Goal: Submit feedback/report problem: Submit feedback/report problem

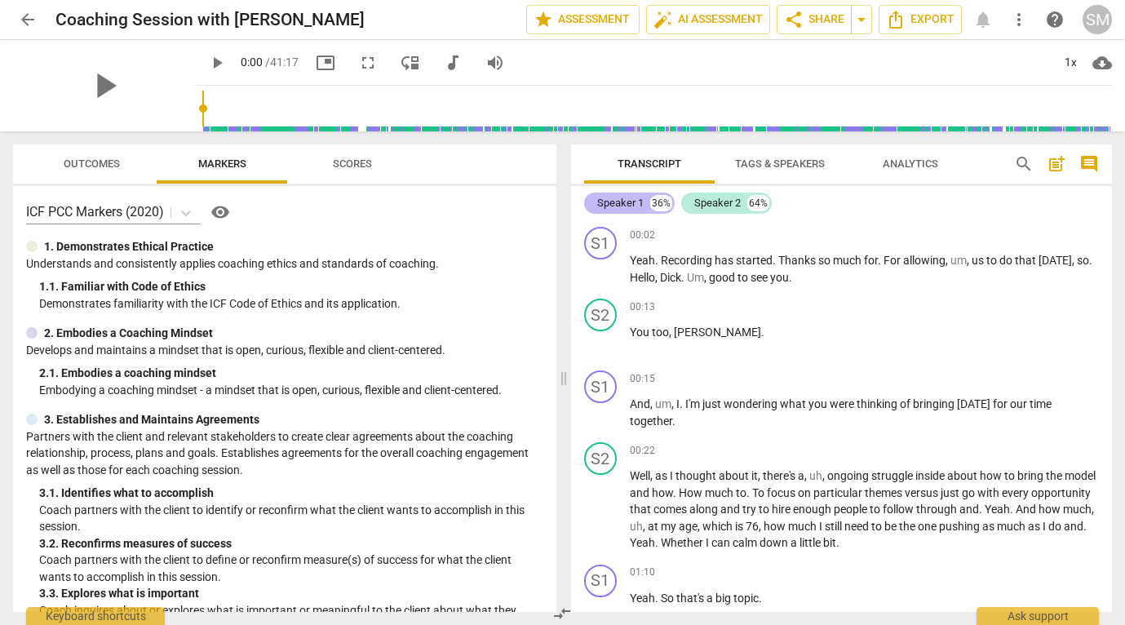
click at [623, 201] on div "Speaker 1" at bounding box center [620, 203] width 46 height 16
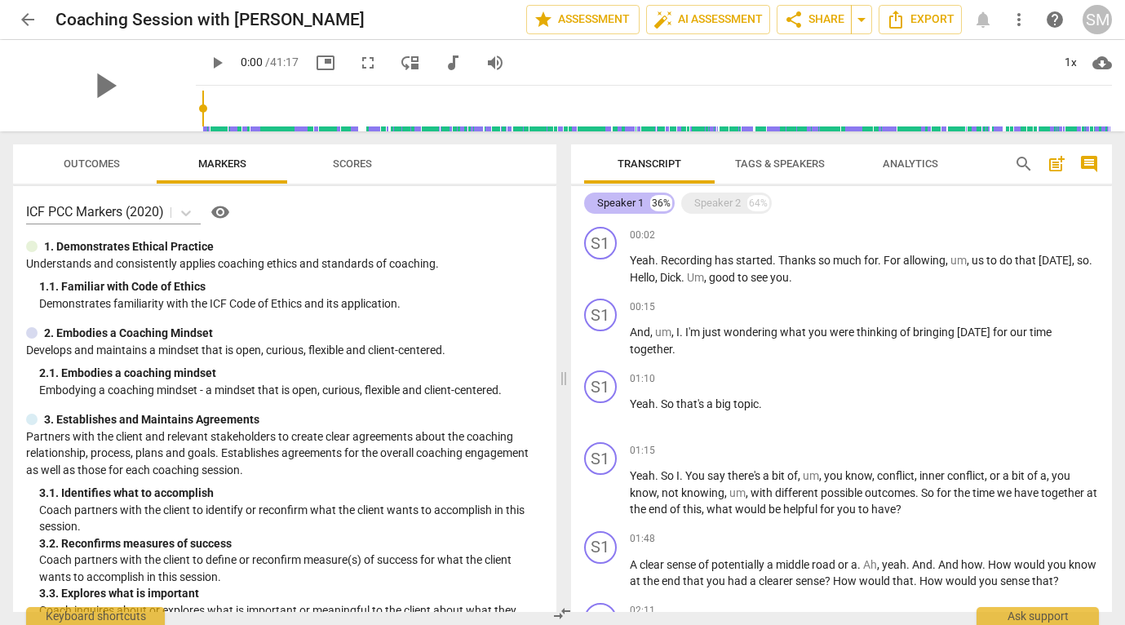
click at [623, 201] on div "Speaker 1" at bounding box center [620, 203] width 46 height 16
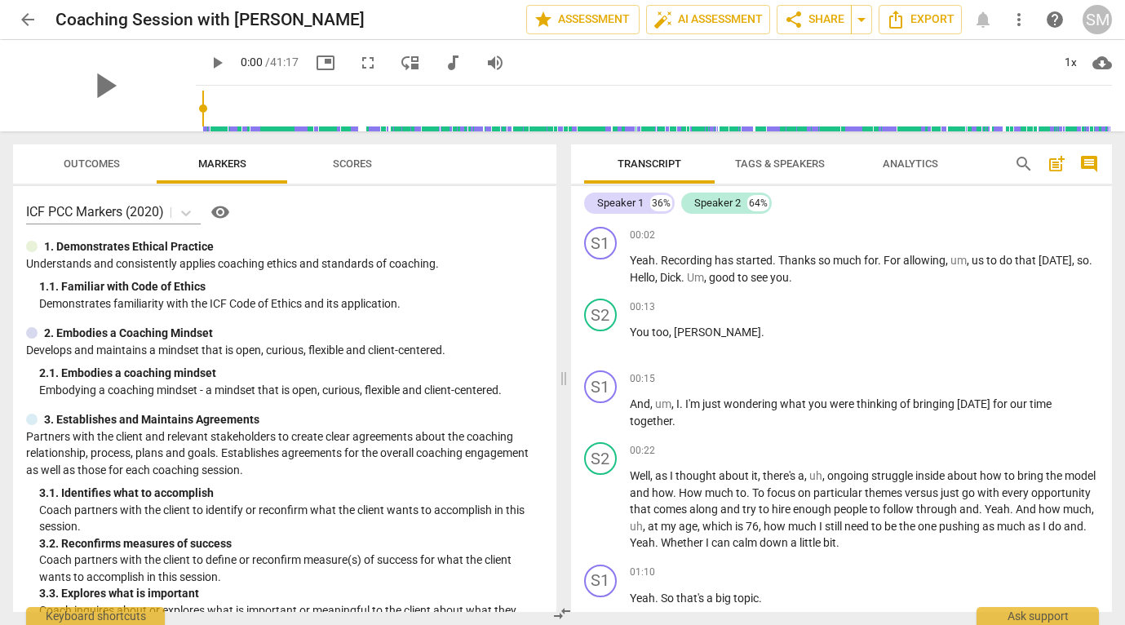
click at [745, 170] on span "Tags & Speakers" at bounding box center [779, 164] width 129 height 22
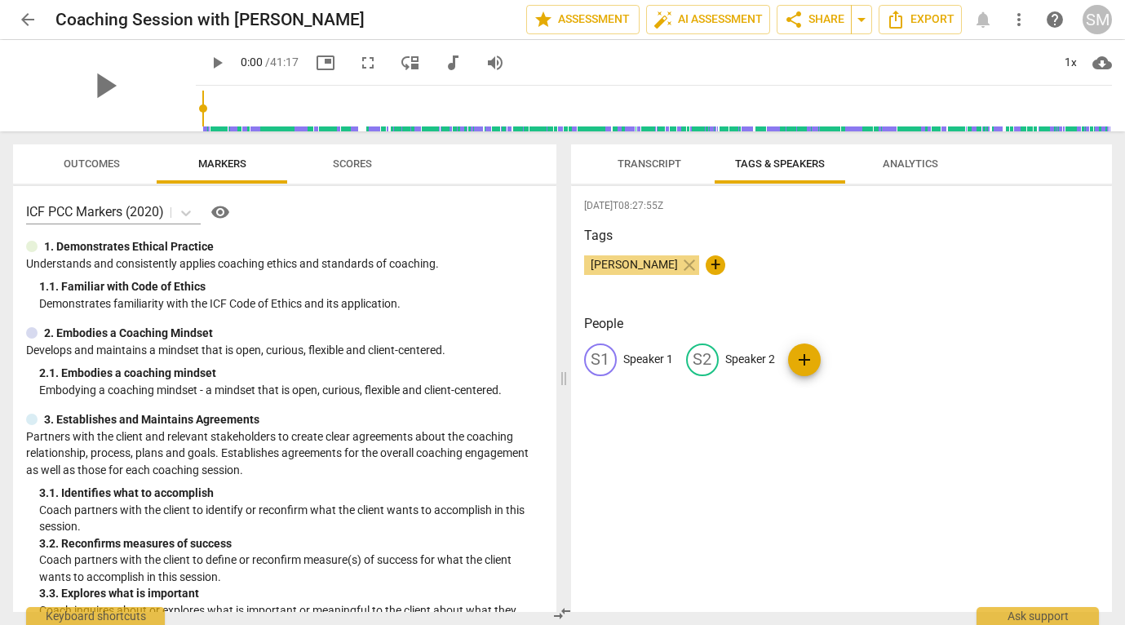
click at [626, 170] on span "Transcript" at bounding box center [649, 164] width 103 height 22
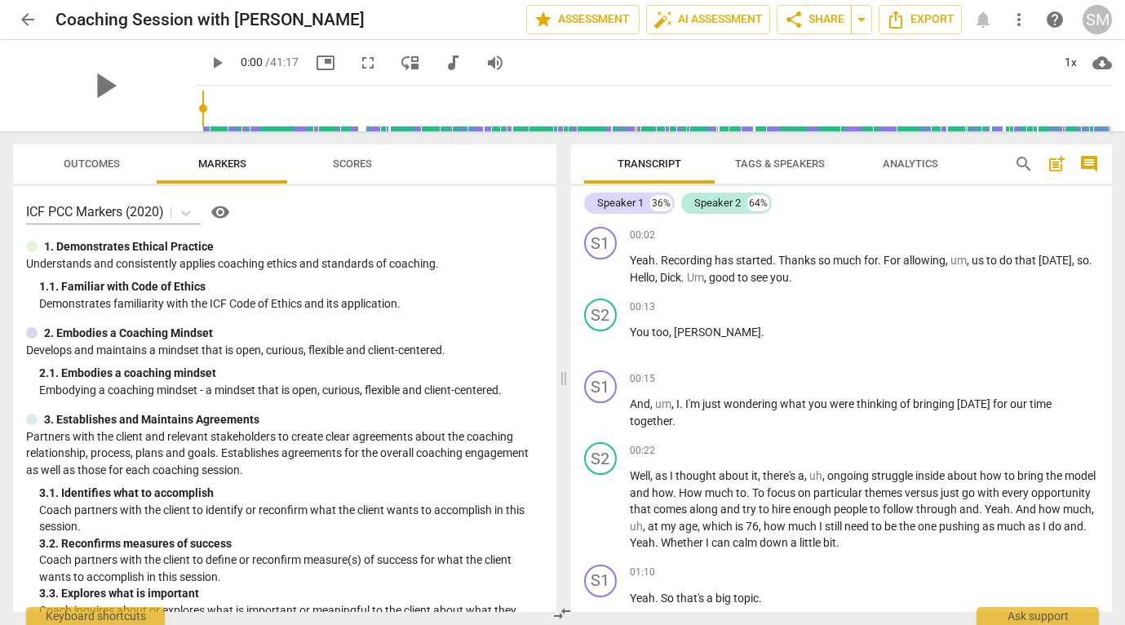
click at [804, 166] on span "Tags & Speakers" at bounding box center [780, 163] width 90 height 12
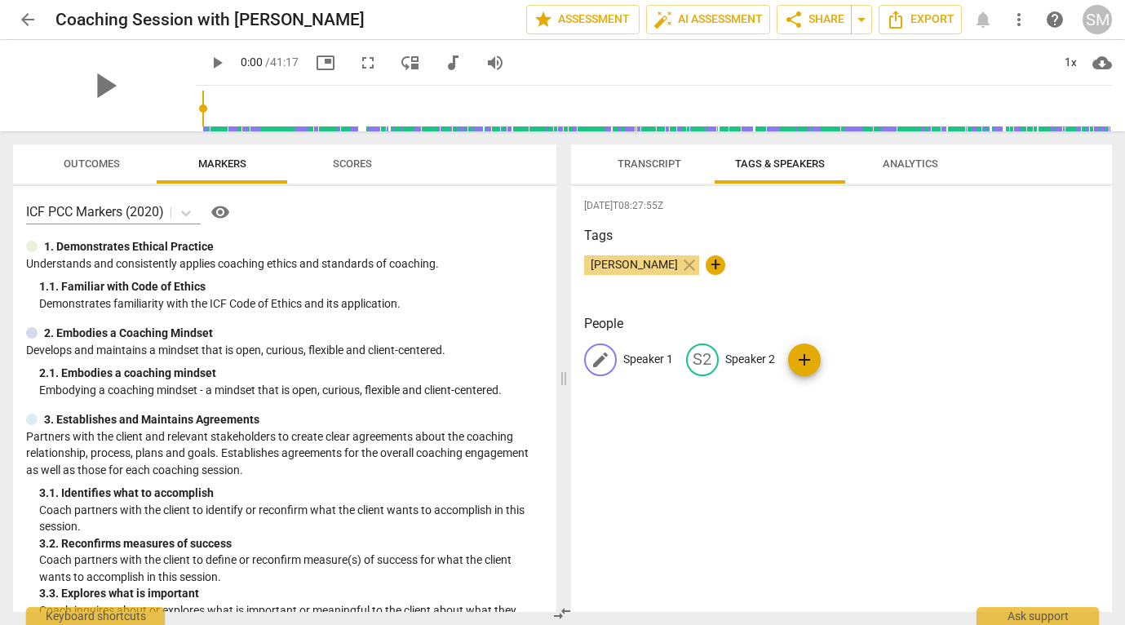
click at [639, 364] on p "Speaker 1" at bounding box center [648, 359] width 50 height 17
type input "[PERSON_NAME]"
click at [852, 359] on p "Speaker 2" at bounding box center [856, 359] width 50 height 17
type input "[PERSON_NAME]"
click at [658, 358] on p "[PERSON_NAME]" at bounding box center [666, 359] width 87 height 17
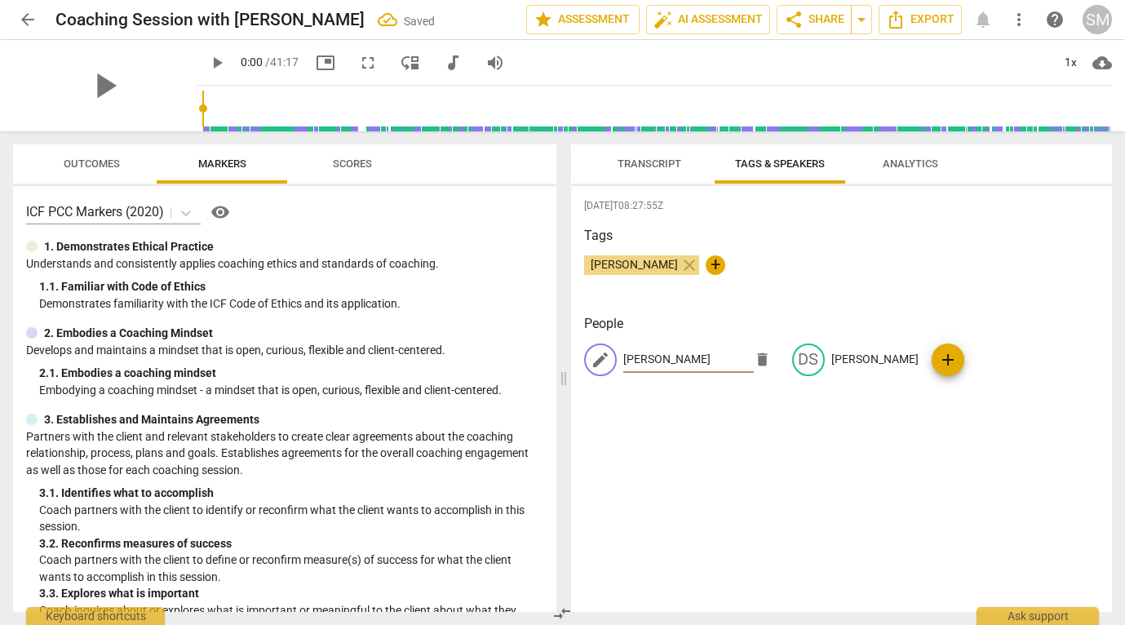
click at [659, 163] on span "Transcript" at bounding box center [649, 163] width 64 height 12
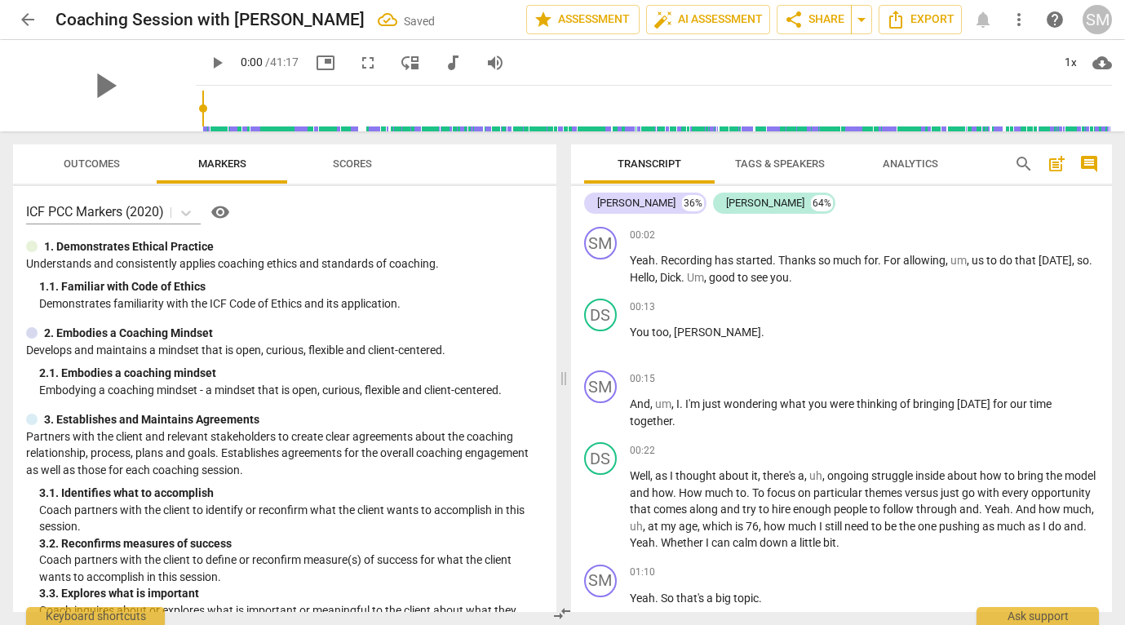
click at [904, 168] on span "Analytics" at bounding box center [909, 163] width 55 height 12
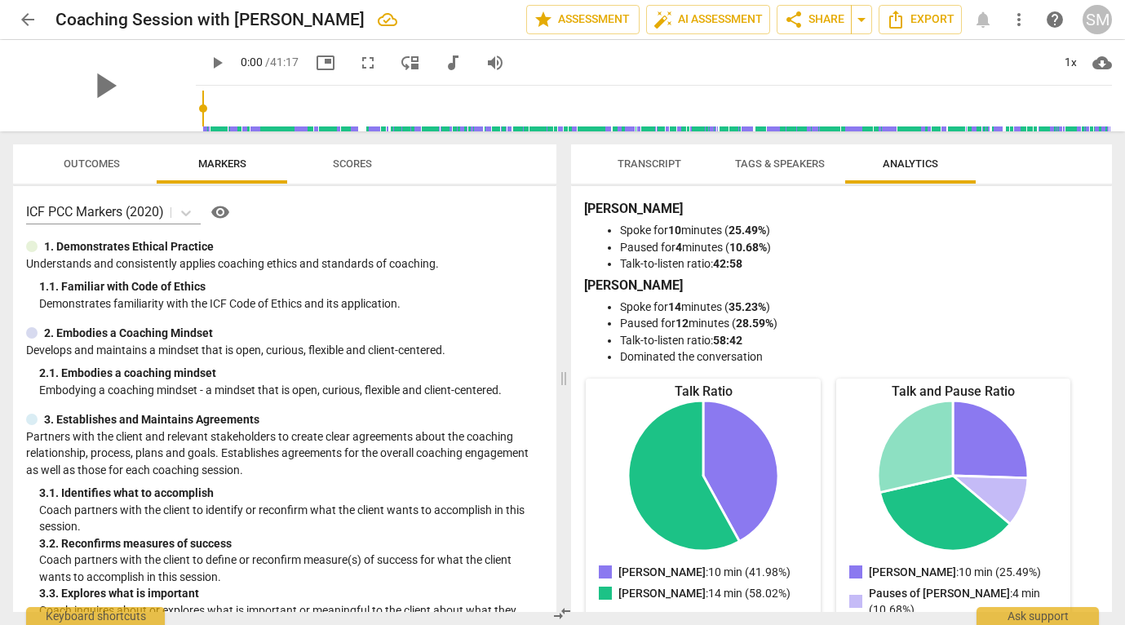
click at [669, 162] on span "Transcript" at bounding box center [649, 163] width 64 height 12
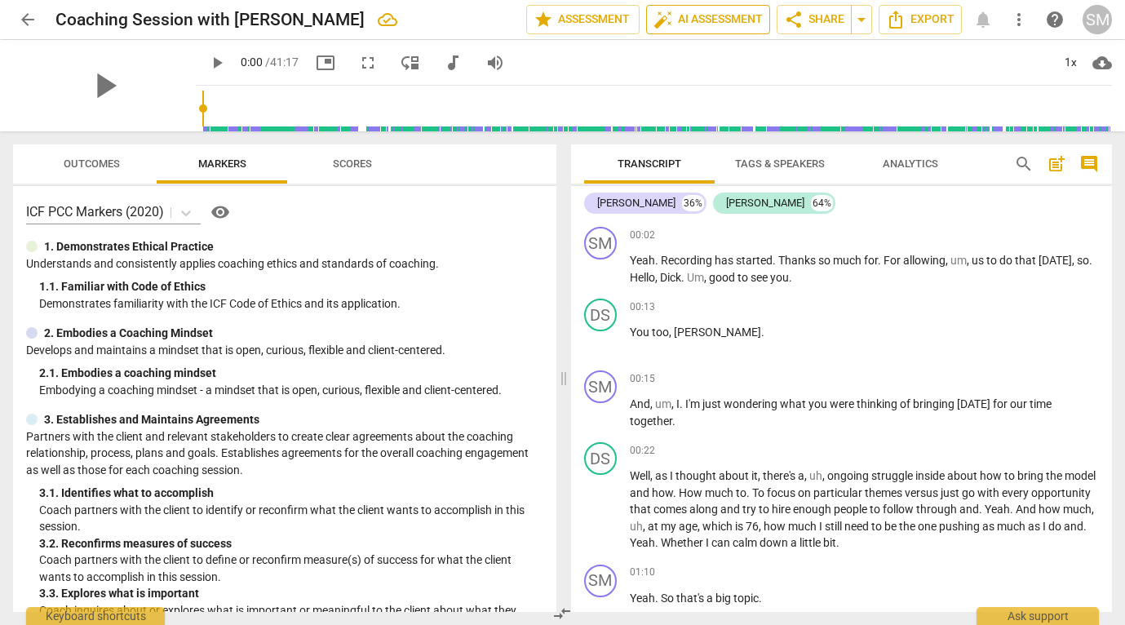
click at [701, 25] on span "auto_fix_high AI Assessment" at bounding box center [707, 20] width 109 height 20
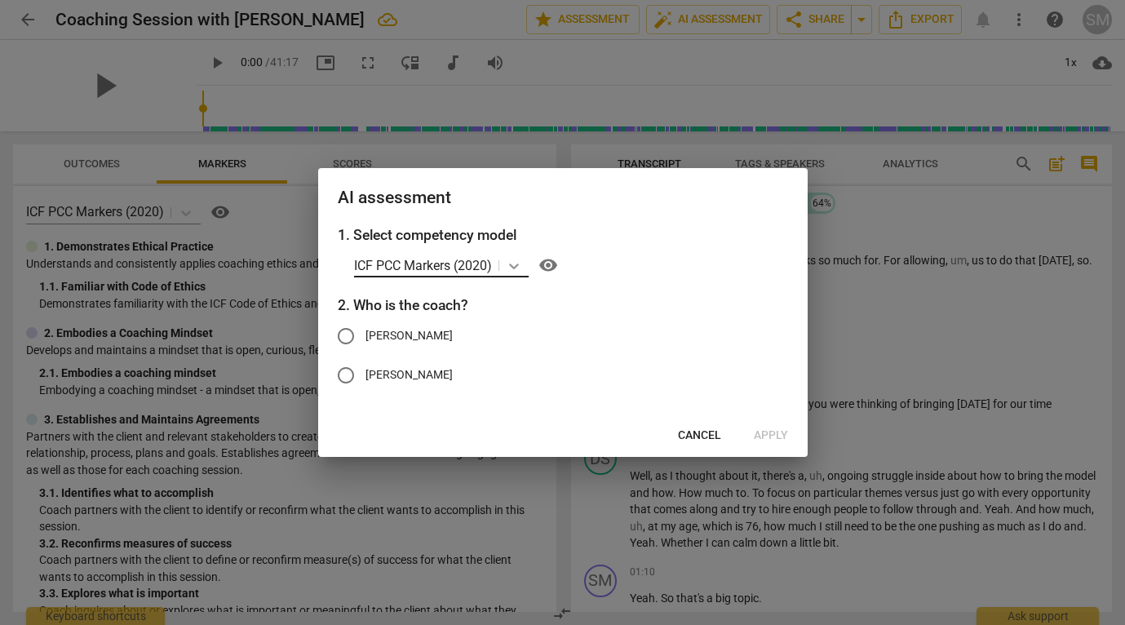
click at [517, 266] on icon at bounding box center [514, 266] width 10 height 6
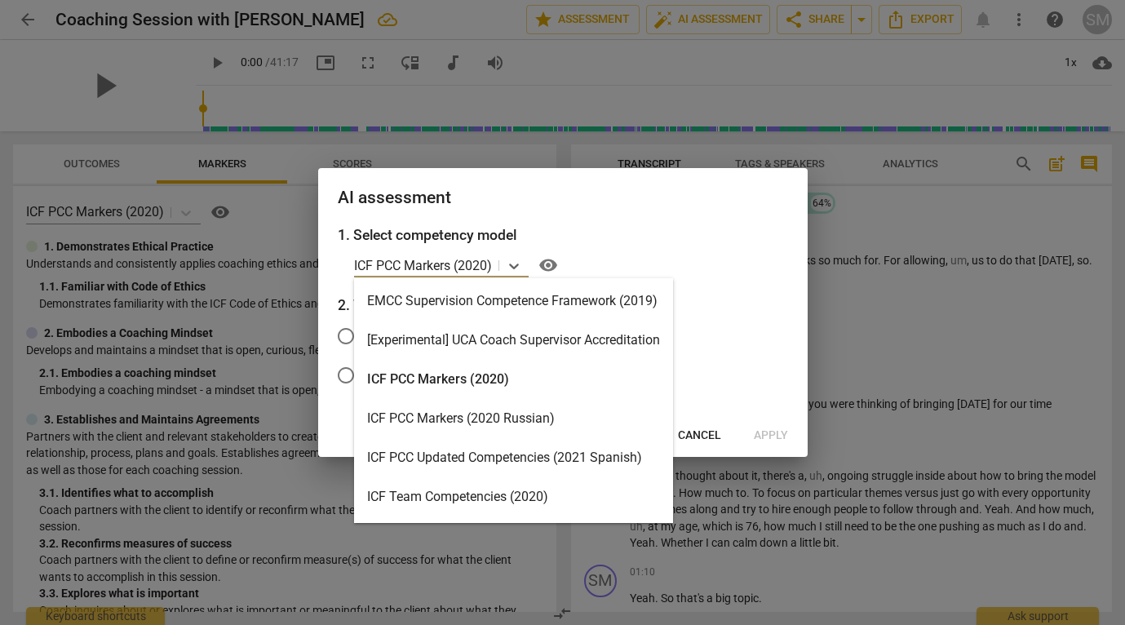
click at [489, 384] on div "ICF PCC Markers (2020)" at bounding box center [513, 379] width 319 height 39
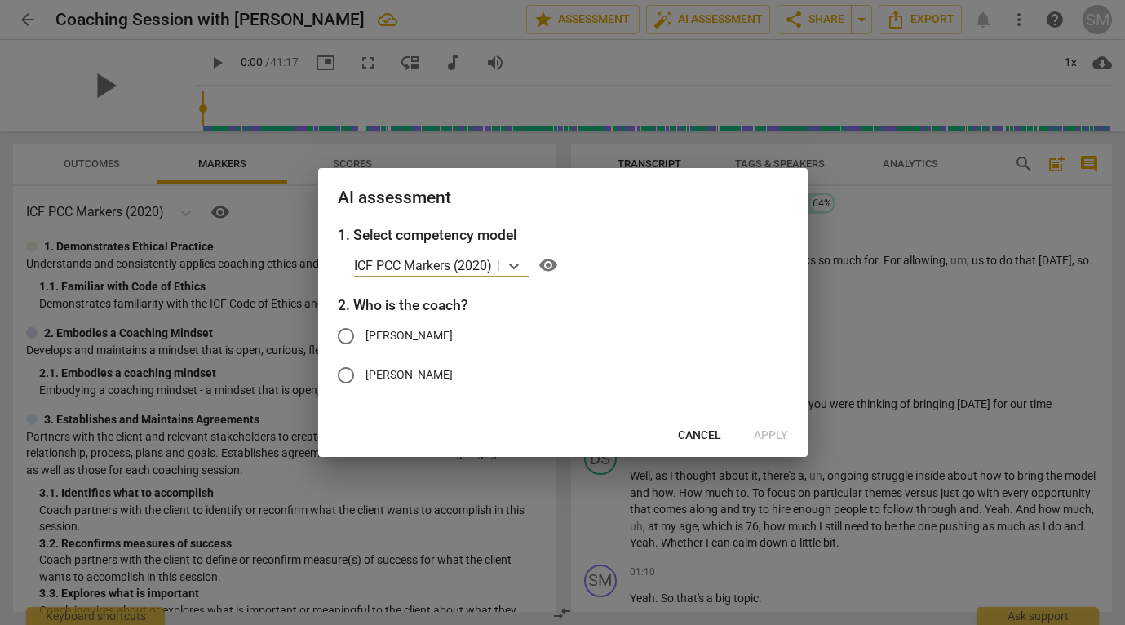
click at [347, 329] on input "[PERSON_NAME]" at bounding box center [345, 335] width 39 height 39
radio input "true"
click at [768, 434] on span "Apply" at bounding box center [770, 435] width 34 height 16
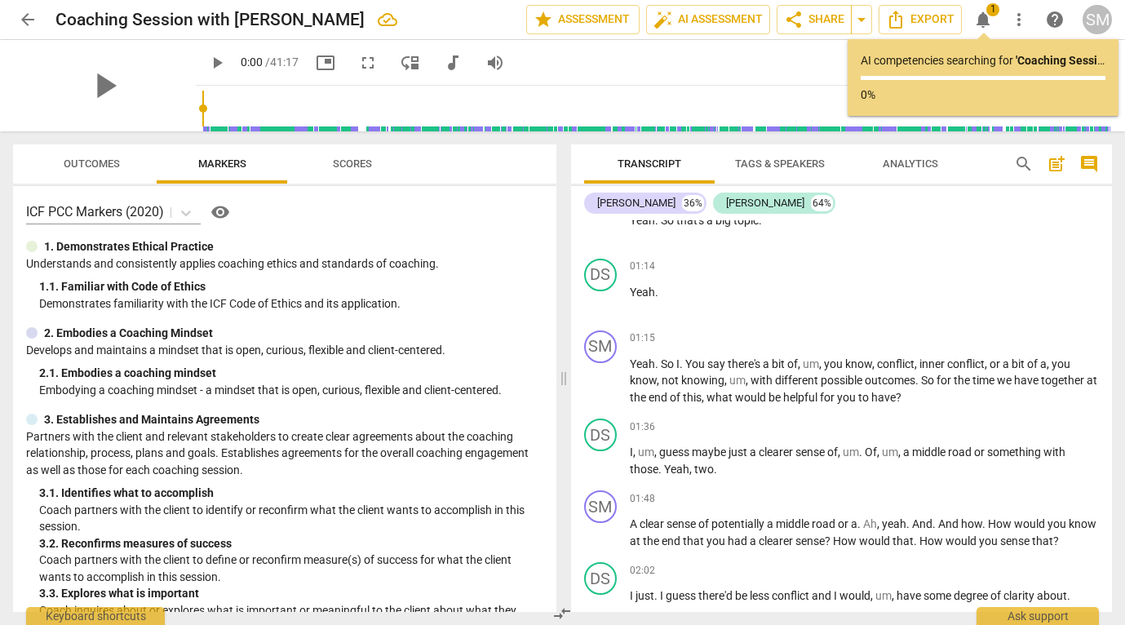
scroll to position [399, 0]
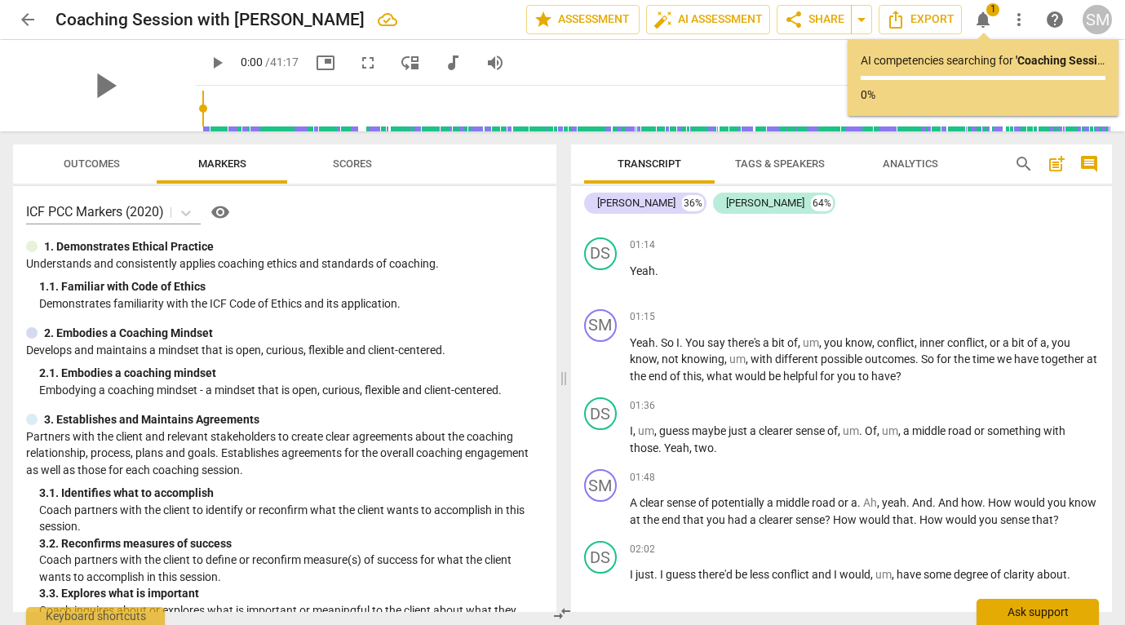
click at [1033, 613] on div "Ask support" at bounding box center [1037, 612] width 122 height 26
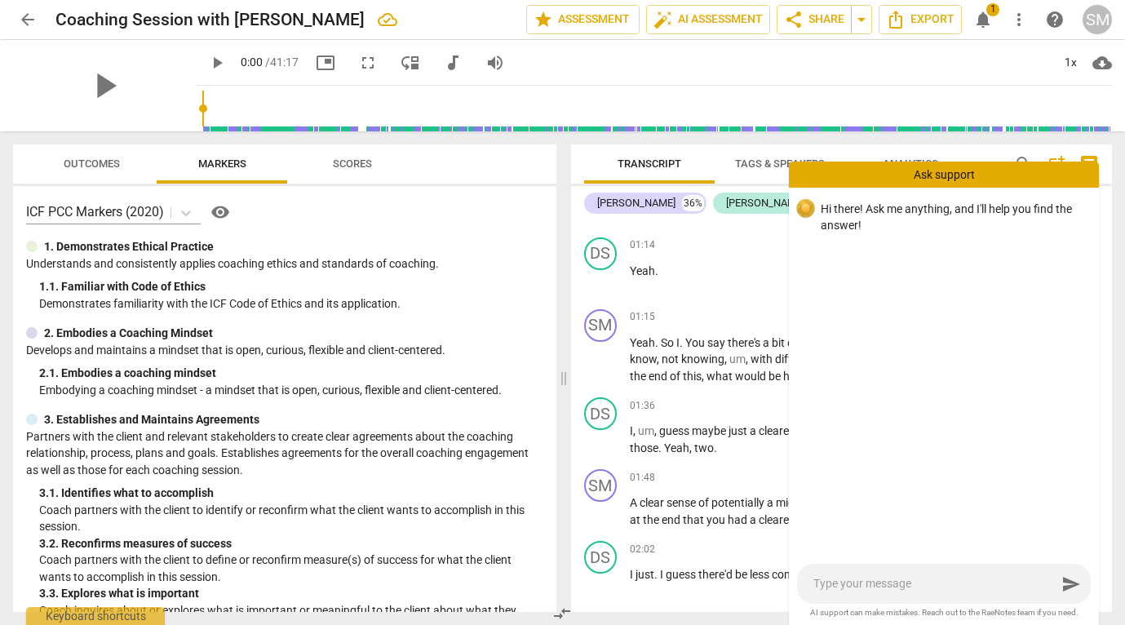
type textarea "I"
type textarea "Is"
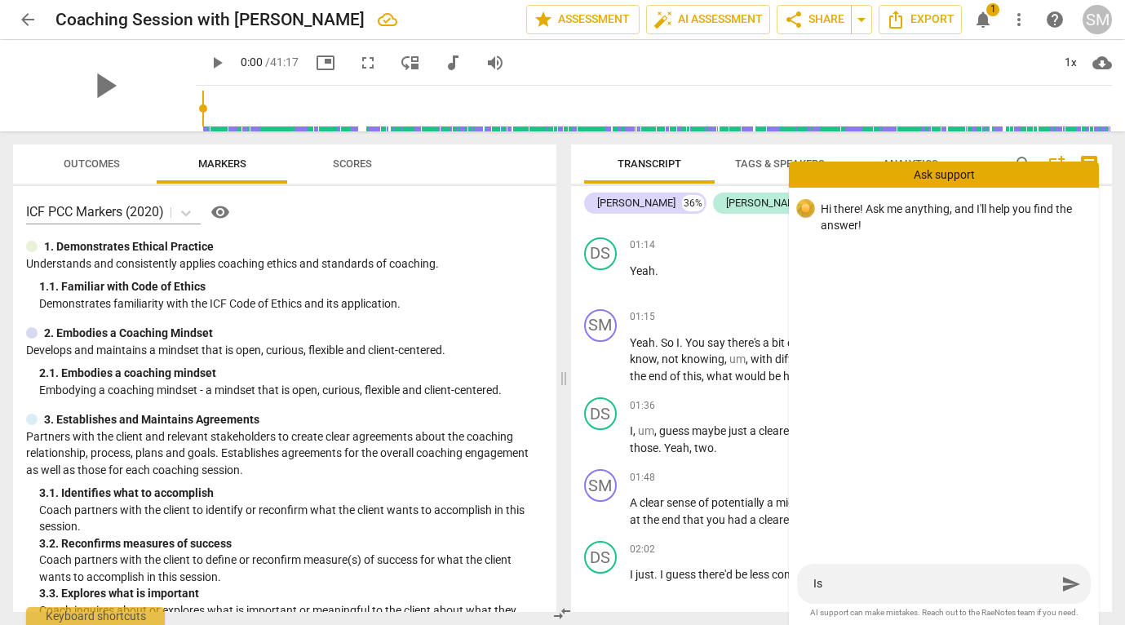
type textarea "Is"
type textarea "Is t"
type textarea "Is th"
type textarea "Is the"
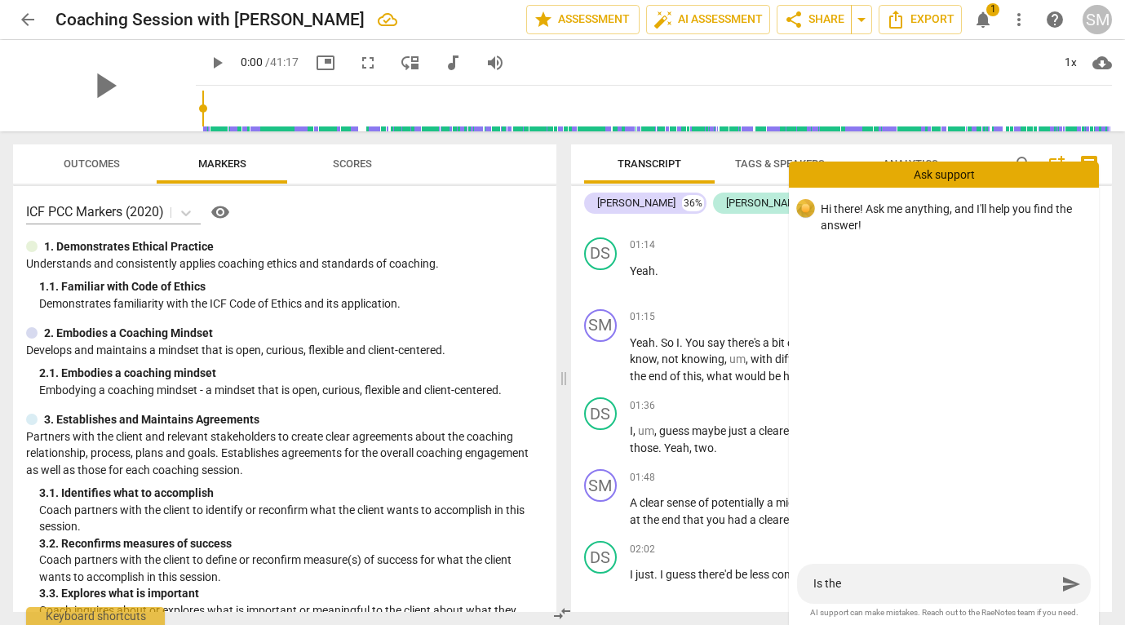
type textarea "Is ther"
type textarea "Is there"
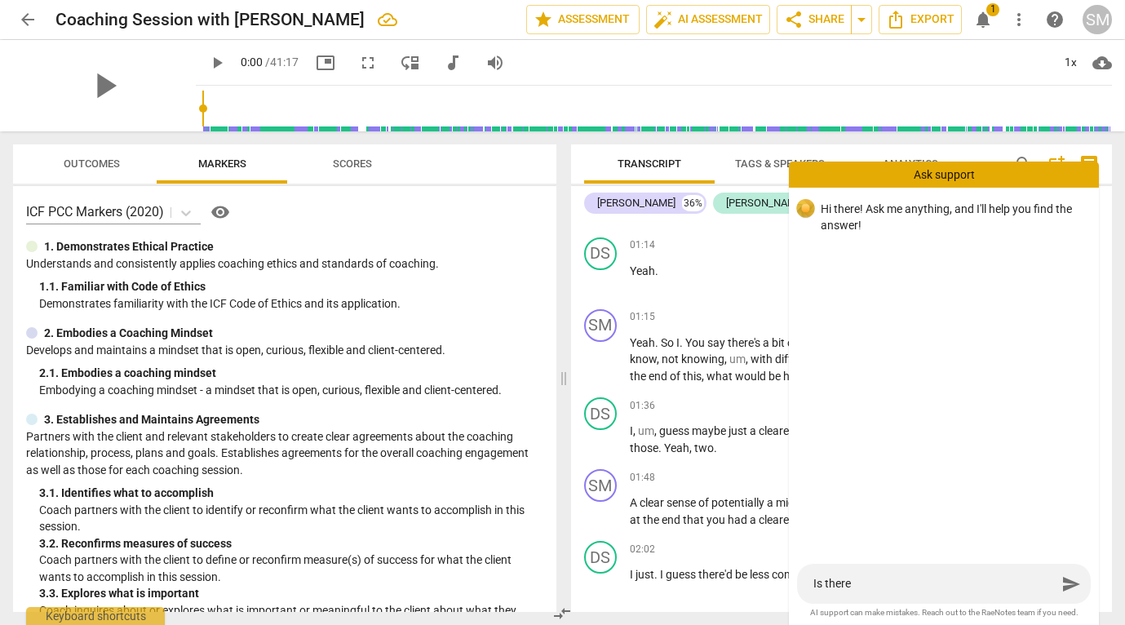
type textarea "Is there"
type textarea "Is there a"
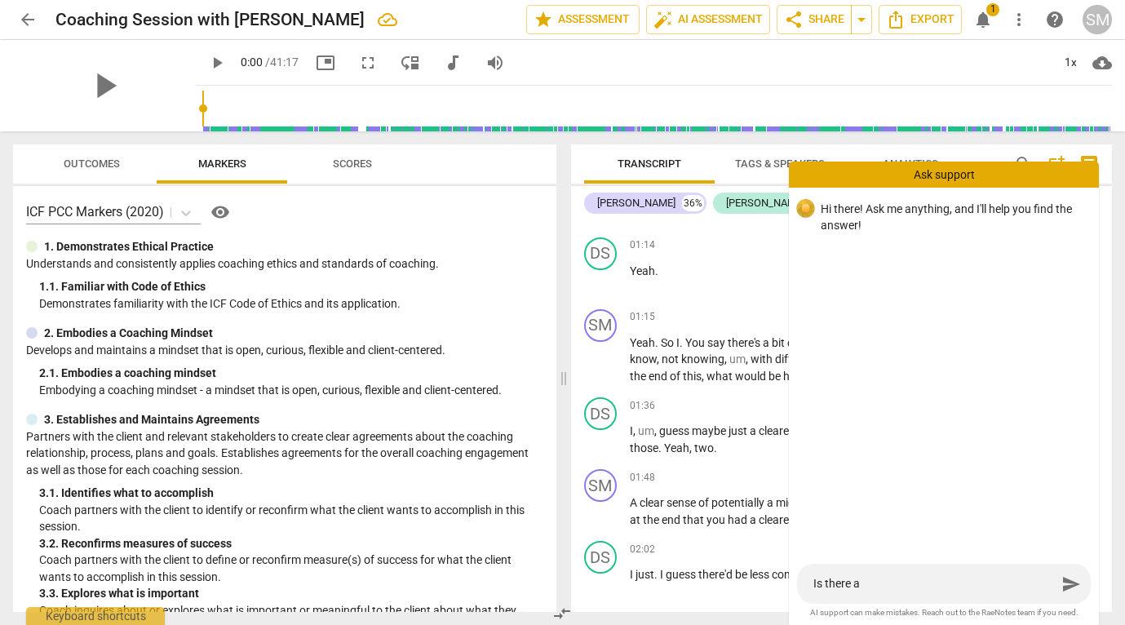
type textarea "Is there a w"
type textarea "Is there a wa"
type textarea "Is there a way"
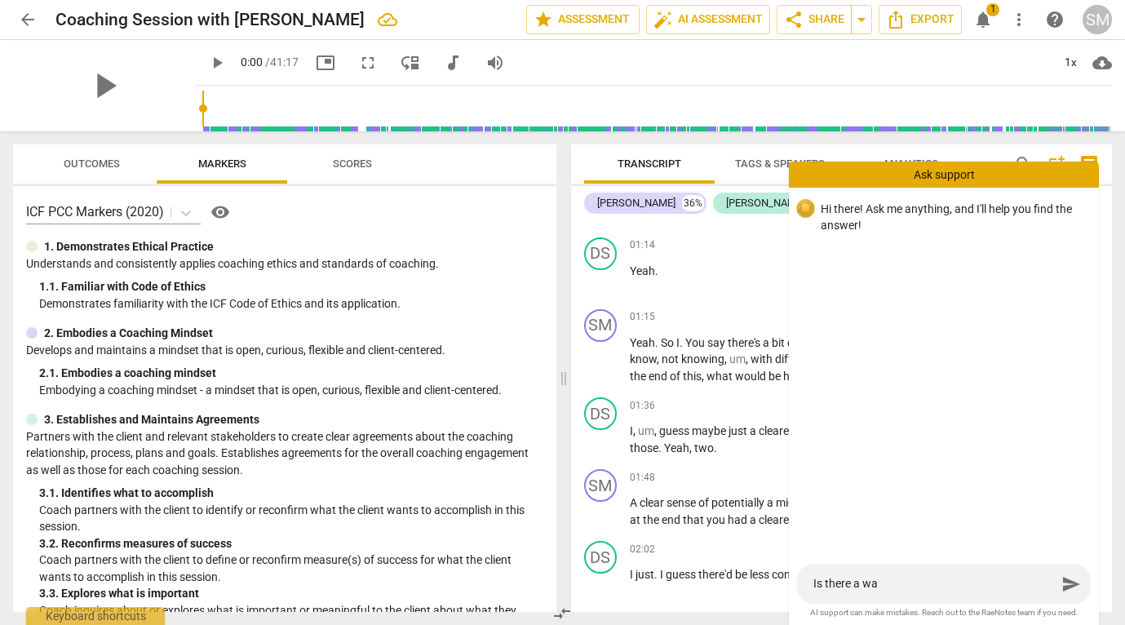
type textarea "Is there a way"
type textarea "Is there a way t"
type textarea "Is there a way to"
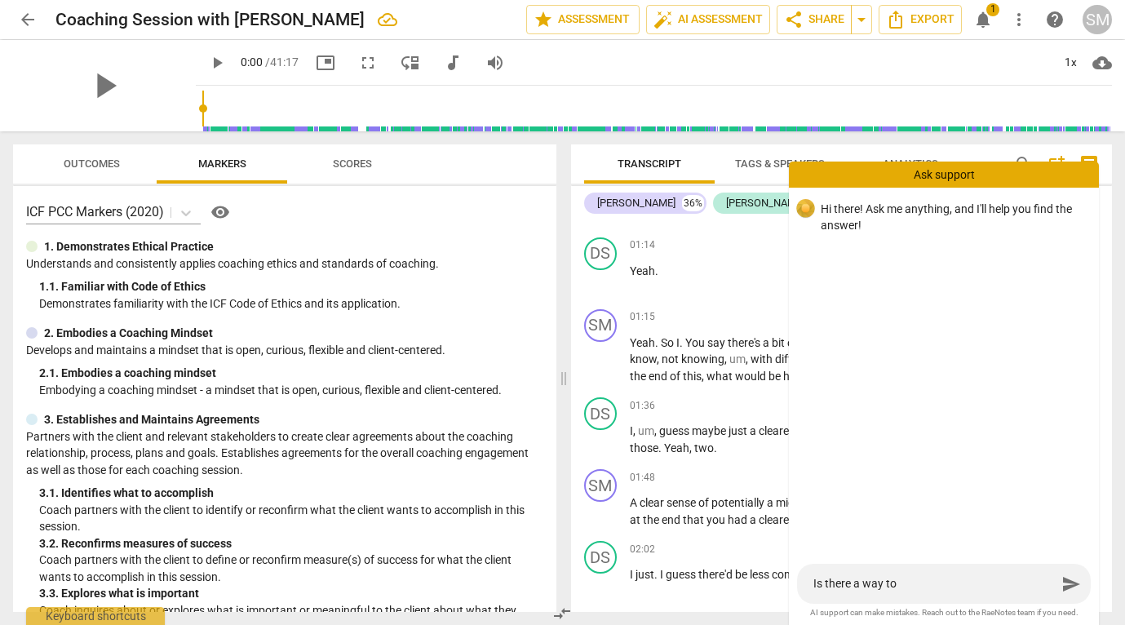
type textarea "Is there a way to"
type textarea "Is there a way to r"
type textarea "Is there a way to re"
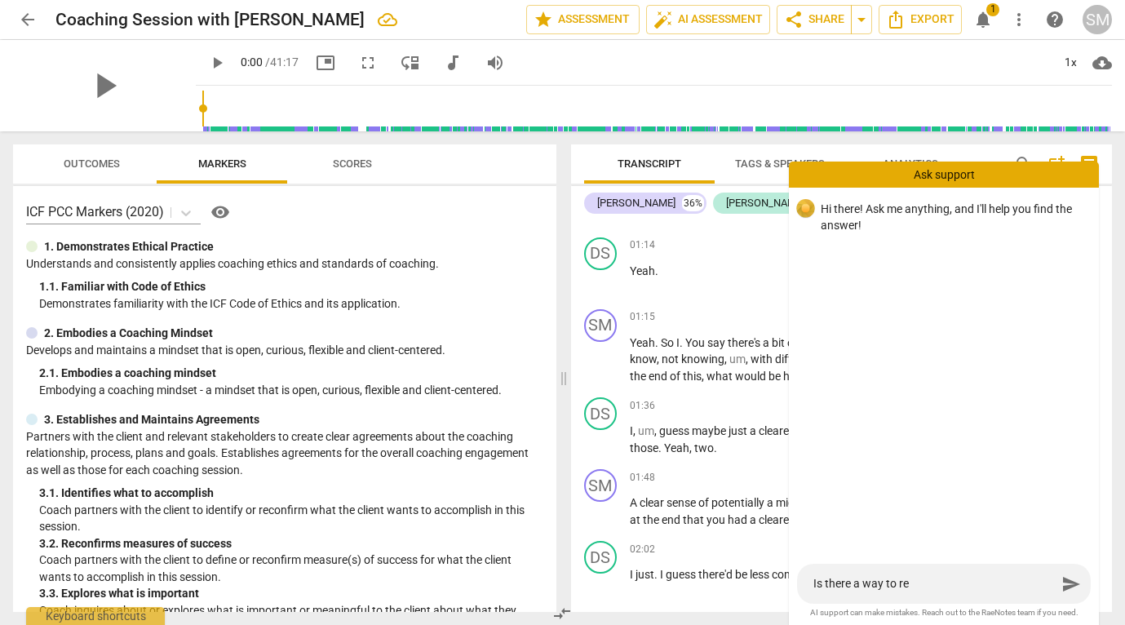
type textarea "Is there a way to rem"
type textarea "Is there a way to remo"
type textarea "Is there a way to remov"
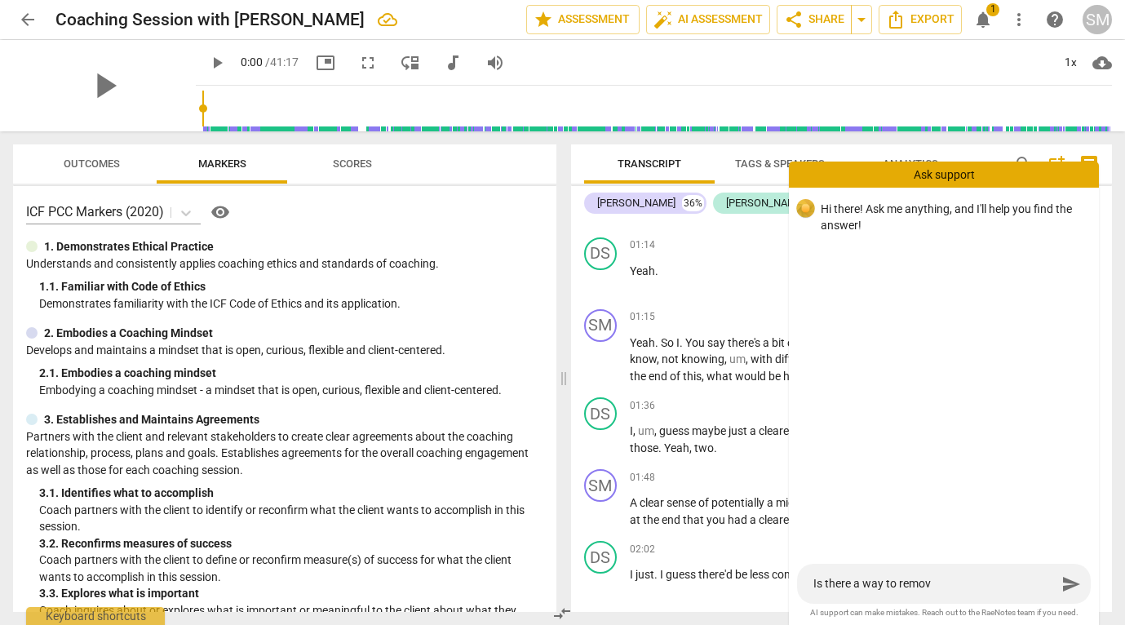
type textarea "Is there a way to remove"
type textarea "Is there a way to remove t"
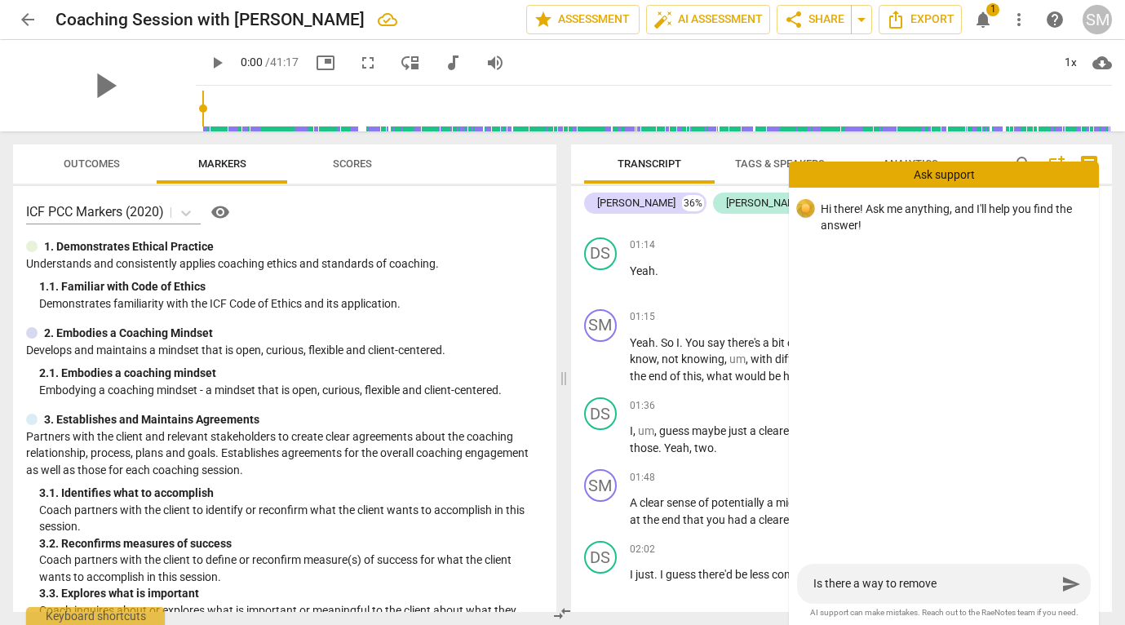
type textarea "Is there a way to remove t"
type textarea "Is there a way to remove th"
type textarea "Is there a way to remove the"
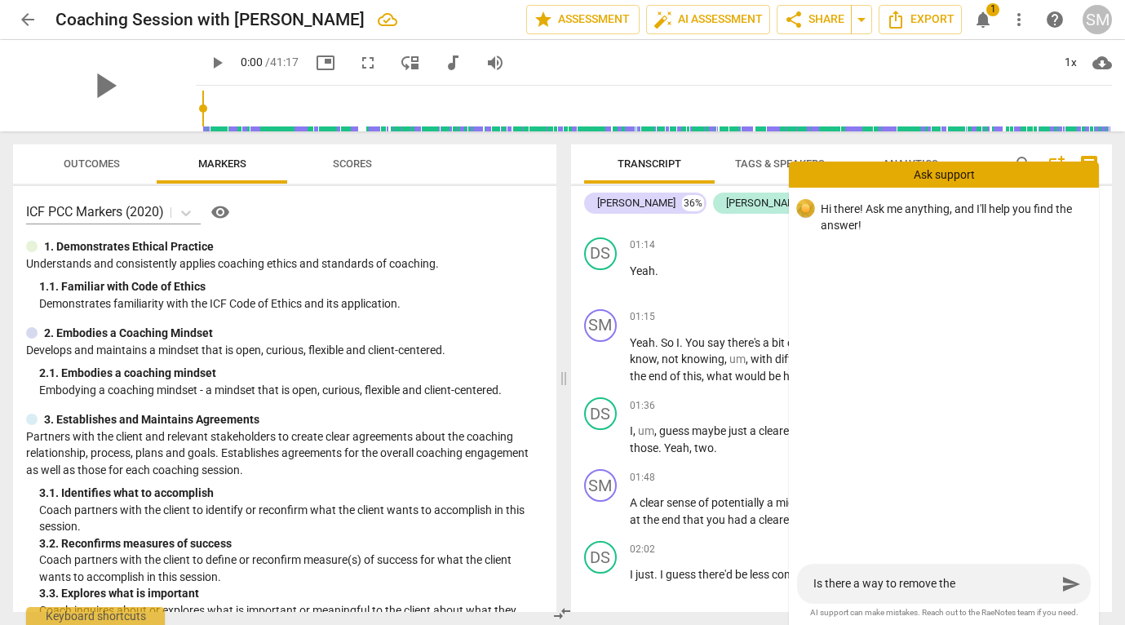
type textarea "Is there a way to remove the"
type textarea "Is there a way to remove the U"
type textarea "Is there a way to remove the Uh"
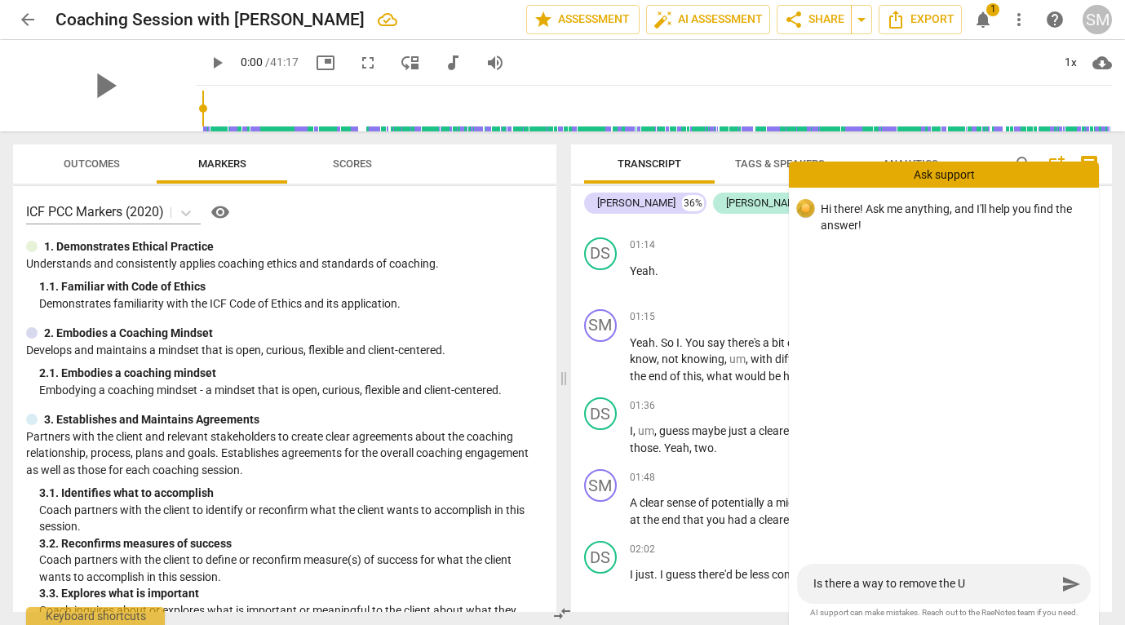
type textarea "Is there a way to remove the Uh"
type textarea "Is there a way to remove the Uh w"
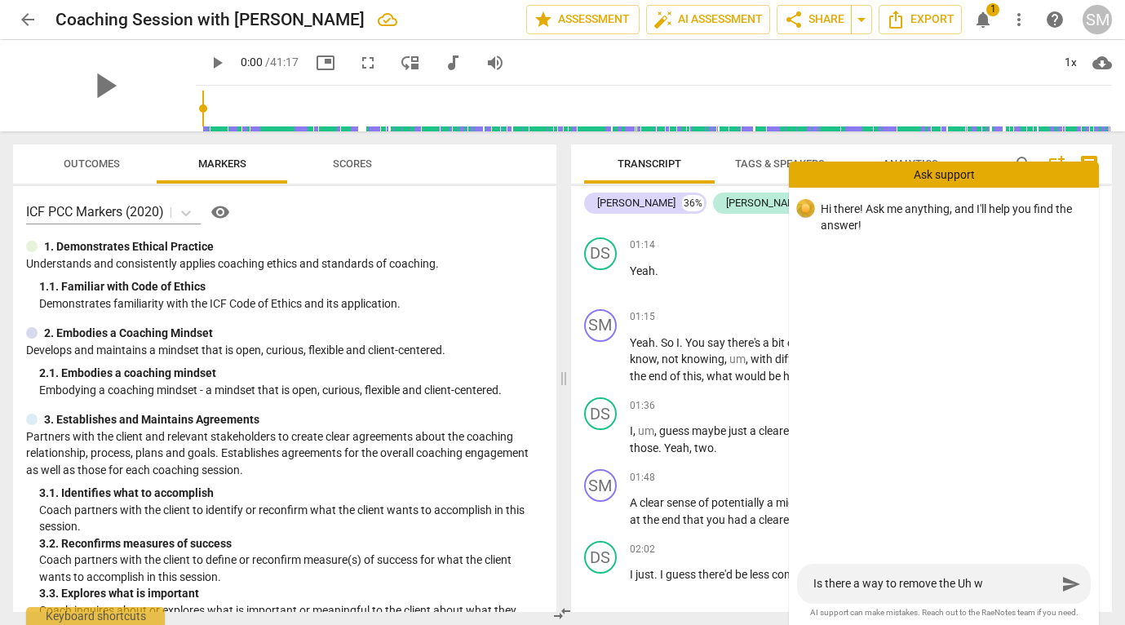
type textarea "Is there a way to remove the Uh wo"
type textarea "Is there a way to remove the Uh wor"
type textarea "Is there a way to remove the Uh word"
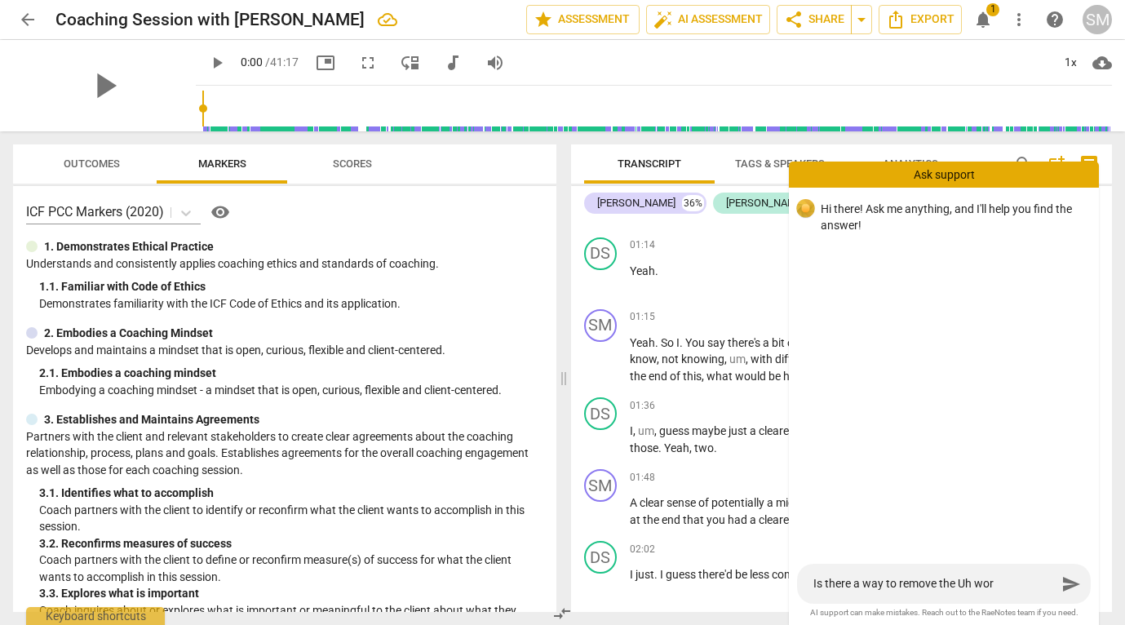
type textarea "Is there a way to remove the Uh word"
type textarea "Is there a way to remove the Uh words"
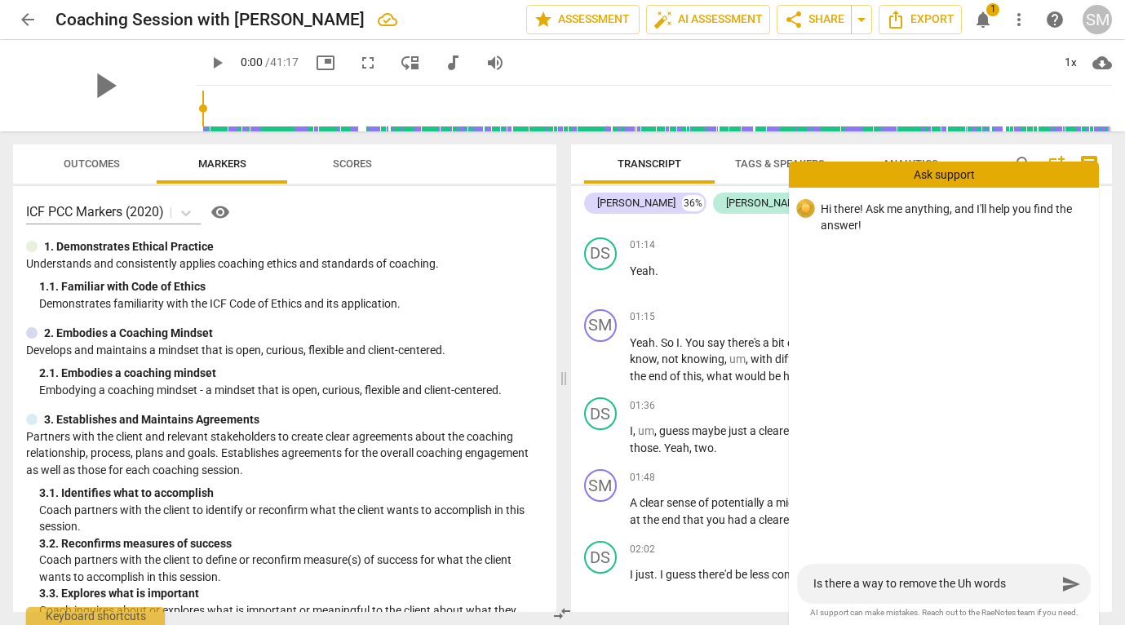
type textarea "Is there a way to remove the Uh words ("
type textarea "Is there a way to remove the Uh words (i"
type textarea "Is there a way to remove the Uh words (in"
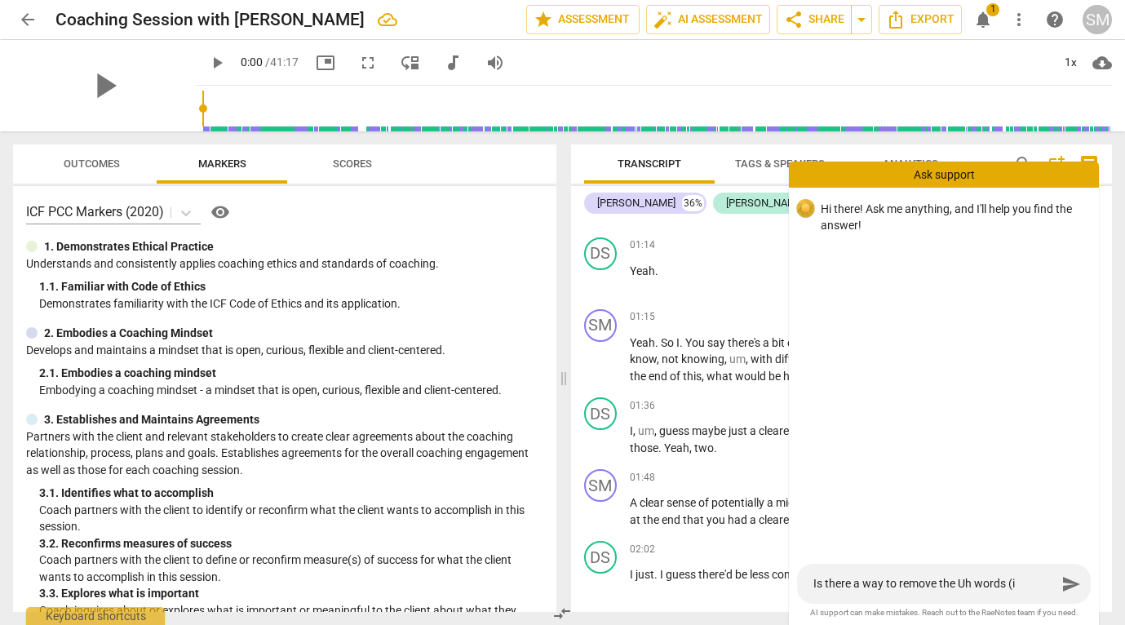
type textarea "Is there a way to remove the Uh words (in"
type textarea "Is there a way to remove the Uh words (in g"
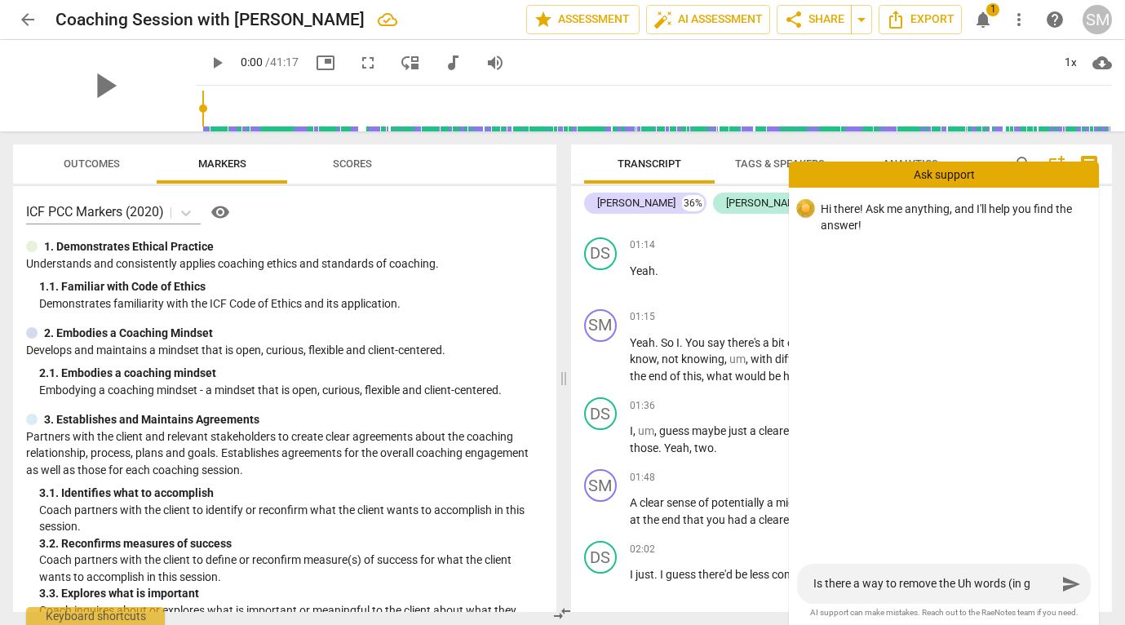
type textarea "Is there a way to remove the Uh words (in gr"
type textarea "Is there a way to remove the Uh words (in gre"
type textarea "Is there a way to remove the Uh words (in grey"
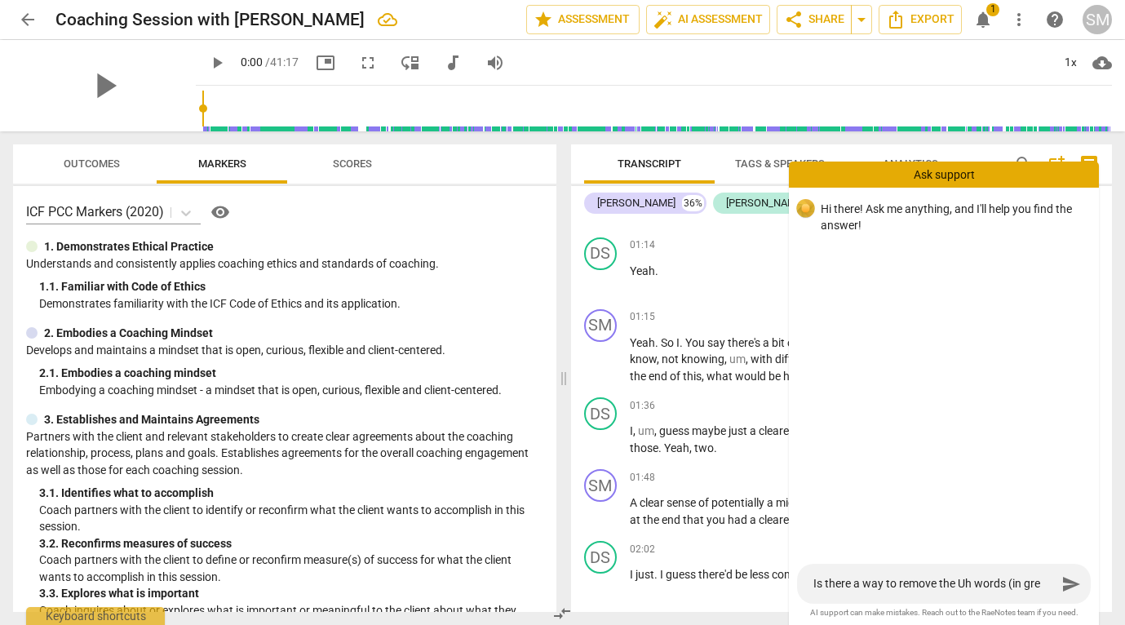
type textarea "Is there a way to remove the Uh words (in grey"
type textarea "Is there a way to remove the Uh words (in grey)"
type textarea "Is there a way to remove the Uh words (in grey) f"
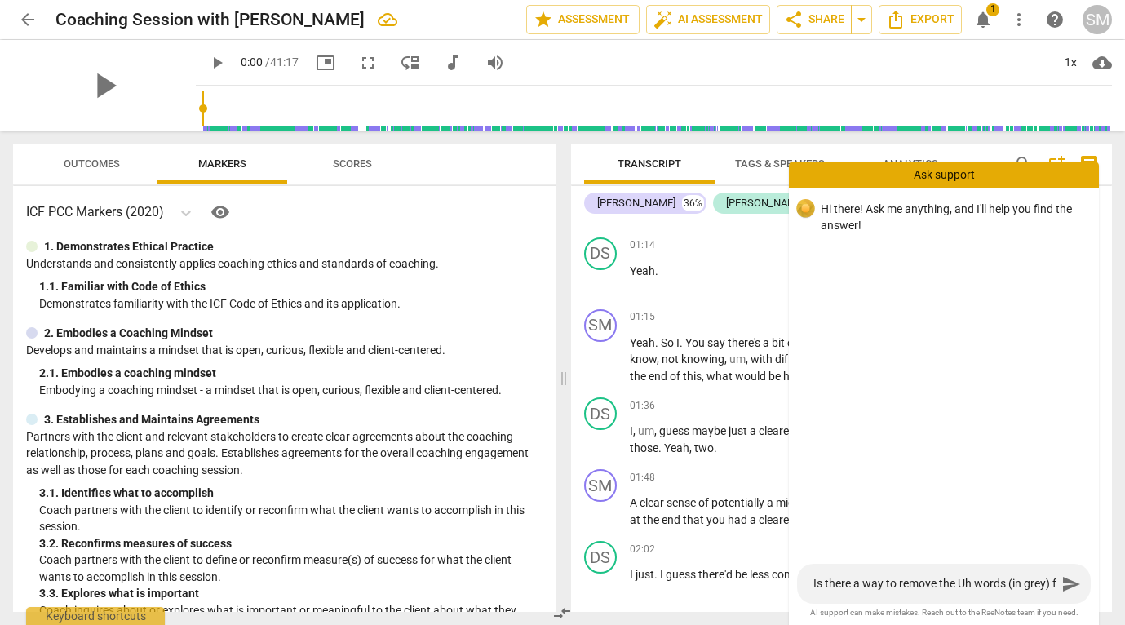
type textarea "Is there a way to remove the Uh words (in grey) fr"
type textarea "Is there a way to remove the Uh words (in grey) fro"
type textarea "Is there a way to remove the Uh words (in grey) from"
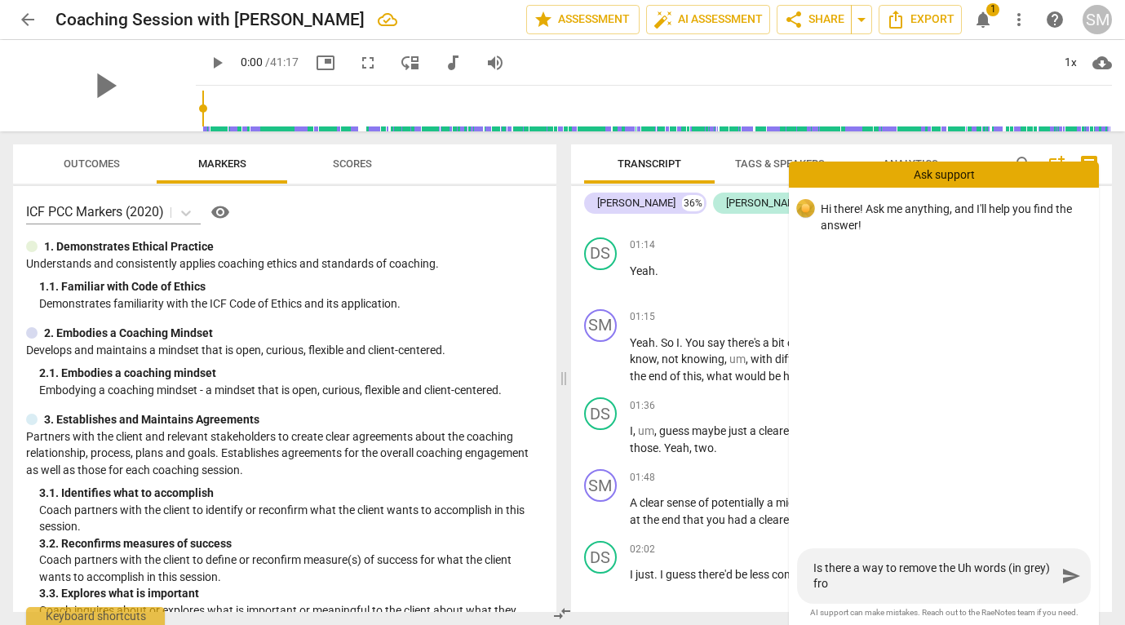
type textarea "Is there a way to remove the Uh words (in grey) from"
type textarea "Is there a way to remove the Uh words (in grey) from t"
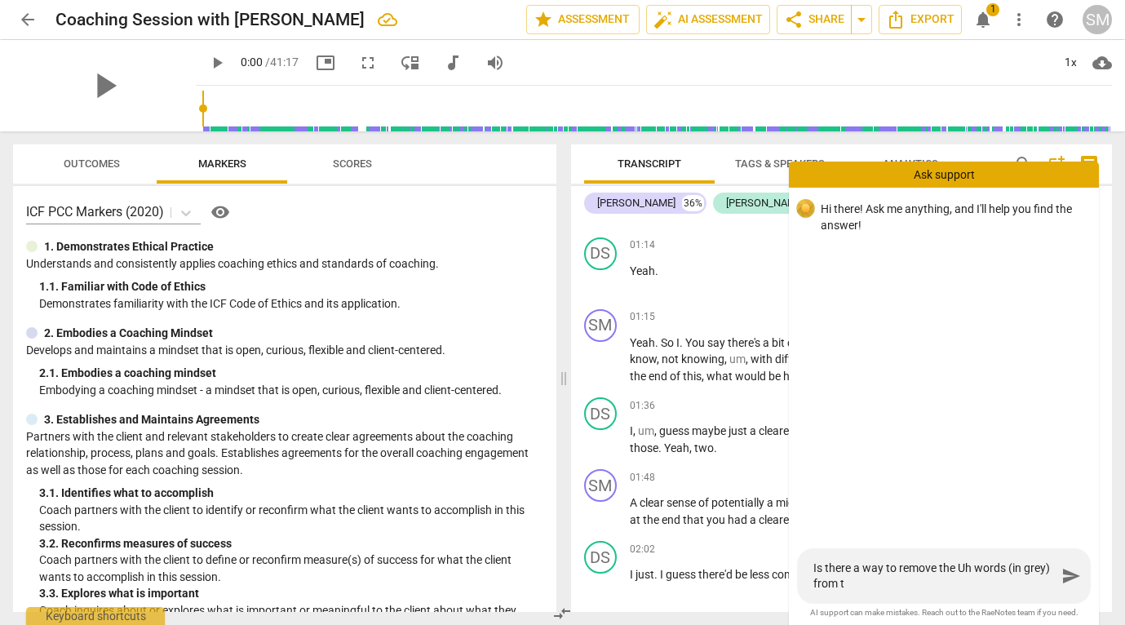
type textarea "Is there a way to remove the Uh words (in grey) from th"
type textarea "Is there a way to remove the Uh words (in grey) from the"
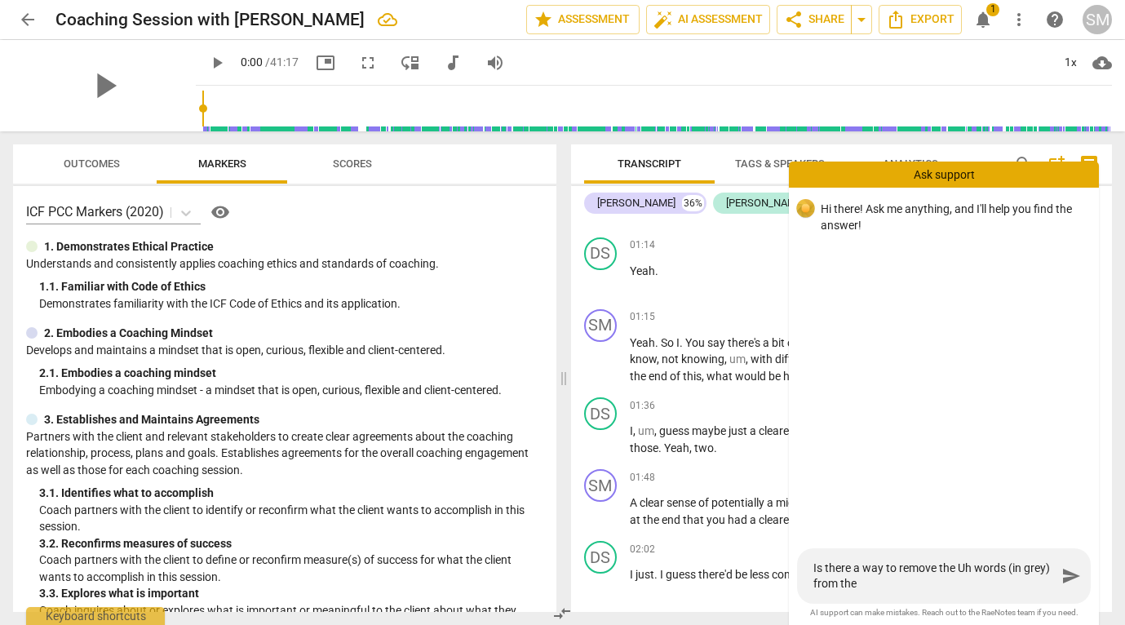
type textarea "Is there a way to remove the Uh words (in grey) from the"
type textarea "Is there a way to remove the Uh words (in grey) from the t"
type textarea "Is there a way to remove the Uh words (in grey) from the tr"
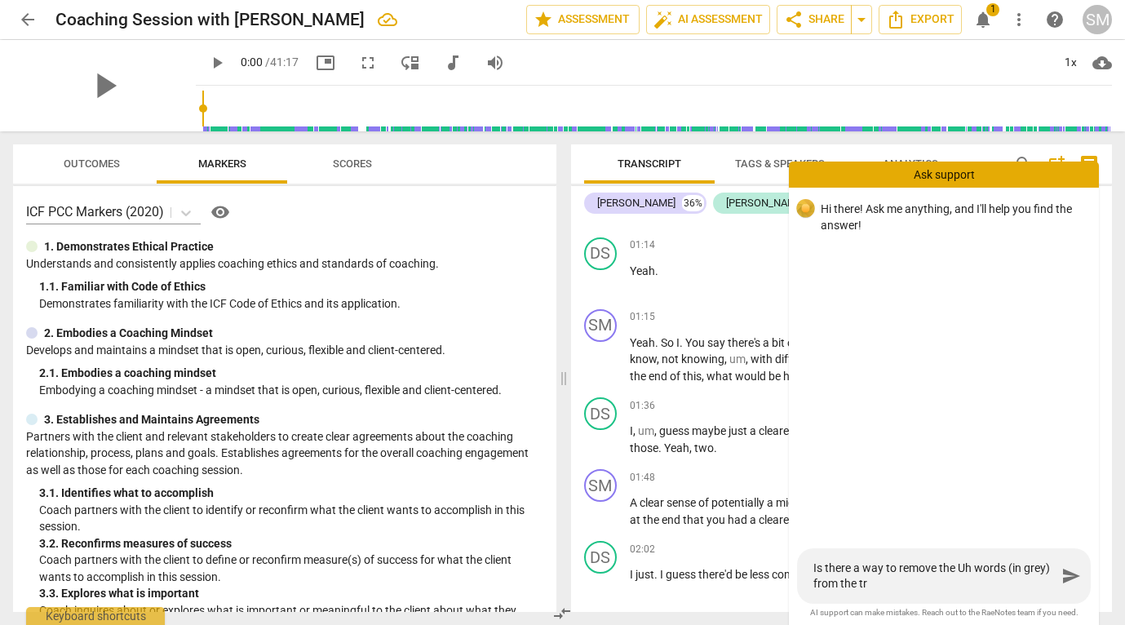
type textarea "Is there a way to remove the Uh words (in grey) from the tra"
type textarea "Is there a way to remove the Uh words (in grey) from the [PERSON_NAME]"
type textarea "Is there a way to remove the Uh words (in grey) from the trans"
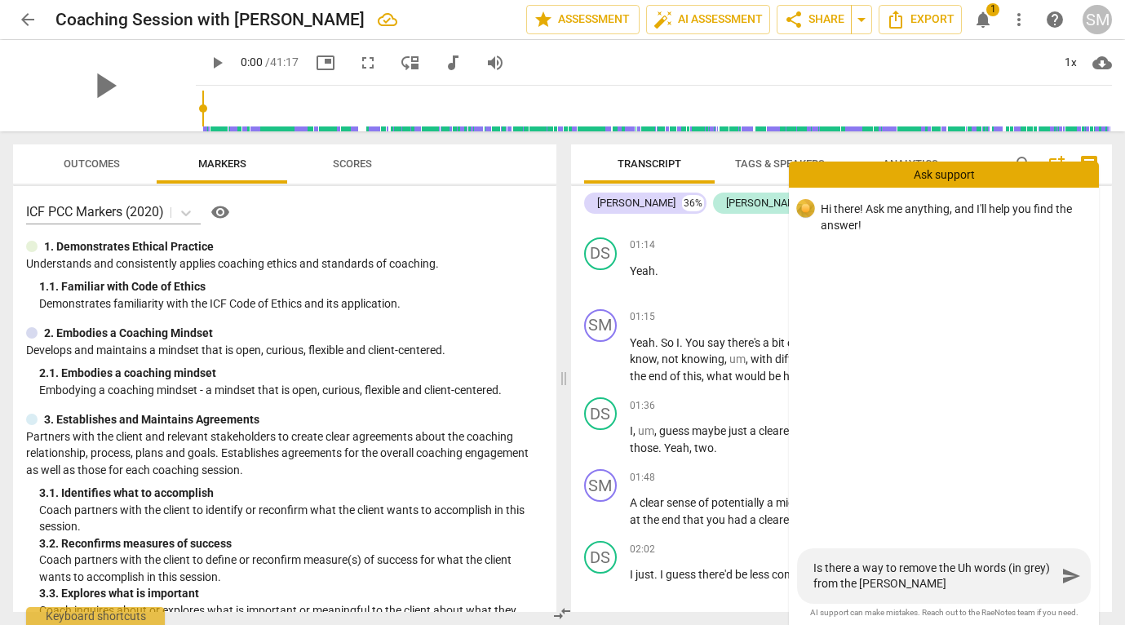
type textarea "Is there a way to remove the Uh words (in grey) from the trans"
type textarea "Is there a way to remove the Uh words (in grey) from the transc"
type textarea "Is there a way to remove the Uh words (in grey) from the transcr"
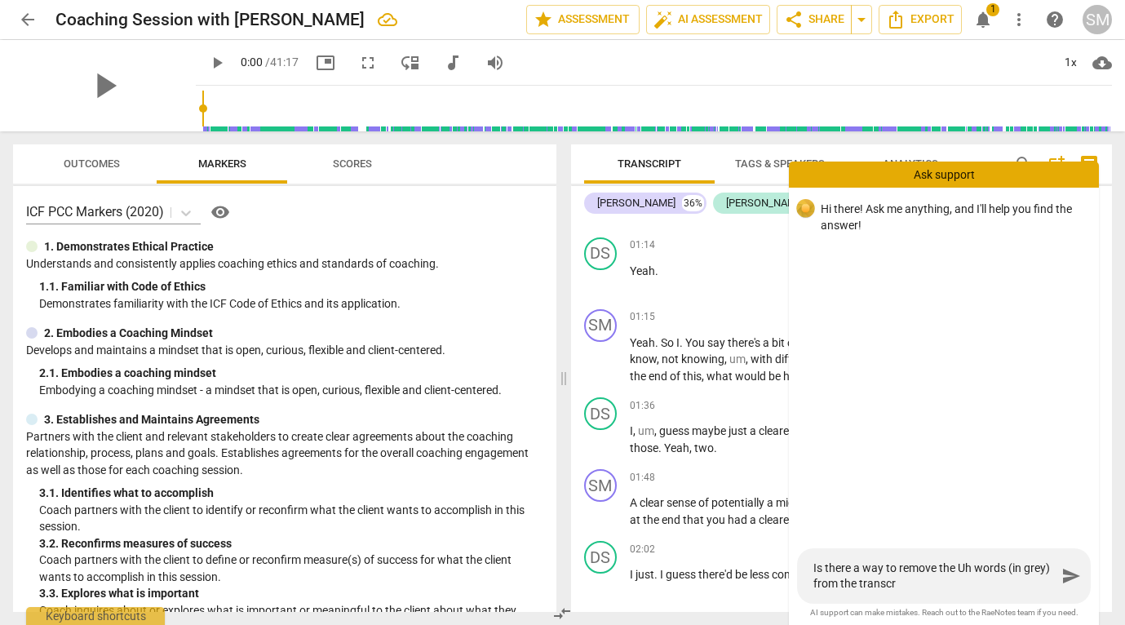
type textarea "Is there a way to remove the Uh words (in grey) from the transcro"
type textarea "Is there a way to remove the Uh words (in grey) from the transcr"
type textarea "Is there a way to remove the Uh words (in grey) from the transcri"
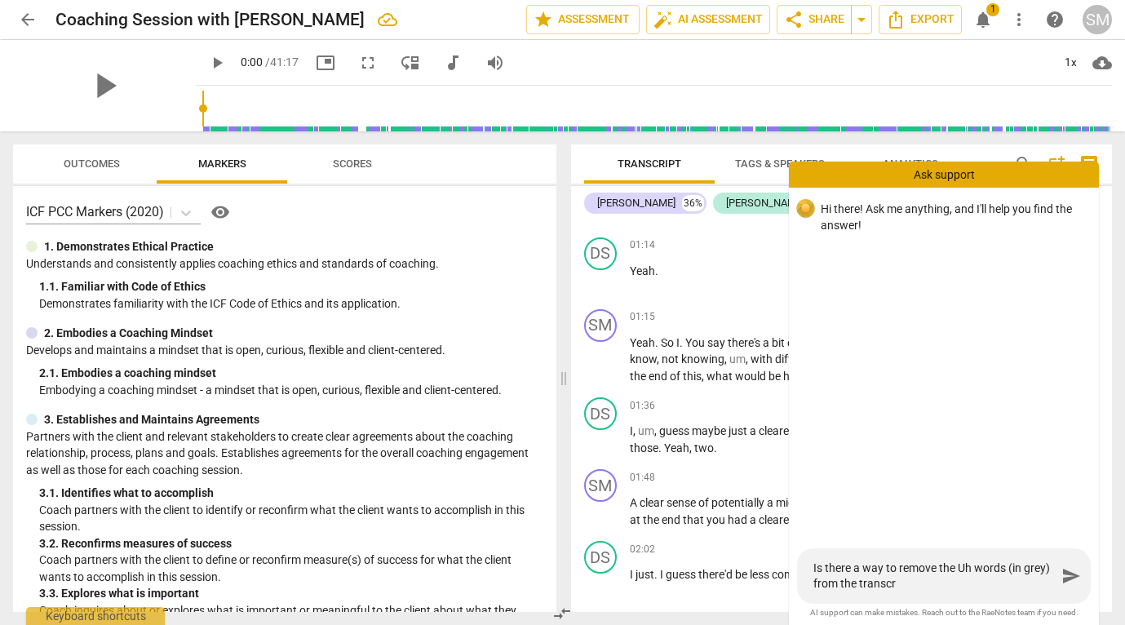
type textarea "Is there a way to remove the Uh words (in grey) from the transcri"
type textarea "Is there a way to remove the Uh words (in grey) from the transcrip"
type textarea "Is there a way to remove the Uh words (in grey) from the transcript"
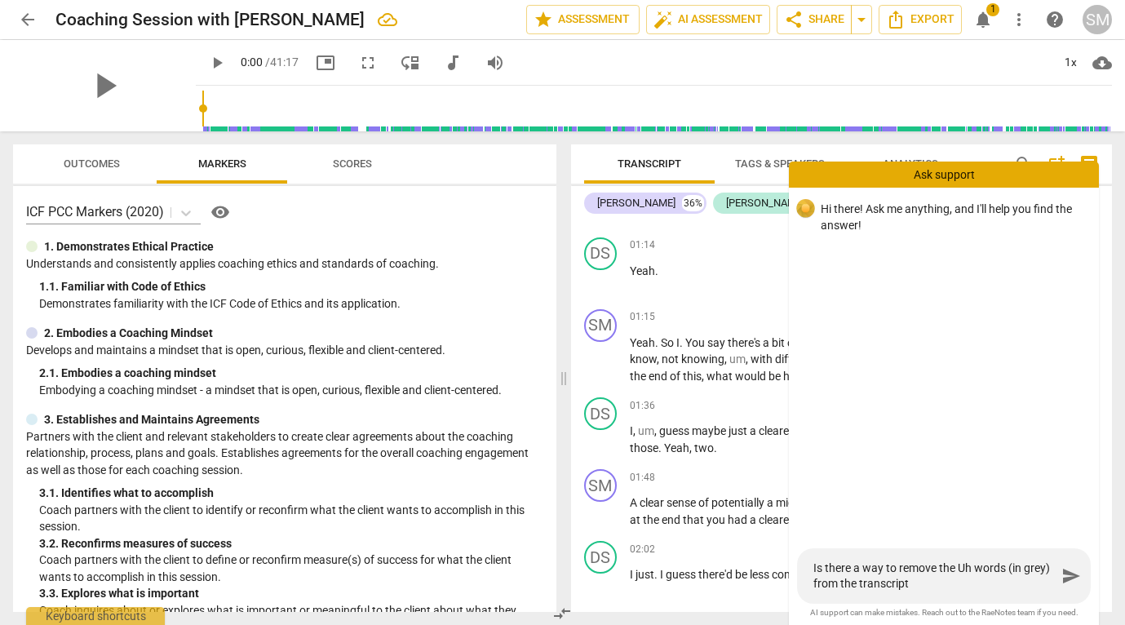
type textarea "Is there a way to remove the Uh words (in grey) from the transcript?"
type textarea "Is there a way to remove the Uh words (in grey) from the transcript"
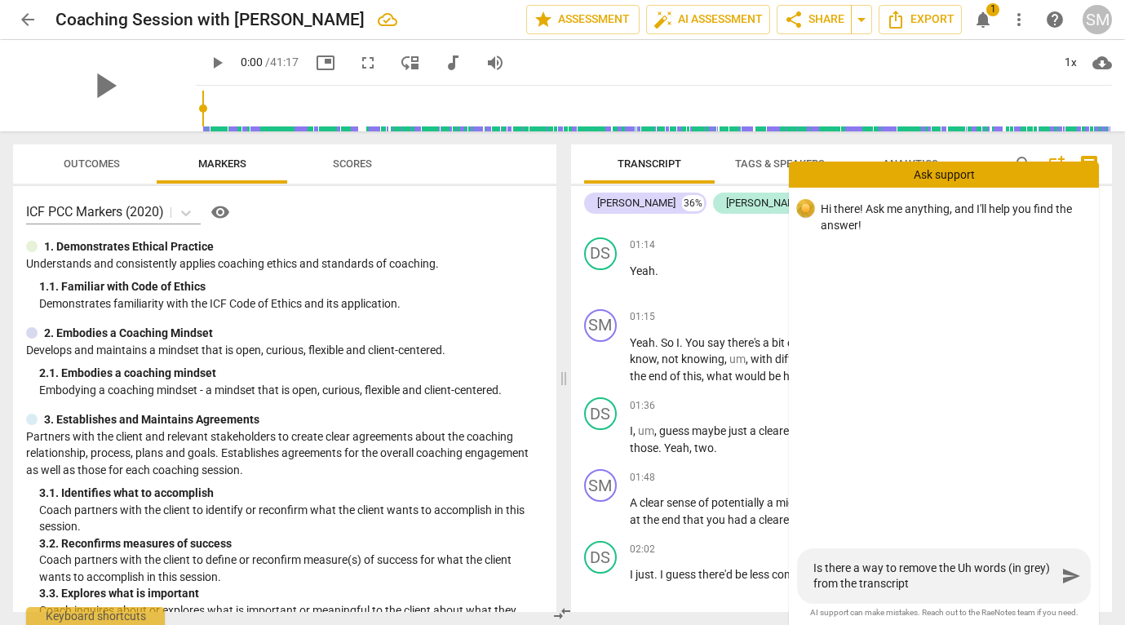
type textarea "Is there a way to remove the Uh words (in grey) from the transcript"
type textarea "Is there a way to remove the Uh words (in grey) from the transcript i"
type textarea "Is there a way to remove the Uh words (in grey) from the transcript in"
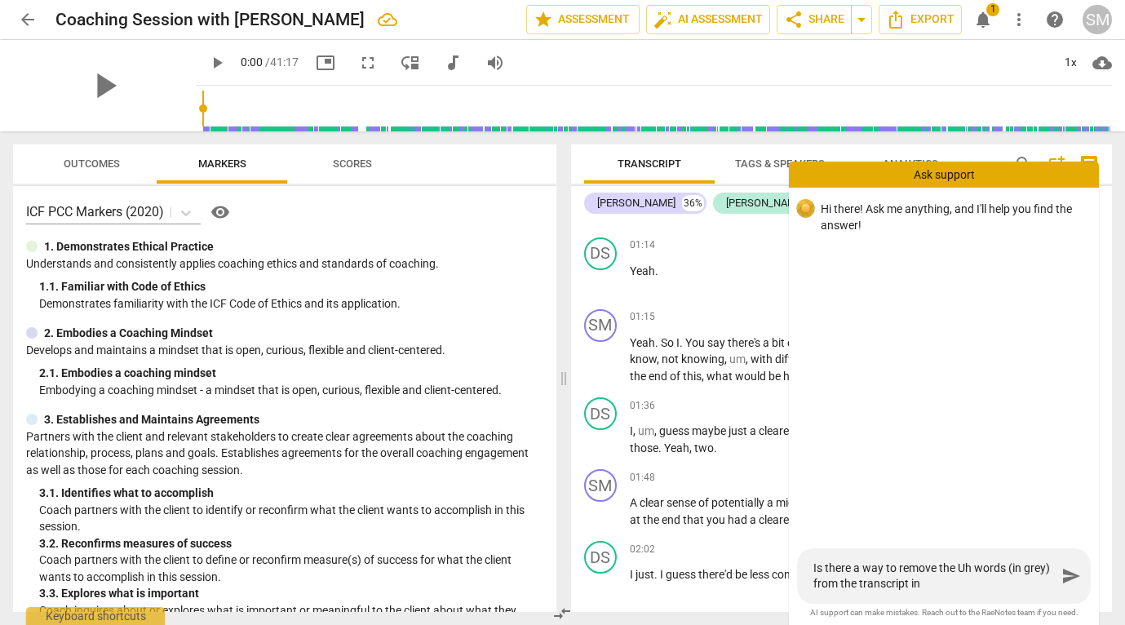
type textarea "Is there a way to remove the Uh words (in grey) from the transcript in"
type textarea "Is there a way to remove the Uh words (in grey) from the transcript in o"
type textarea "Is there a way to remove the Uh words (in grey) from the transcript in on"
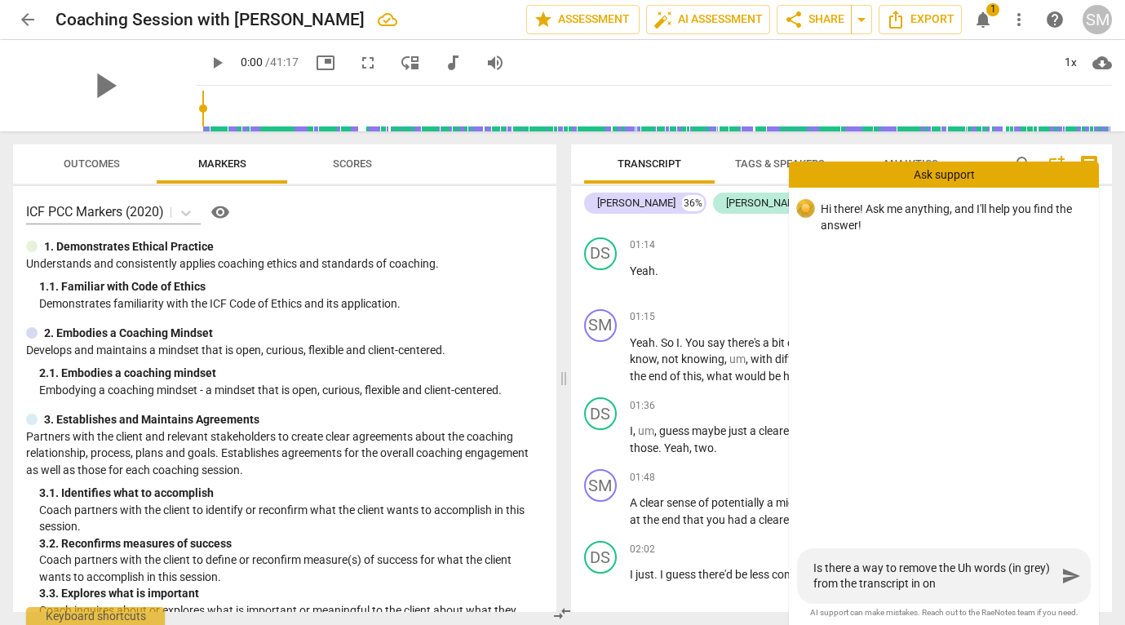
type textarea "Is there a way to remove the Uh words (in grey) from the transcript in one"
type textarea "Is there a way to remove the Uh words (in grey) from the transcript in one g"
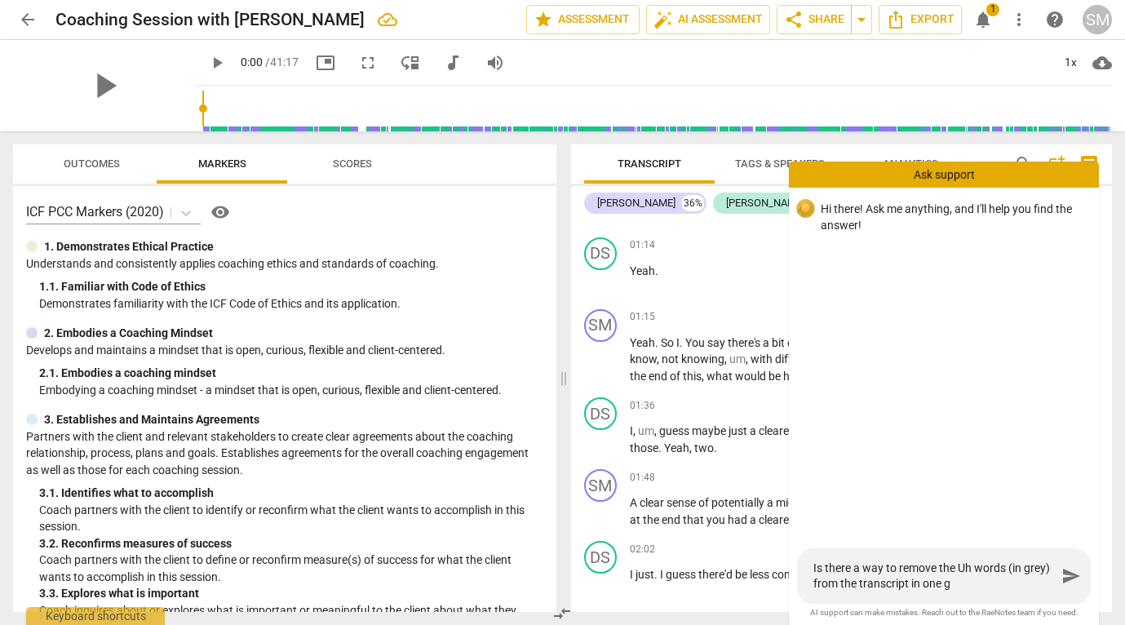
type textarea "Is there a way to remove the Uh words (in grey) from the transcript in one go"
type textarea "Is there a way to remove the Uh words (in grey) from the transcript in one go?"
click at [1073, 576] on span "send" at bounding box center [1071, 576] width 20 height 20
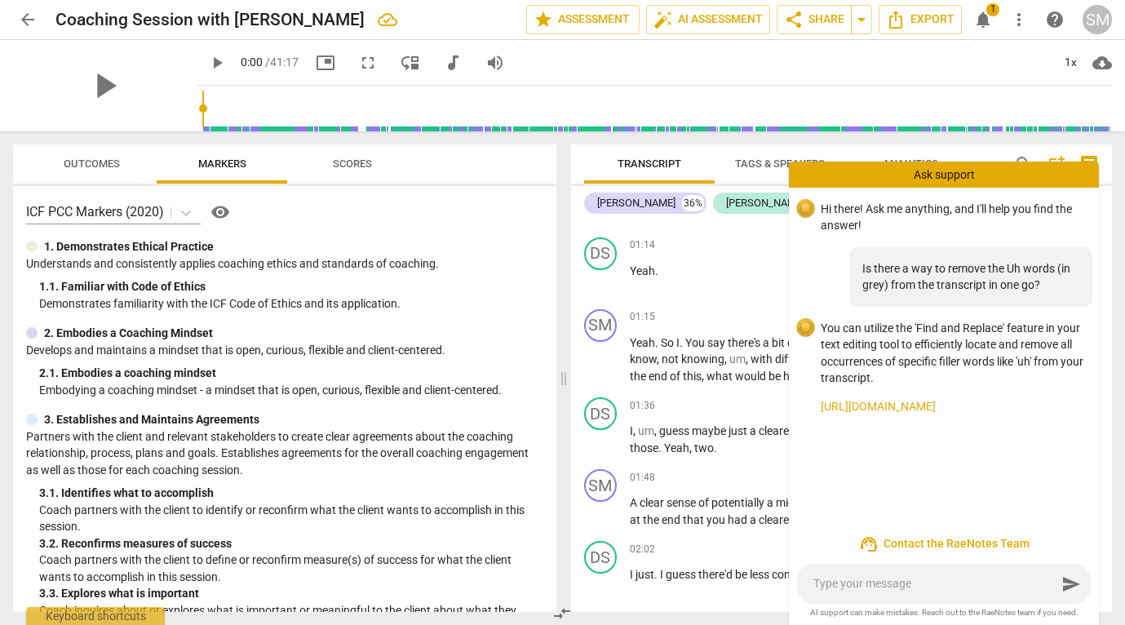
click at [893, 405] on link "[URL][DOMAIN_NAME]" at bounding box center [952, 406] width 265 height 17
click at [753, 280] on div "01:14 + Add competency keyboard_arrow_right Yeah ." at bounding box center [865, 266] width 470 height 59
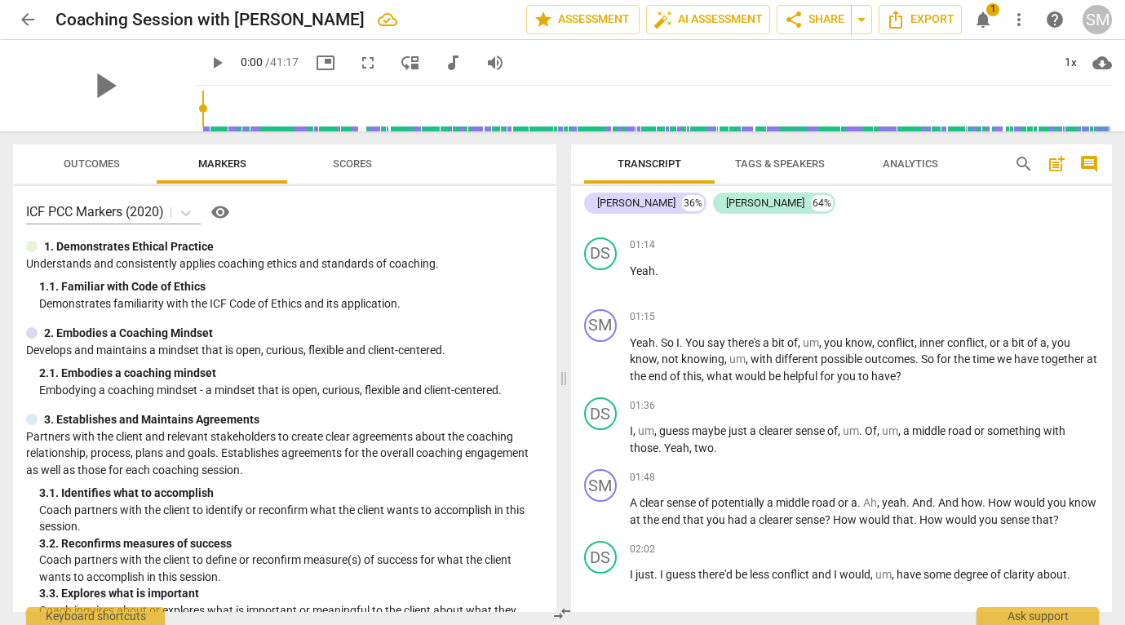
click at [1022, 162] on span "search" at bounding box center [1024, 164] width 20 height 20
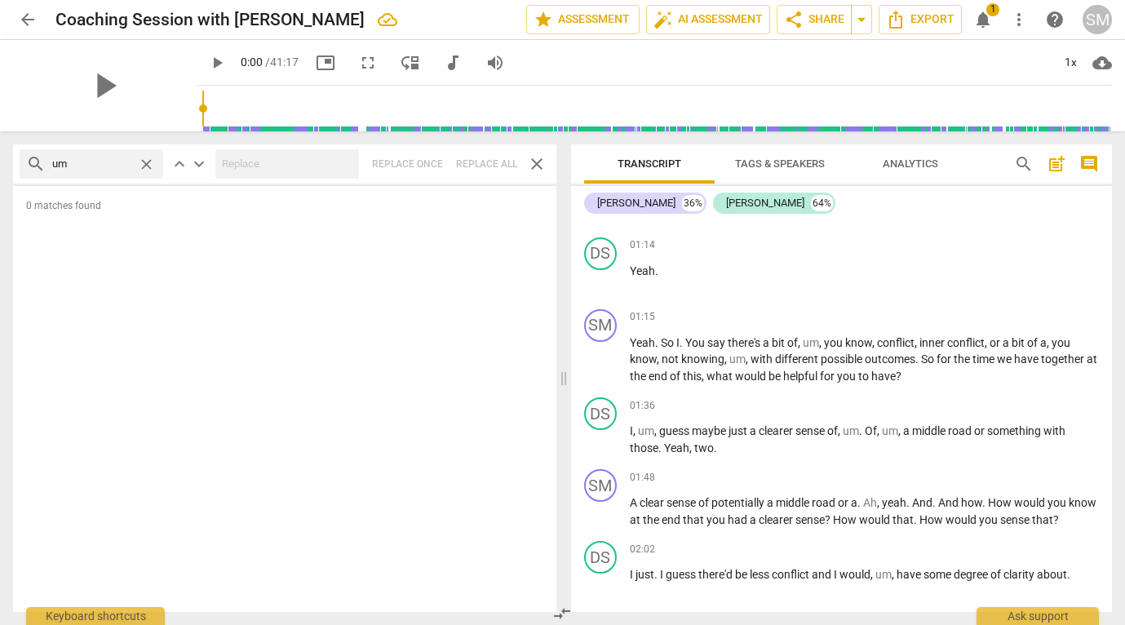
type input "um"
click at [141, 166] on span "close" at bounding box center [146, 164] width 17 height 17
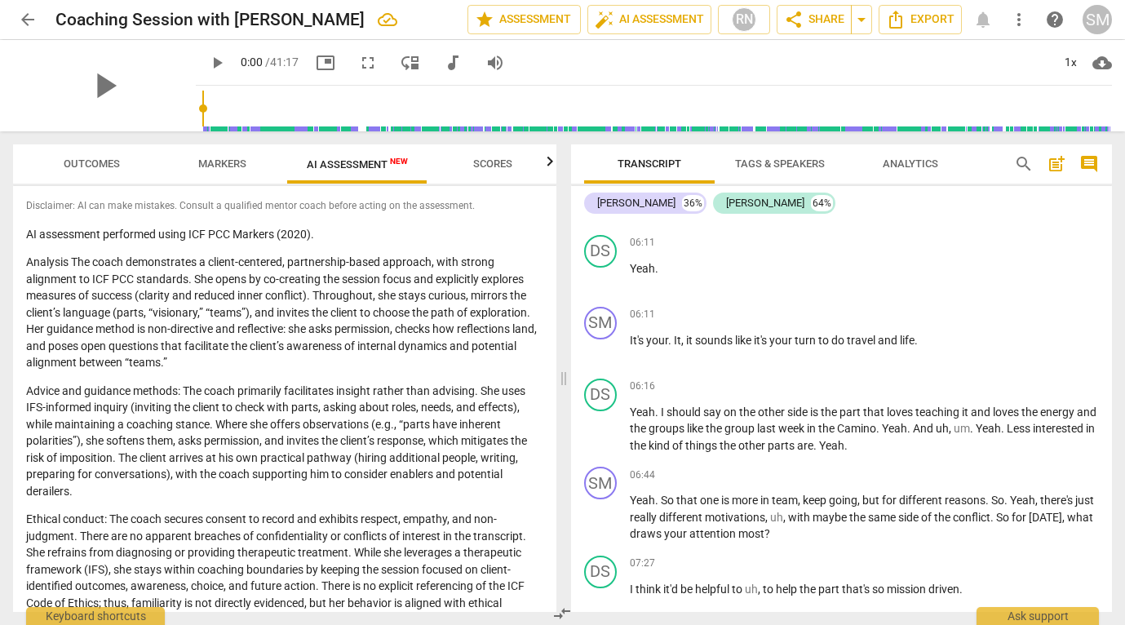
scroll to position [1557, 0]
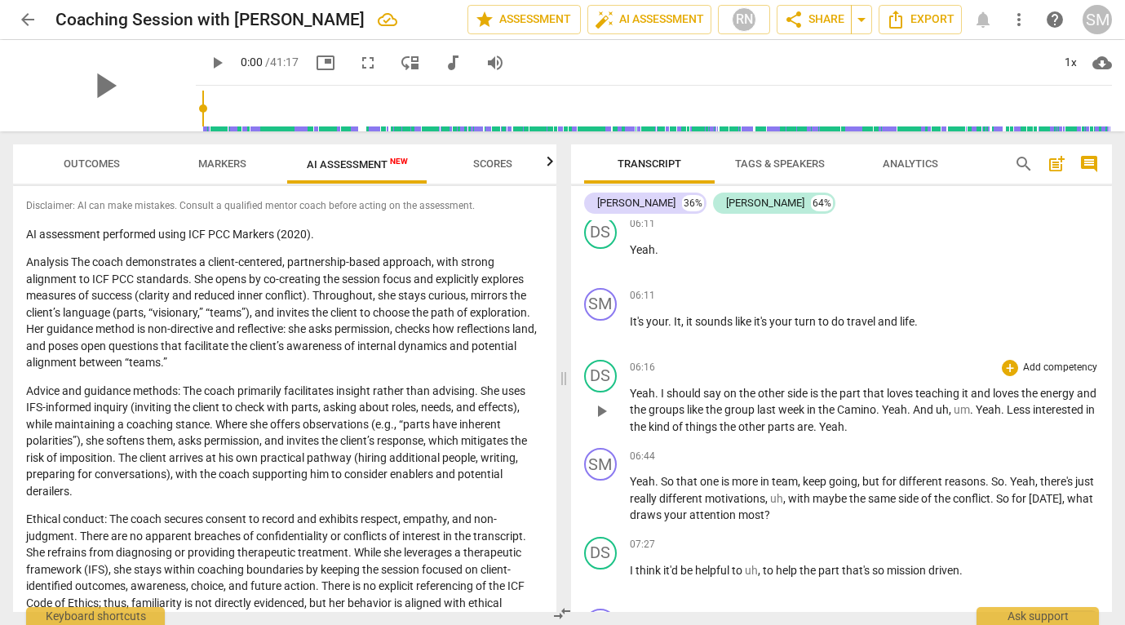
click at [818, 416] on span "in" at bounding box center [811, 409] width 11 height 13
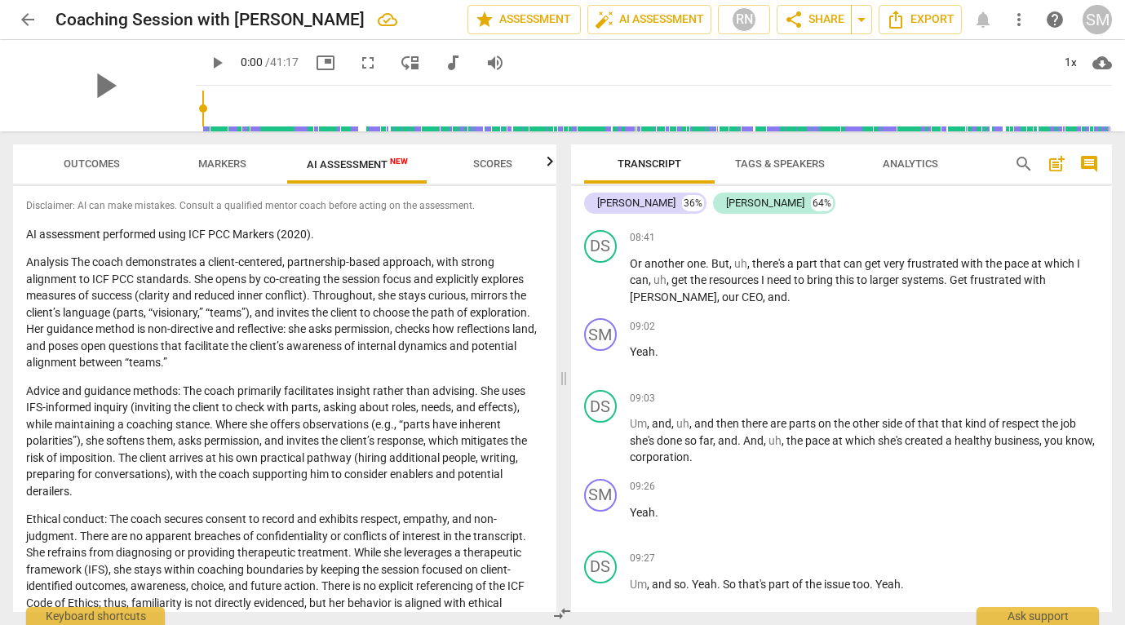
scroll to position [2334, 0]
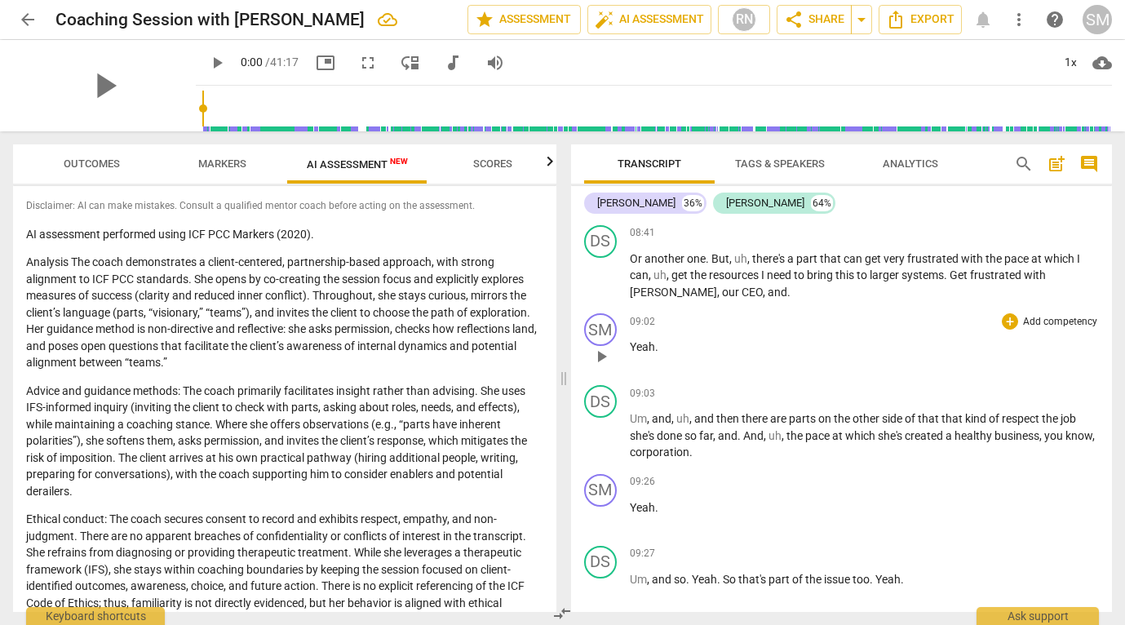
click at [672, 356] on p "Yeah ." at bounding box center [865, 346] width 470 height 17
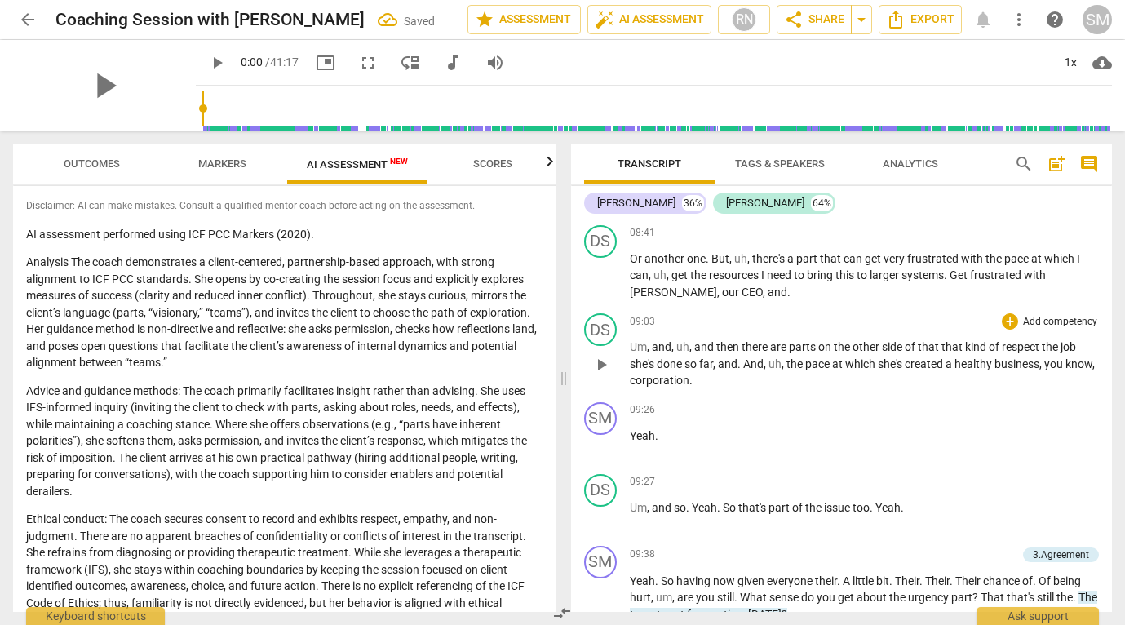
click at [647, 353] on span "," at bounding box center [649, 346] width 5 height 13
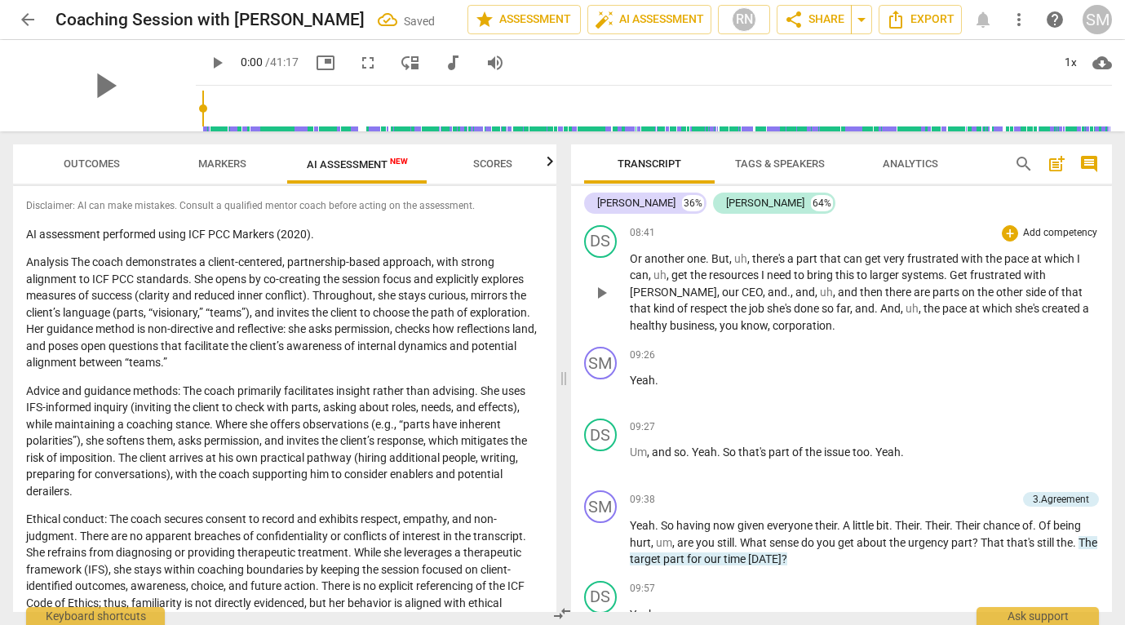
click at [790, 298] on span "," at bounding box center [792, 291] width 5 height 13
click at [832, 298] on span "and" at bounding box center [843, 291] width 22 height 13
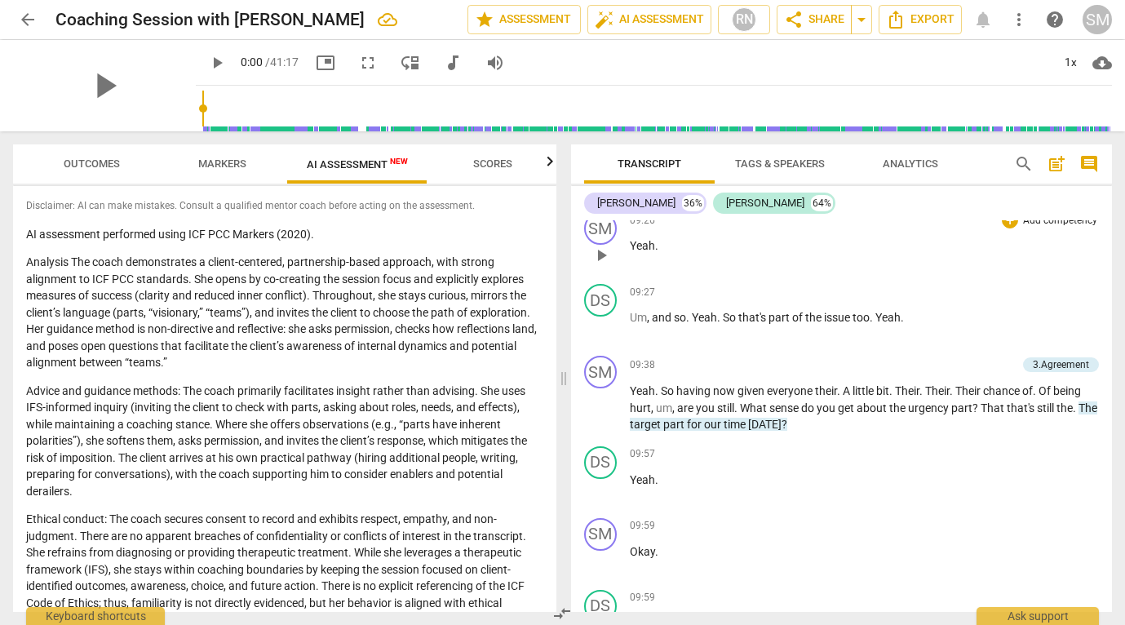
scroll to position [2507, 0]
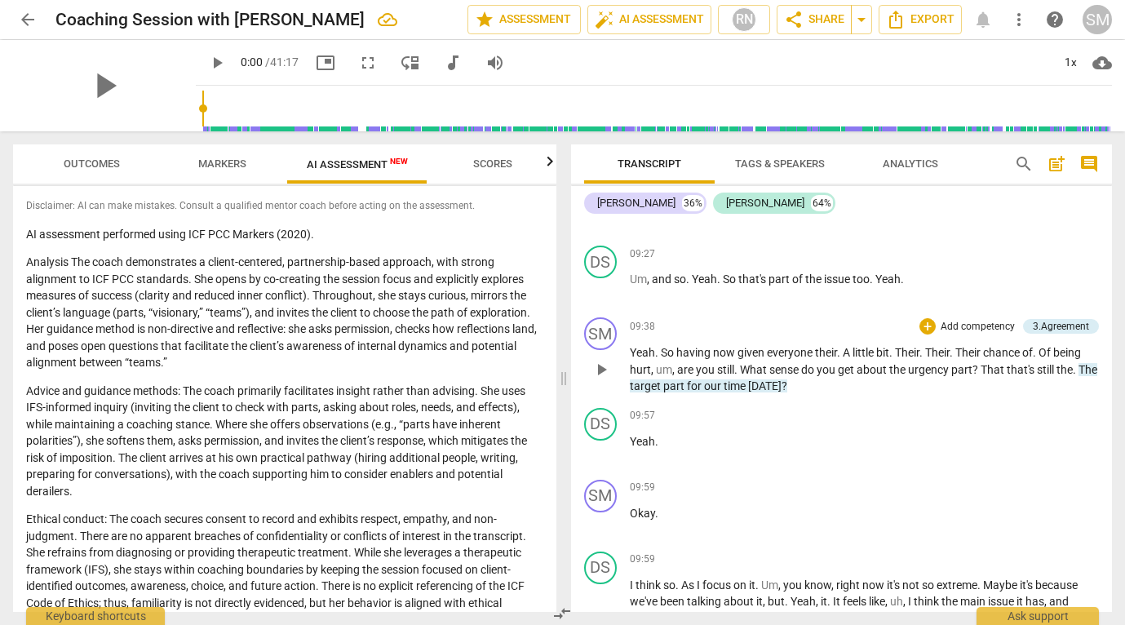
click at [648, 376] on span "hurt" at bounding box center [640, 369] width 21 height 13
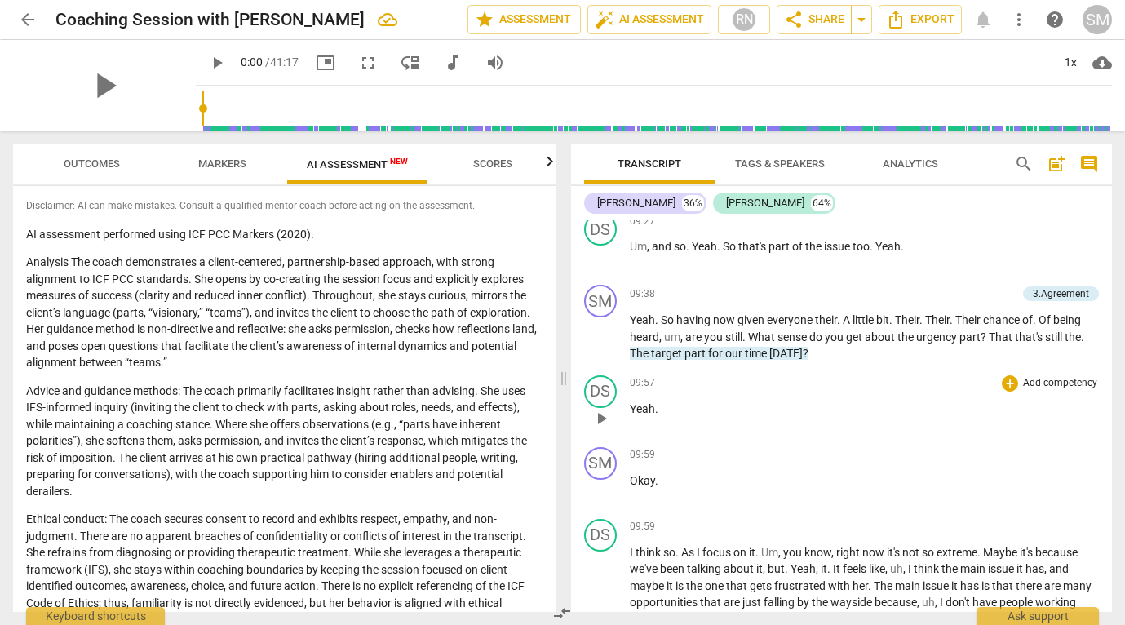
scroll to position [2544, 0]
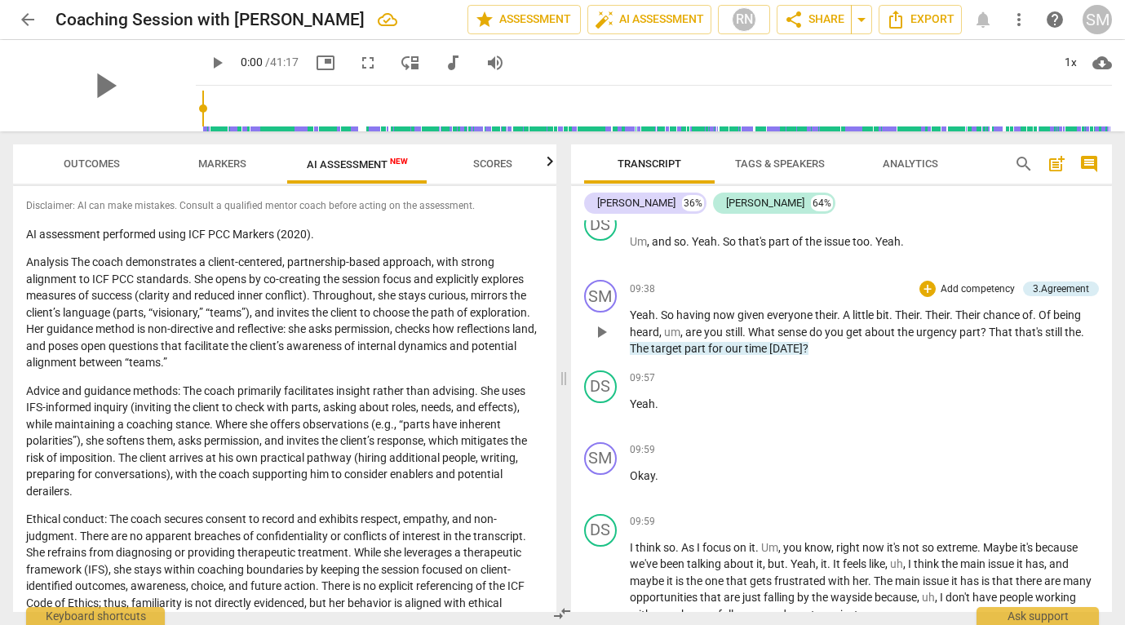
click at [633, 355] on span "The" at bounding box center [640, 348] width 21 height 13
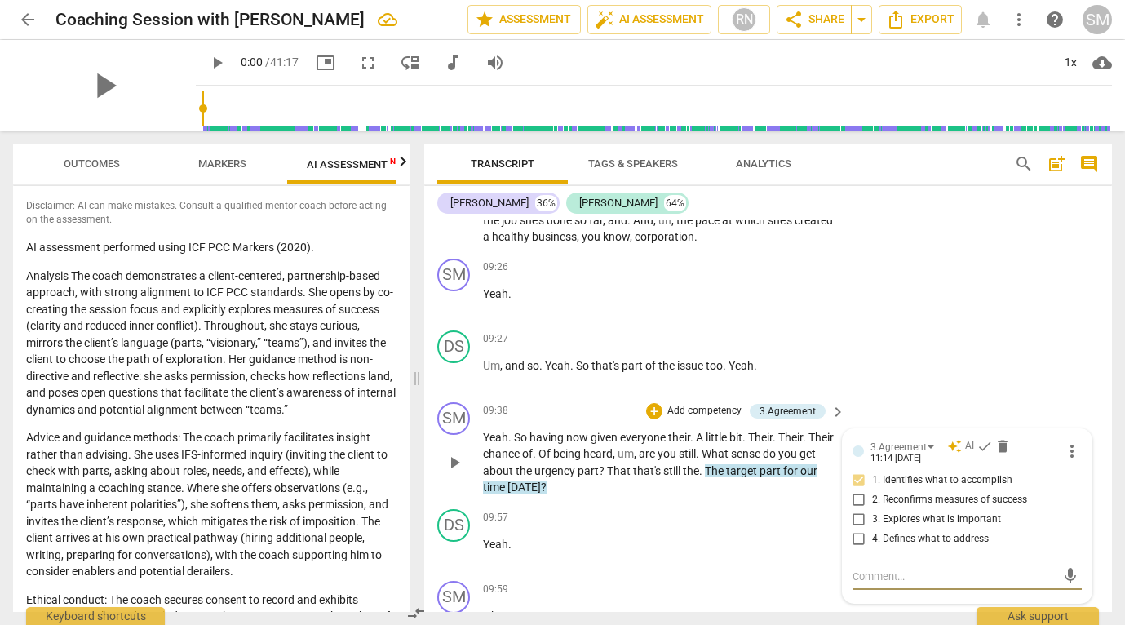
scroll to position [2725, 0]
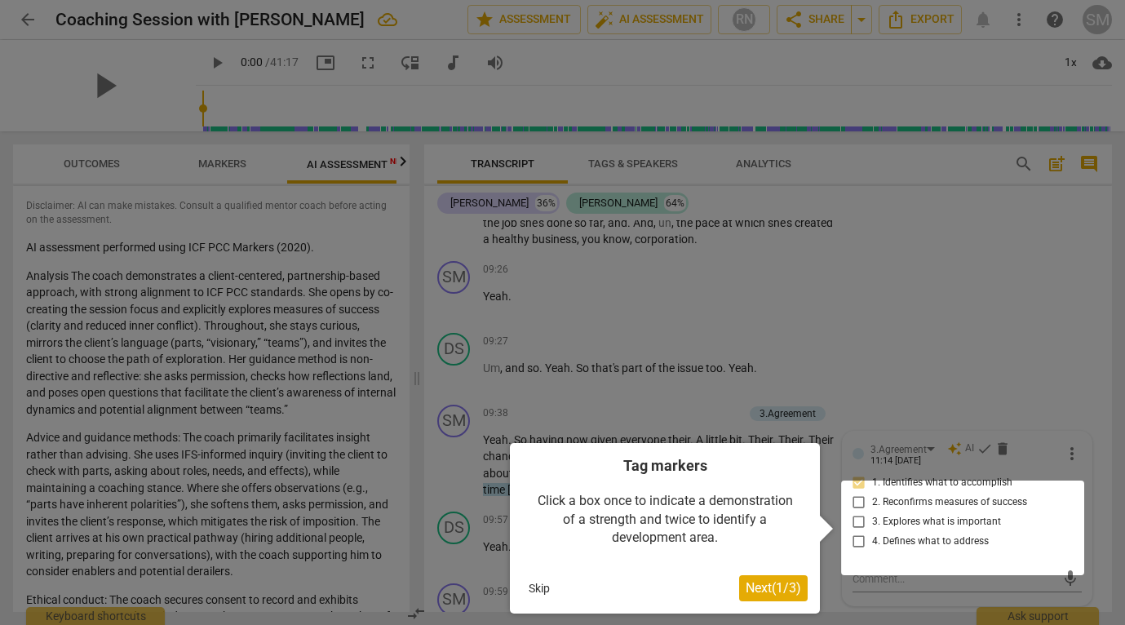
click at [661, 362] on div at bounding box center [562, 312] width 1125 height 625
click at [544, 590] on button "Skip" at bounding box center [539, 588] width 34 height 24
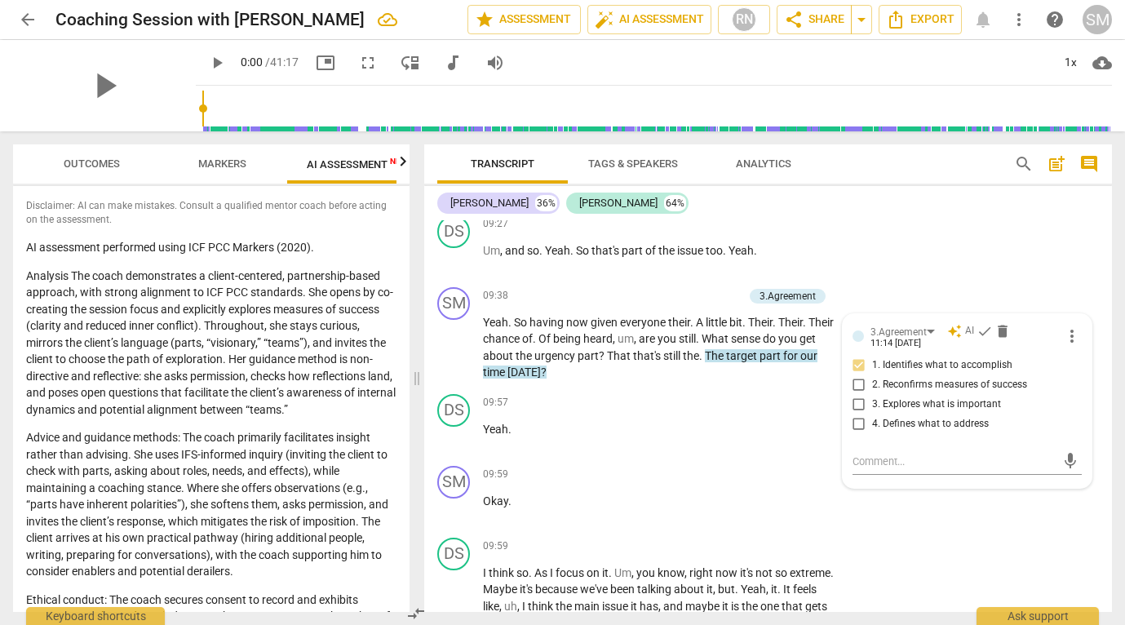
scroll to position [2885, 0]
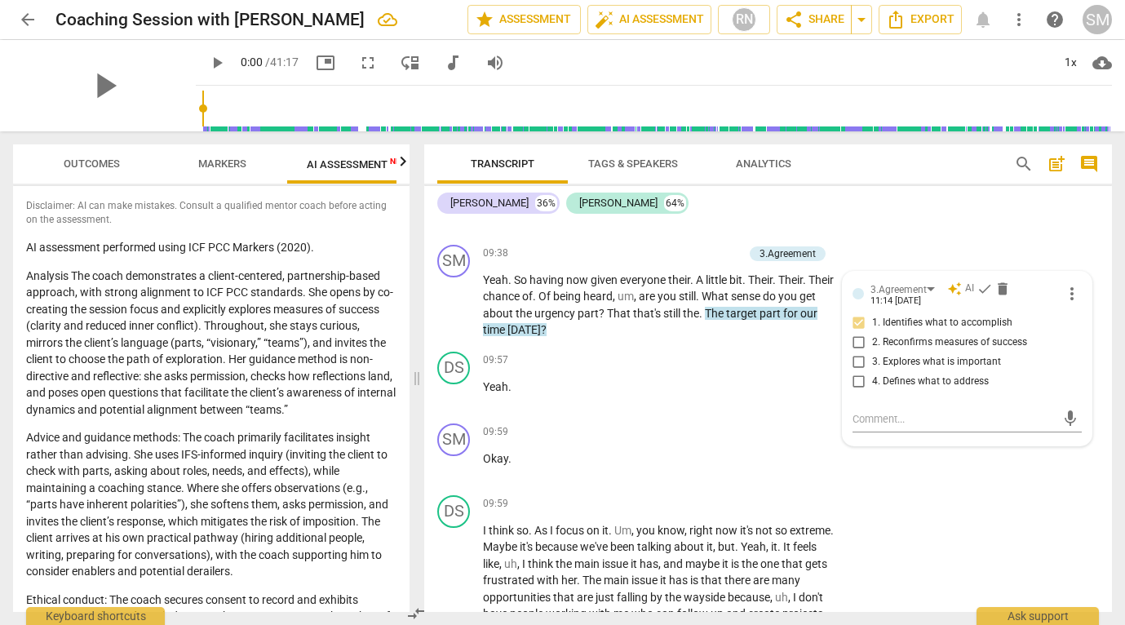
click at [628, 320] on span "That" at bounding box center [620, 313] width 26 height 13
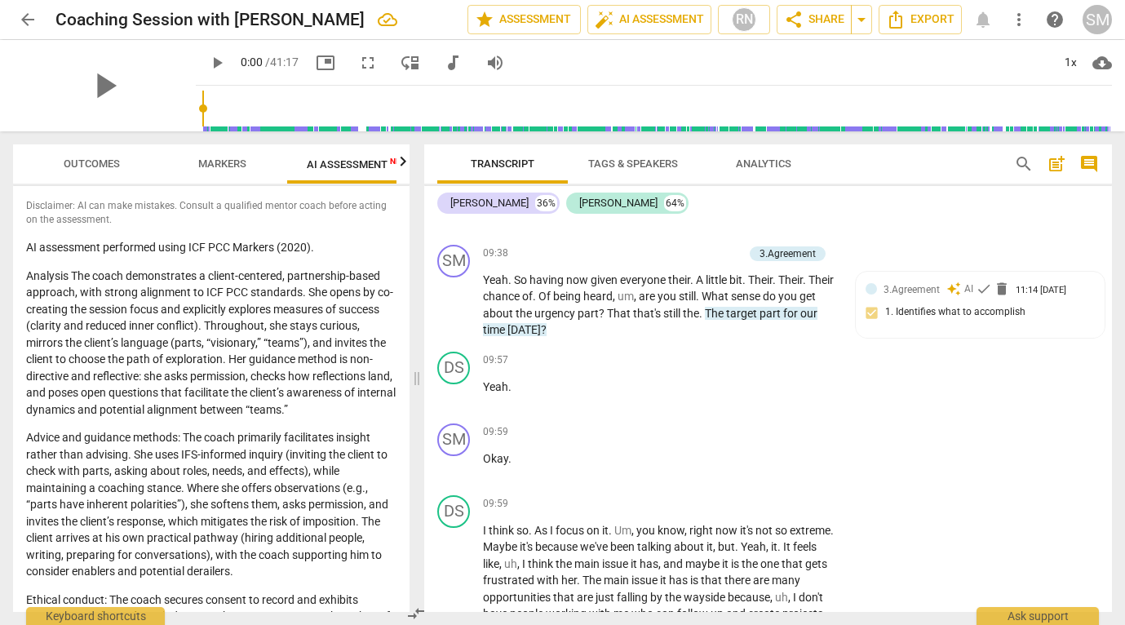
click at [699, 320] on span "the" at bounding box center [691, 313] width 16 height 13
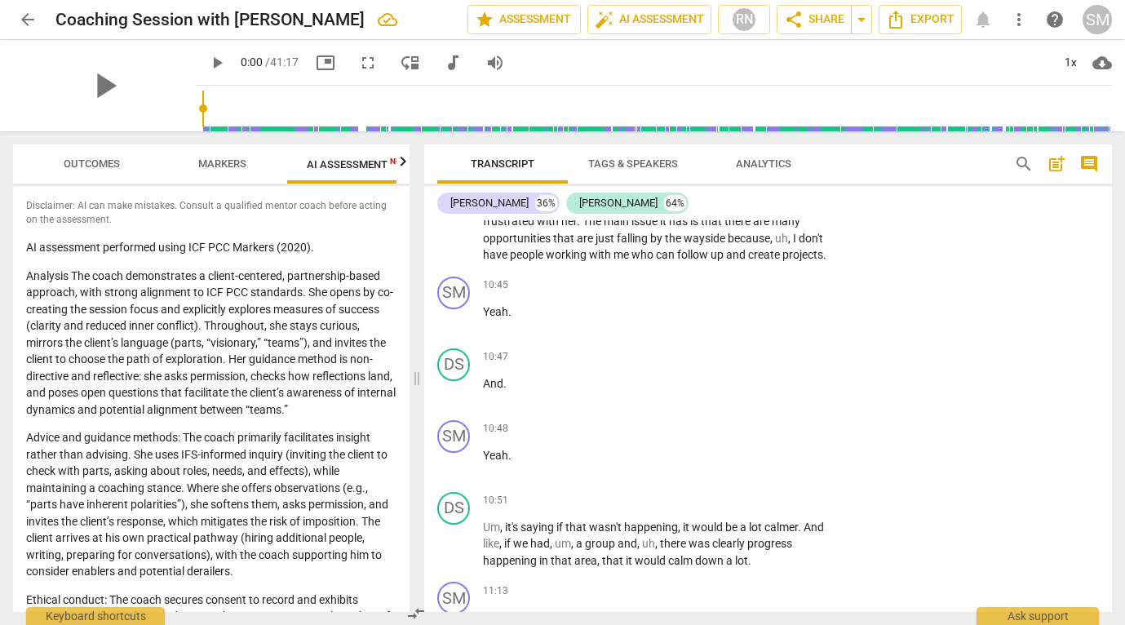
scroll to position [3260, 0]
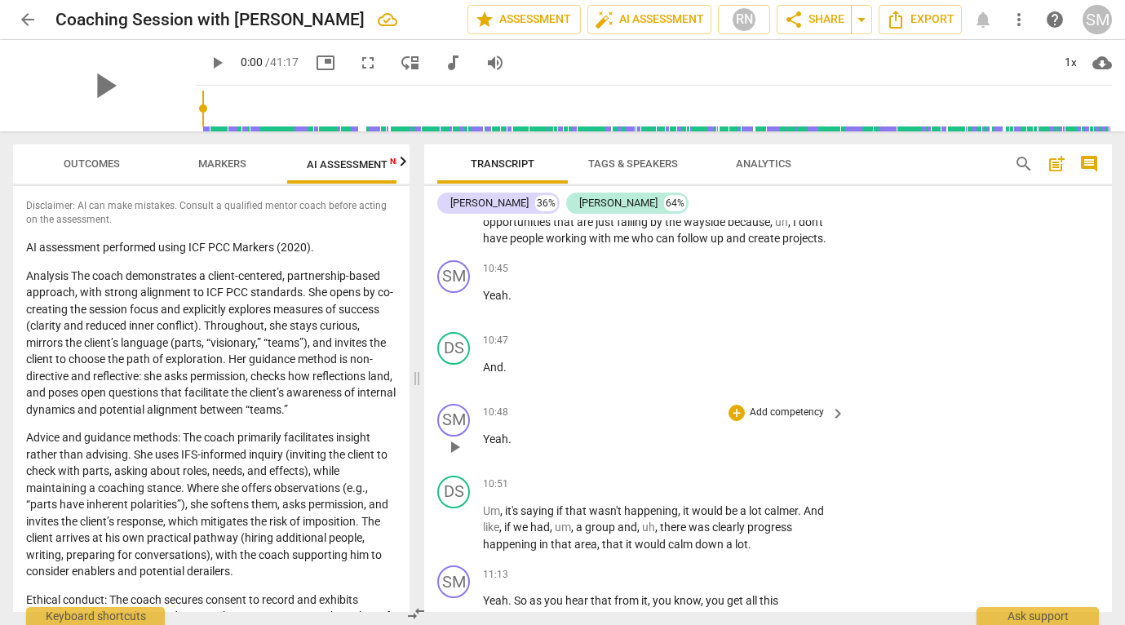
click at [516, 448] on p "Yeah ." at bounding box center [660, 439] width 354 height 17
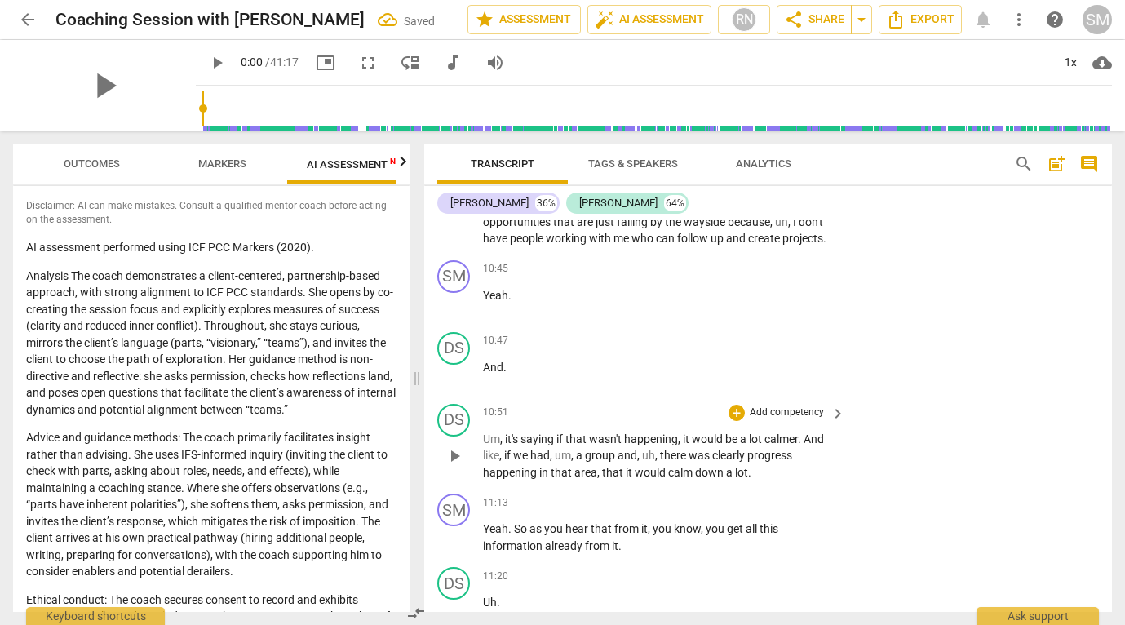
click at [503, 445] on span "," at bounding box center [502, 438] width 5 height 13
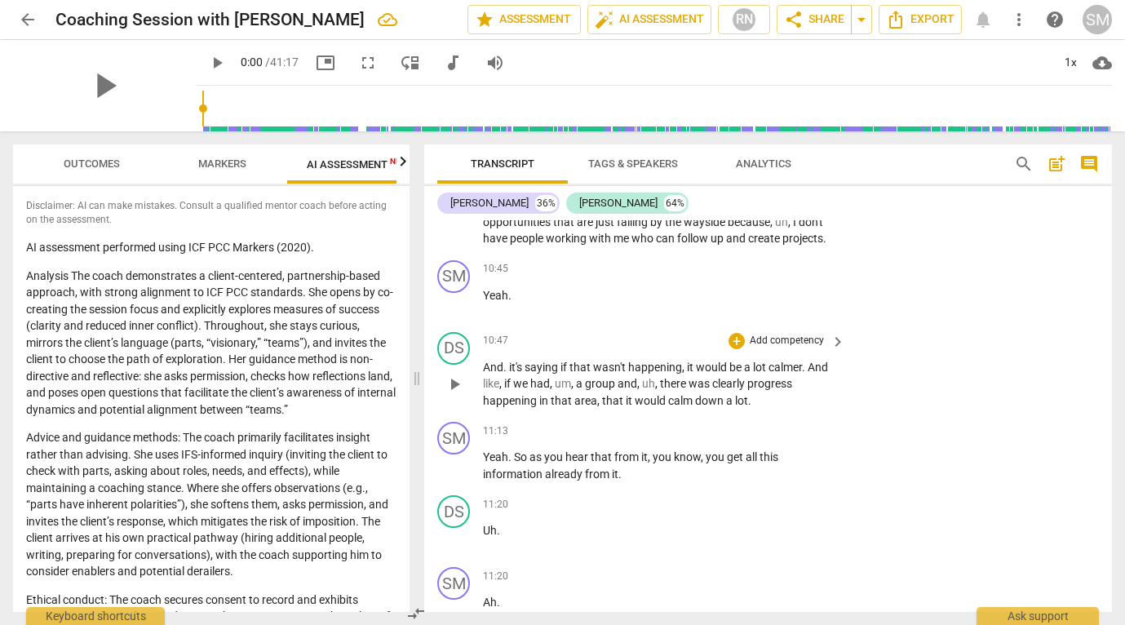
click at [512, 373] on span "it's" at bounding box center [516, 366] width 15 height 13
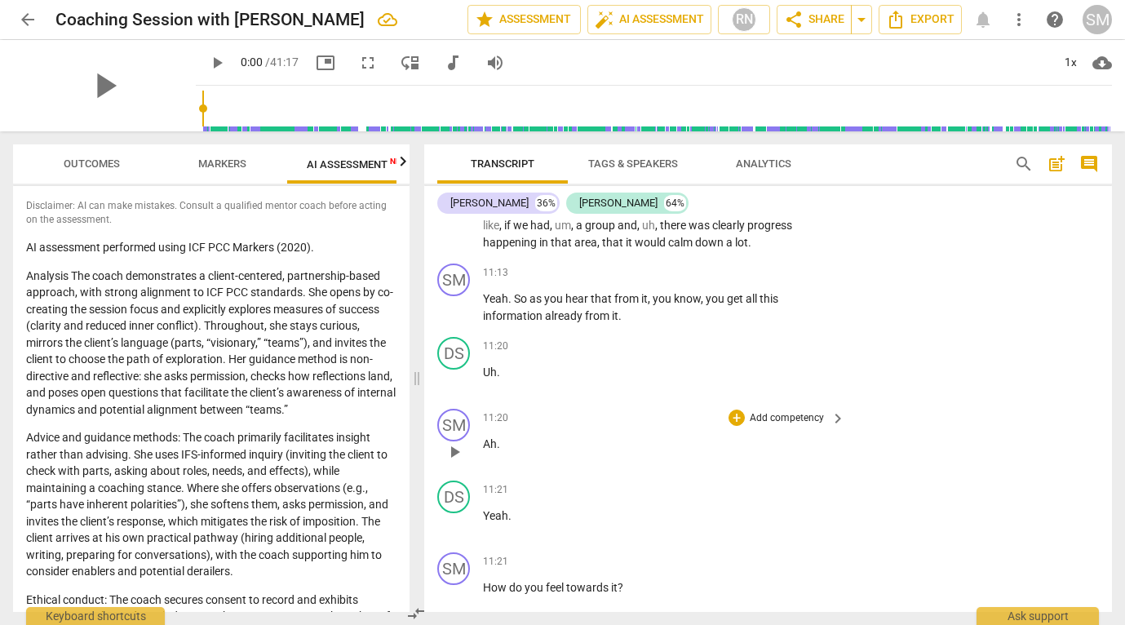
scroll to position [3442, 0]
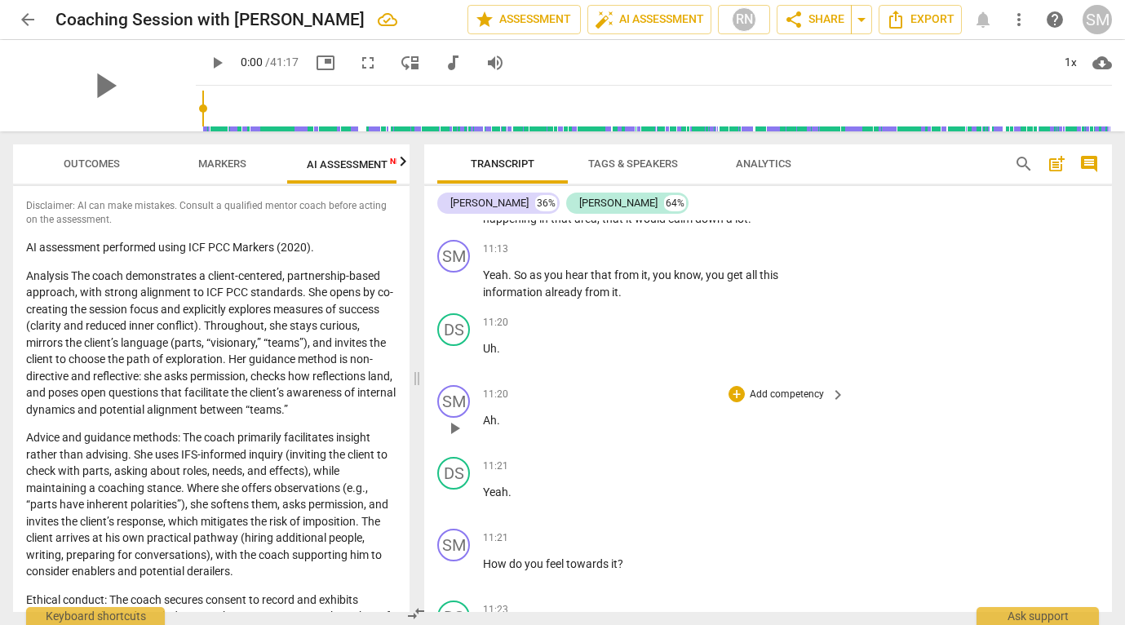
click at [522, 429] on p "Ah ." at bounding box center [660, 420] width 354 height 17
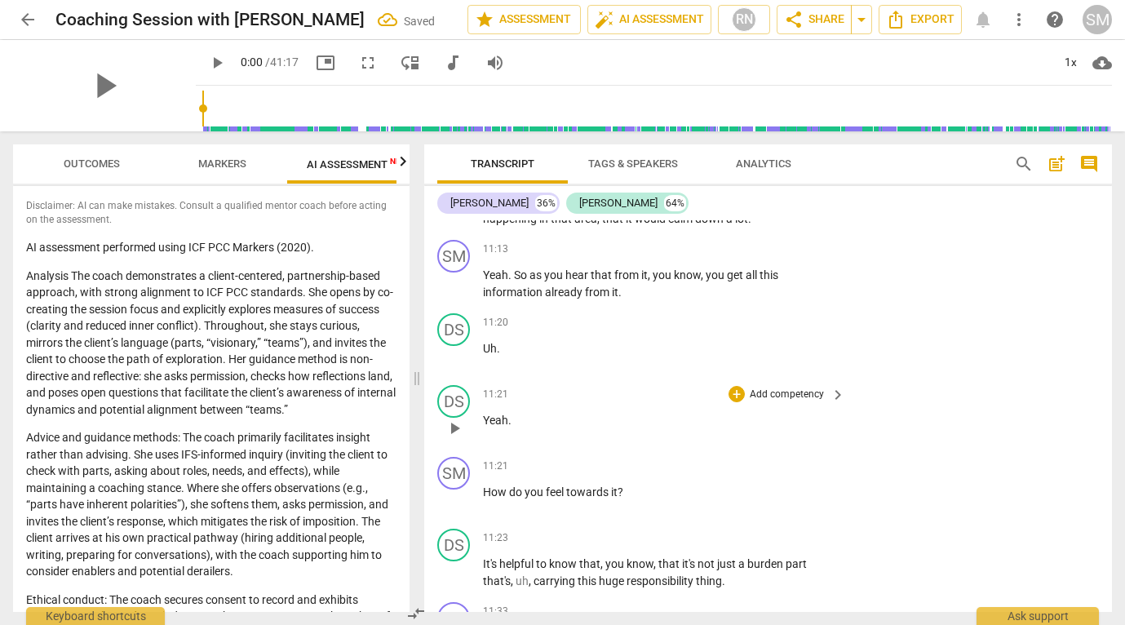
click at [483, 426] on span "Yeah" at bounding box center [495, 419] width 25 height 13
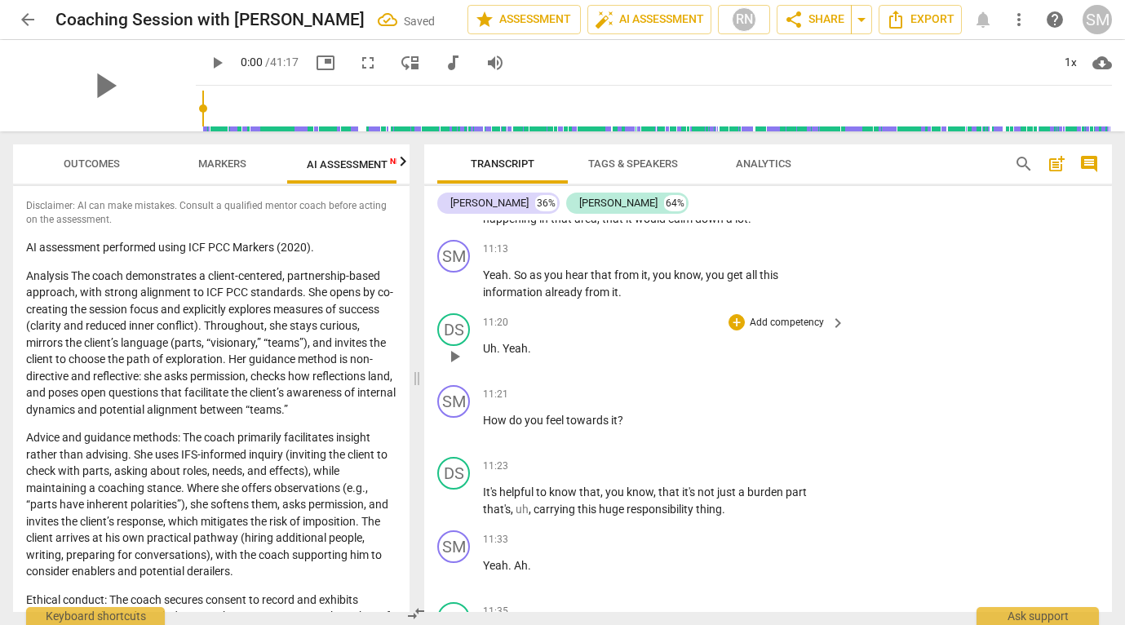
click at [502, 355] on span "." at bounding box center [500, 348] width 6 height 13
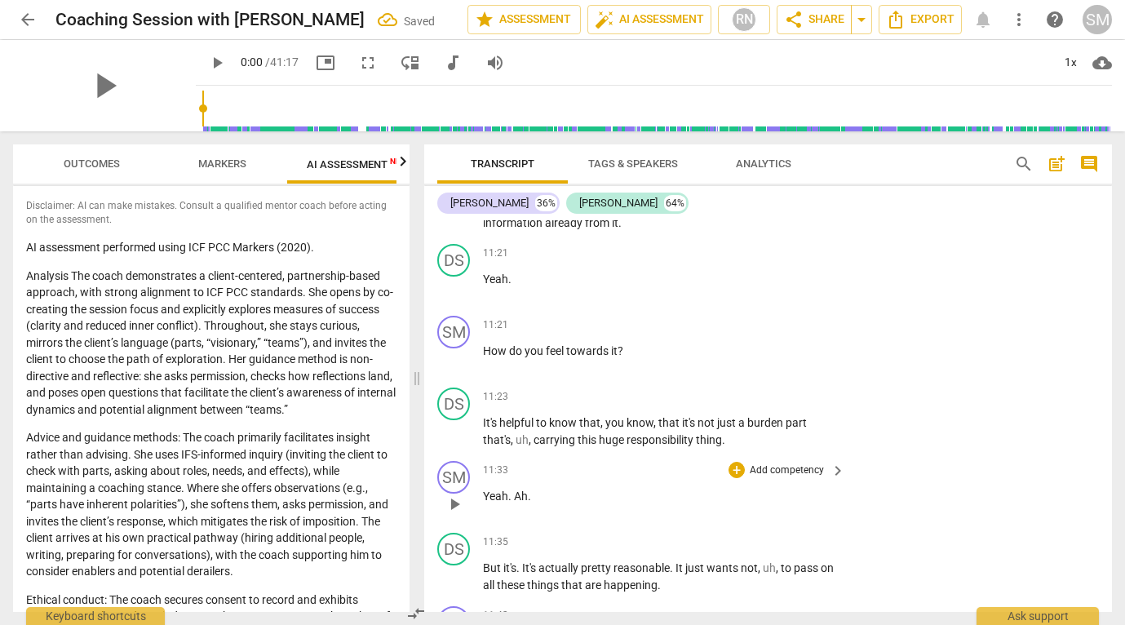
scroll to position [3536, 0]
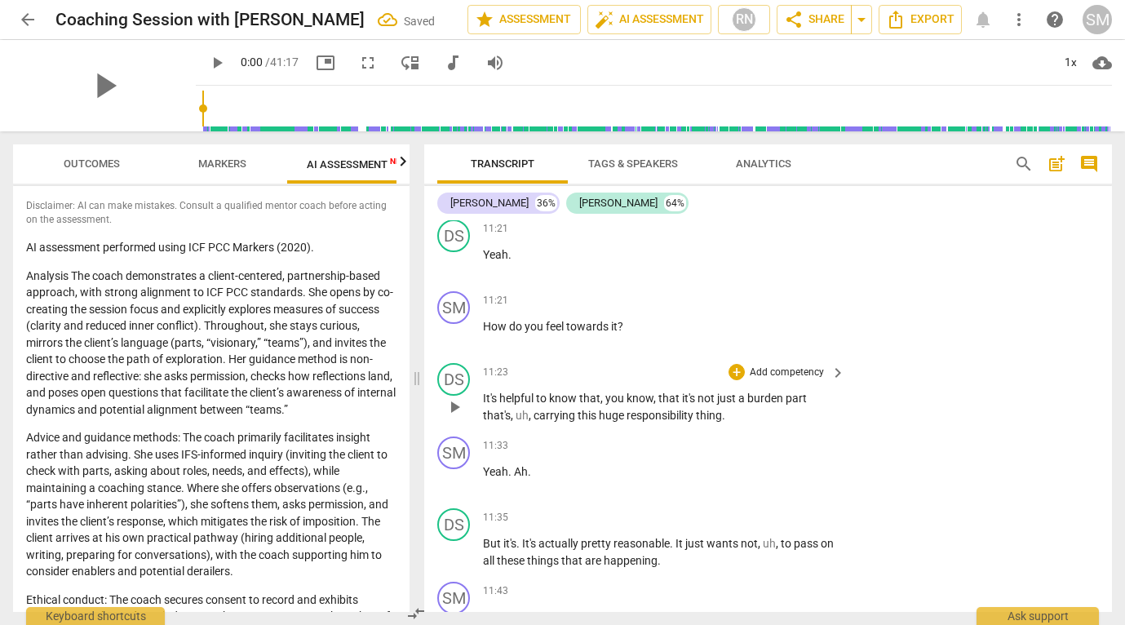
click at [780, 404] on span "burden" at bounding box center [766, 397] width 38 height 13
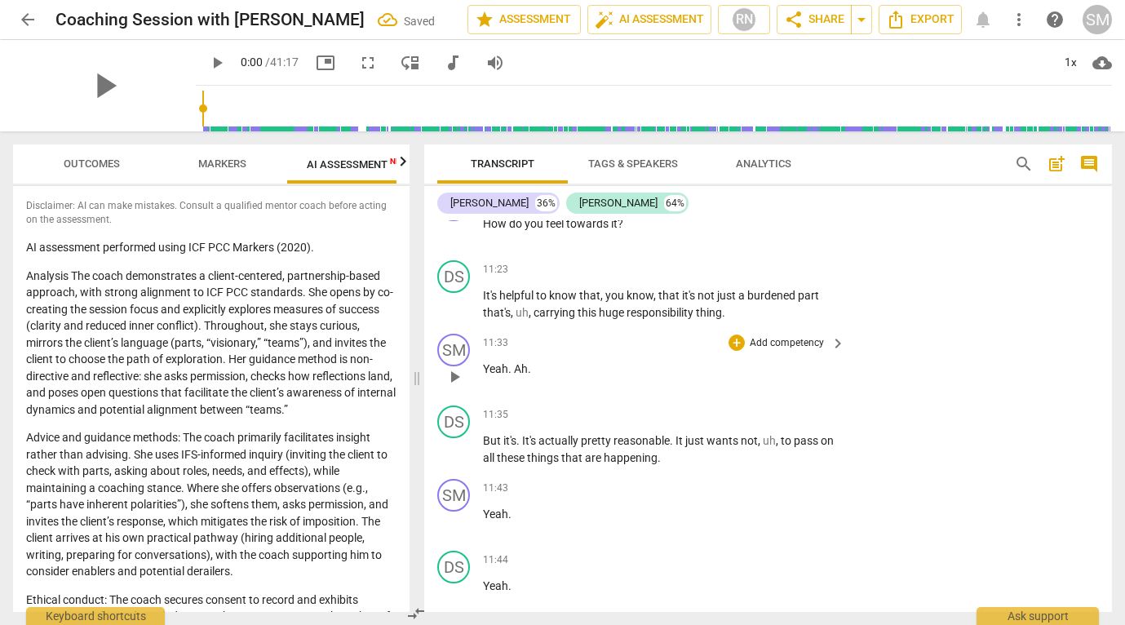
scroll to position [3651, 0]
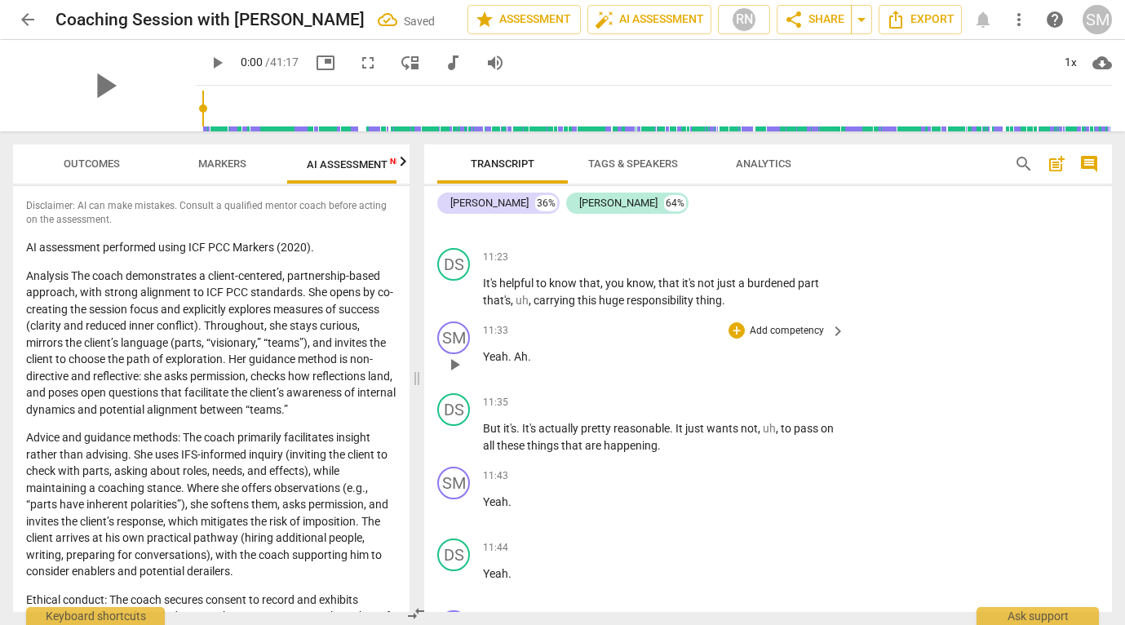
click at [534, 365] on p "Yeah . Ah ." at bounding box center [660, 356] width 354 height 17
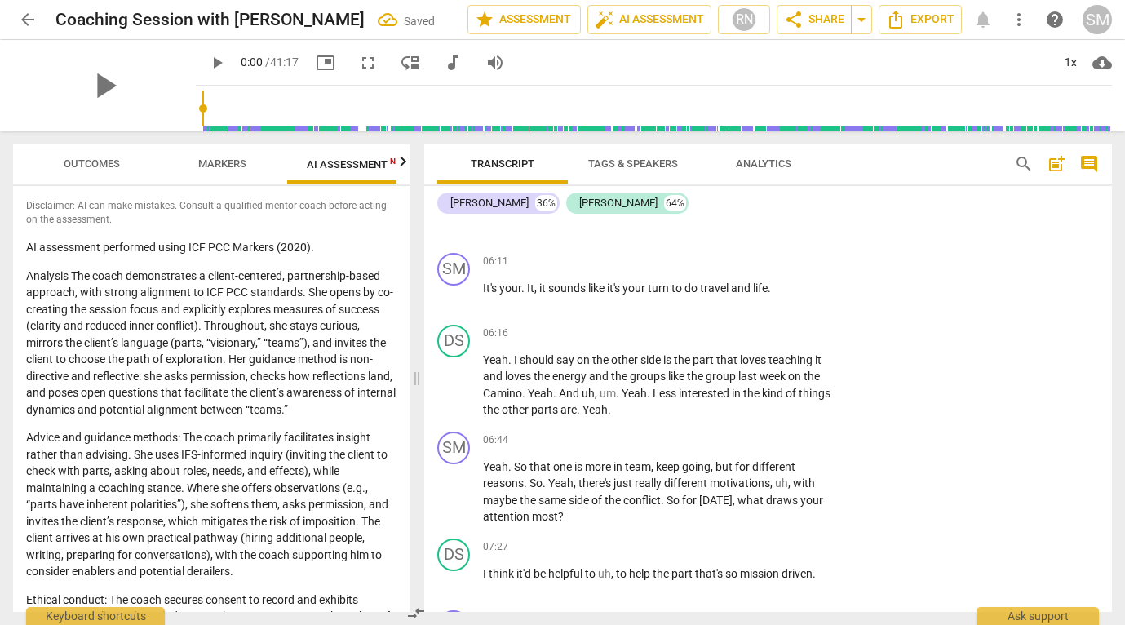
scroll to position [1737, 0]
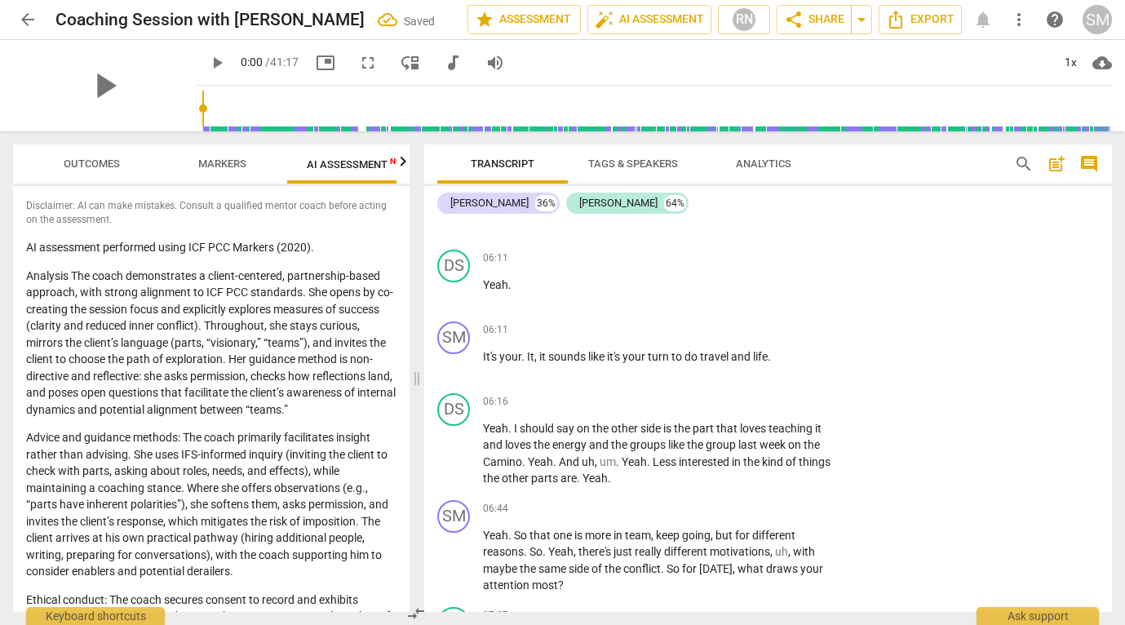
click at [1025, 157] on span "search" at bounding box center [1024, 164] width 20 height 20
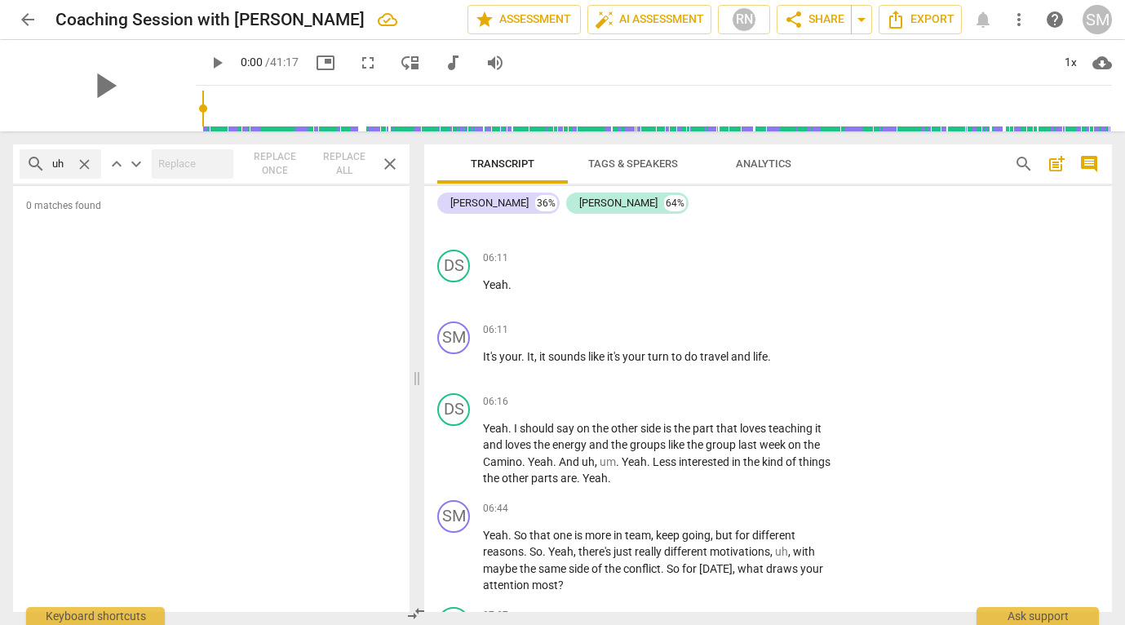
type input "uh"
click at [1005, 617] on div "Ask support" at bounding box center [1037, 612] width 122 height 26
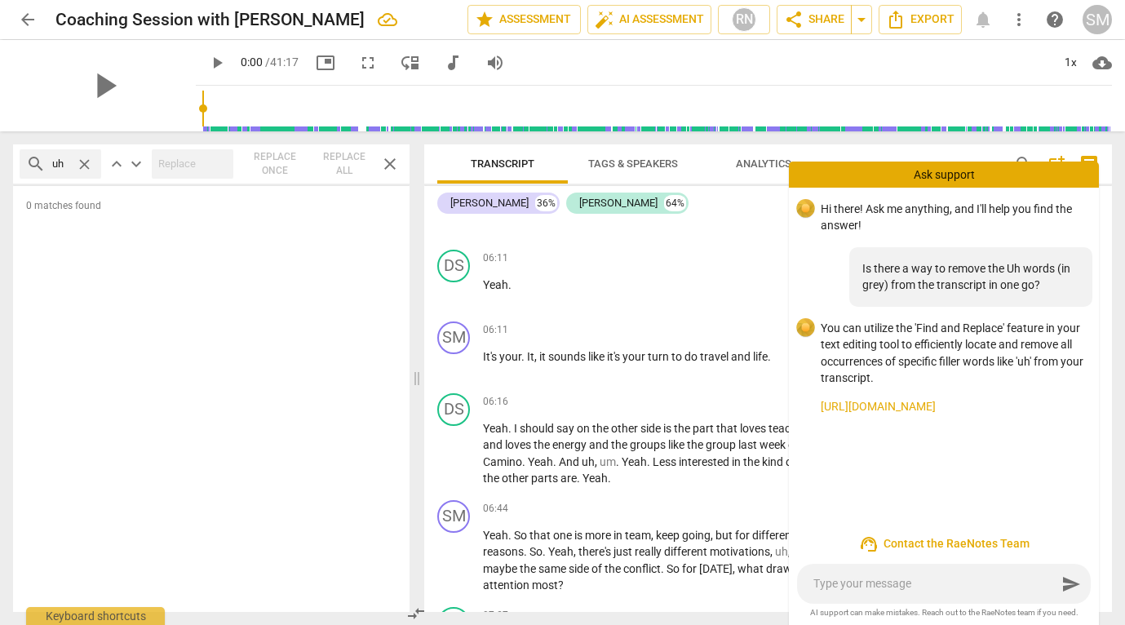
scroll to position [0, 0]
type textarea "W"
type textarea "Wh"
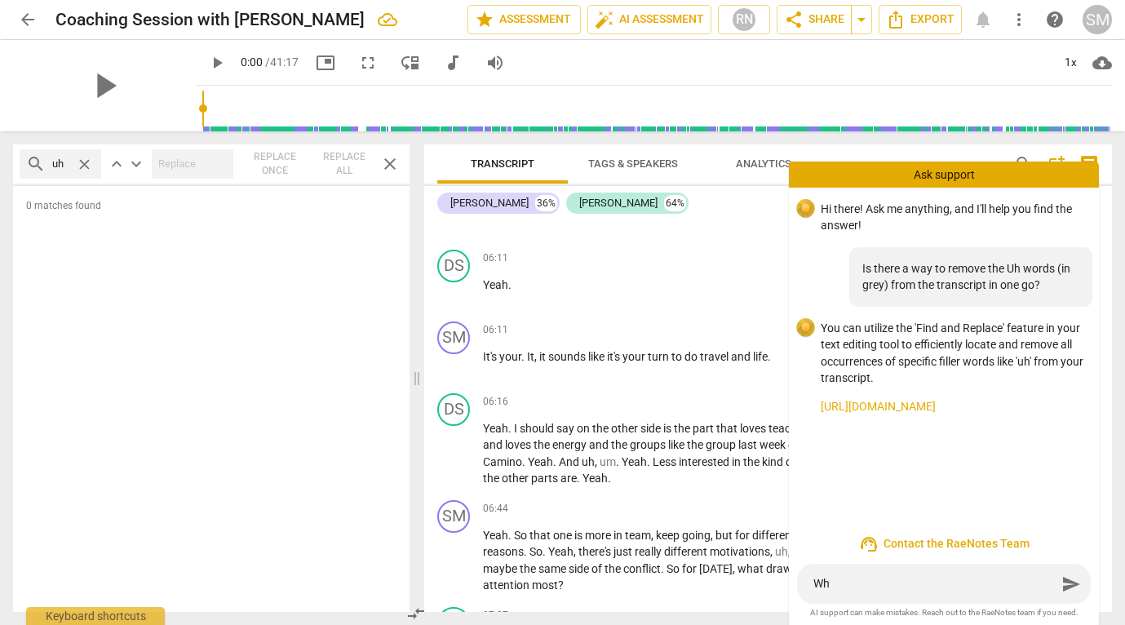
type textarea "Whe"
type textarea "When"
type textarea "When I"
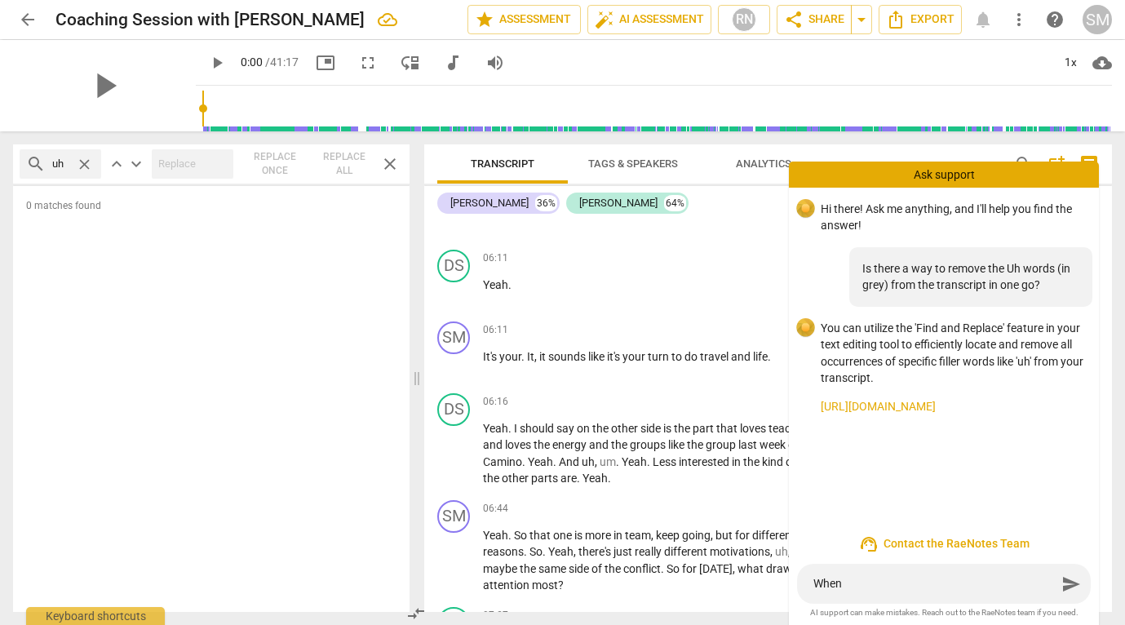
type textarea "When I"
type textarea "When I s"
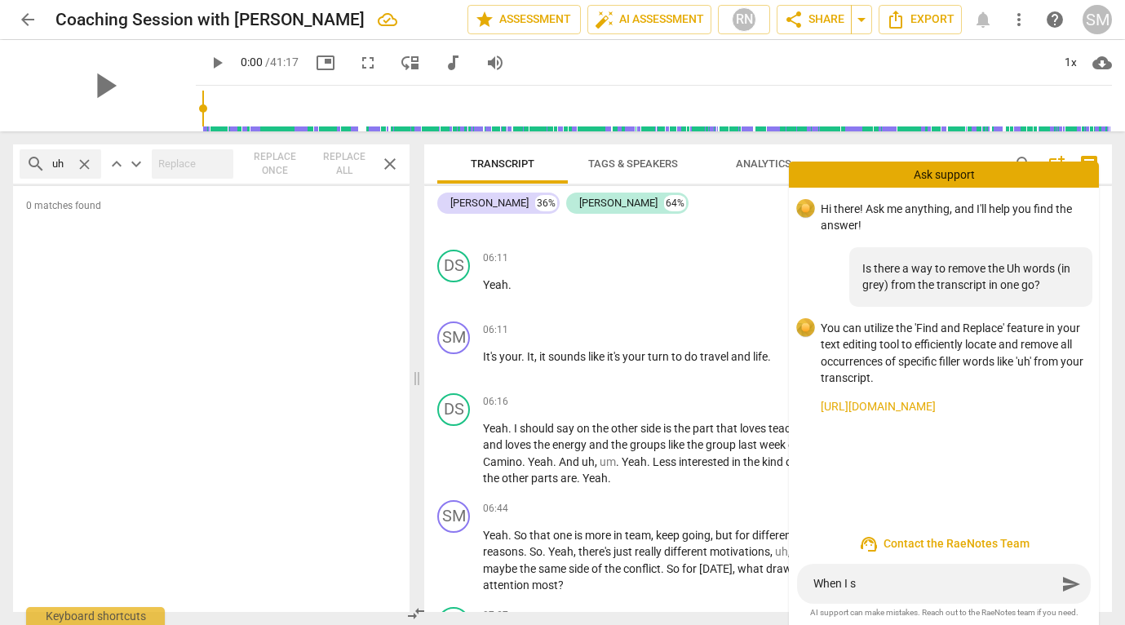
type textarea "When I se"
type textarea "When I sea"
type textarea "When I sear"
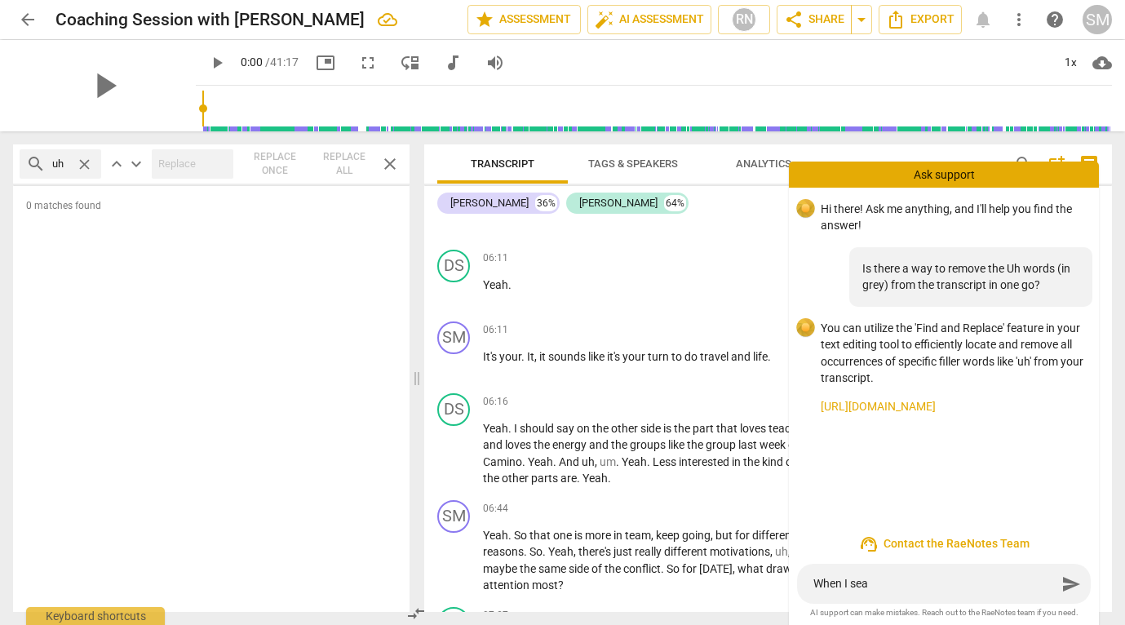
type textarea "When I sear"
type textarea "When I searc"
type textarea "When I search"
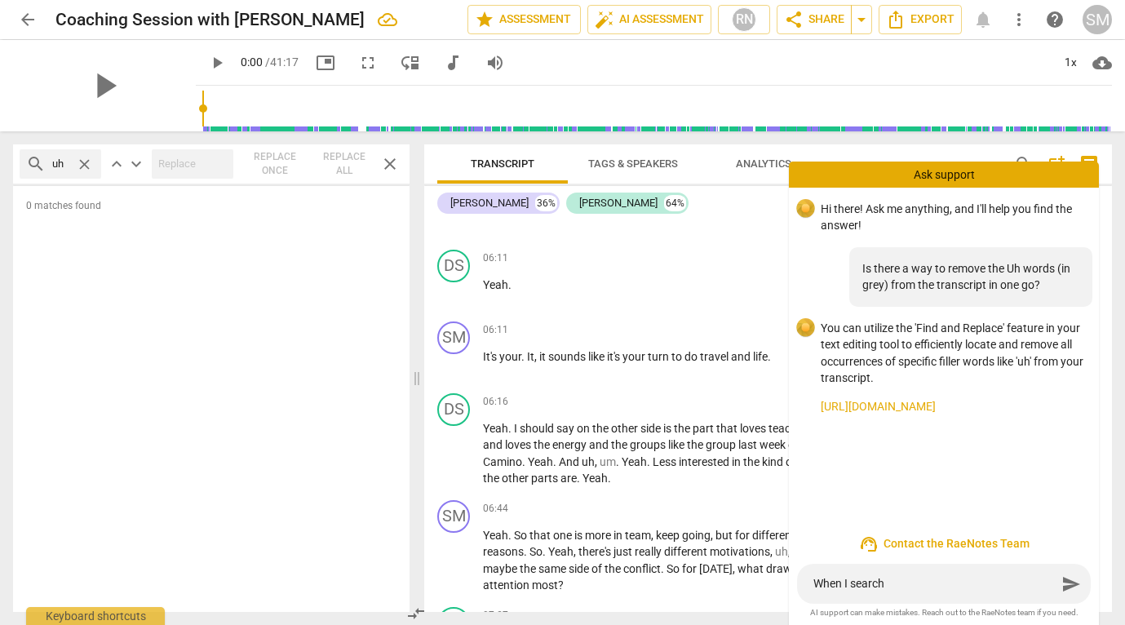
type textarea "When I search"
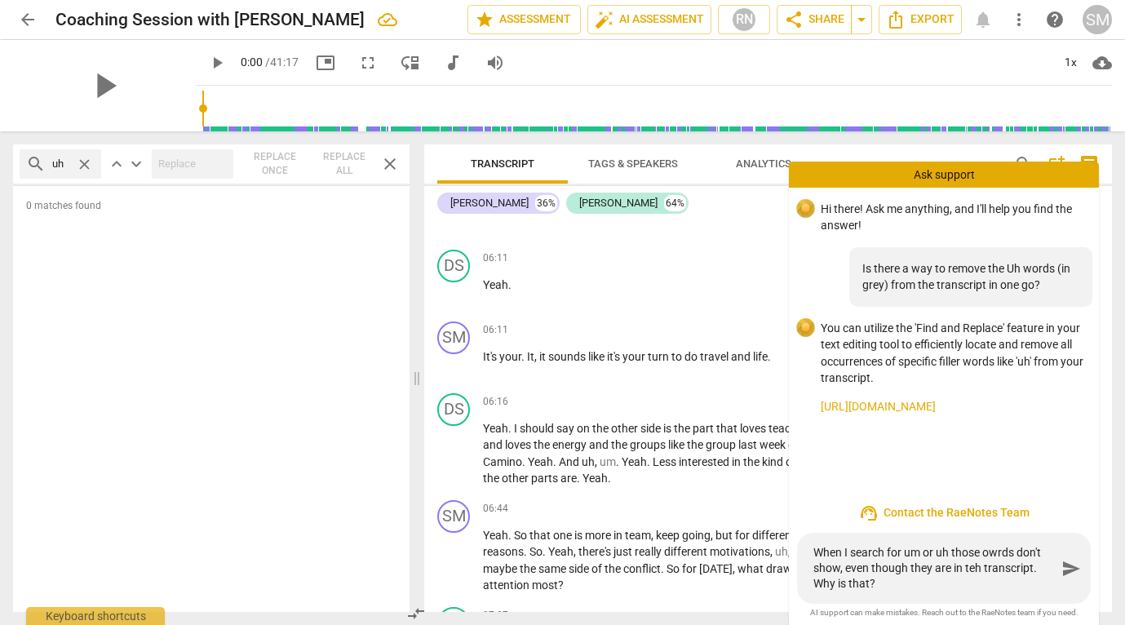
click at [979, 570] on textarea "When I search for um or uh those owrds don't show, even though they are in teh …" at bounding box center [934, 568] width 243 height 46
click at [997, 555] on textarea "When I search for um or uh those owrds don't show, even though they are in the …" at bounding box center [934, 568] width 243 height 46
click at [905, 590] on textarea "When I search for um or uh those words don't show, even though they are in the …" at bounding box center [934, 568] width 243 height 46
click at [840, 569] on textarea "When I search for um or uh those words don't show, even though they are in the …" at bounding box center [934, 568] width 243 height 46
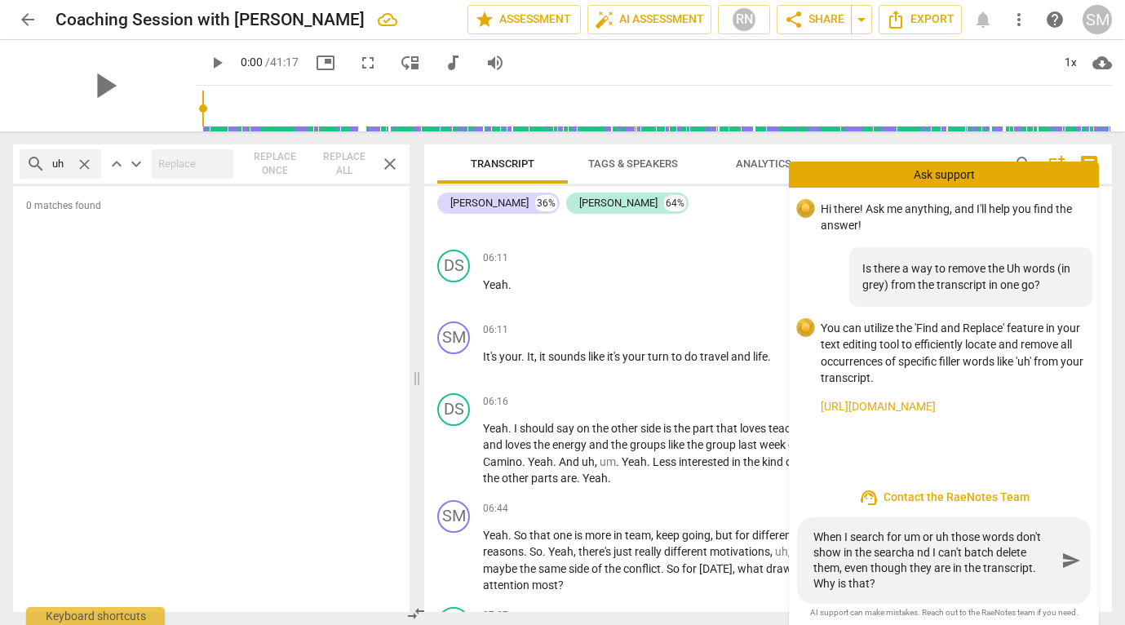
click at [910, 556] on textarea "When I search for um or uh those words don't show in the searcha nd I can't bat…" at bounding box center [934, 560] width 243 height 62
click at [921, 556] on textarea "When I search for um or uh those words don't show in the search a nd I can't ba…" at bounding box center [934, 560] width 243 height 62
click at [890, 587] on textarea "When I search for um or uh those words don't show in the search and I can't bat…" at bounding box center [934, 560] width 243 height 62
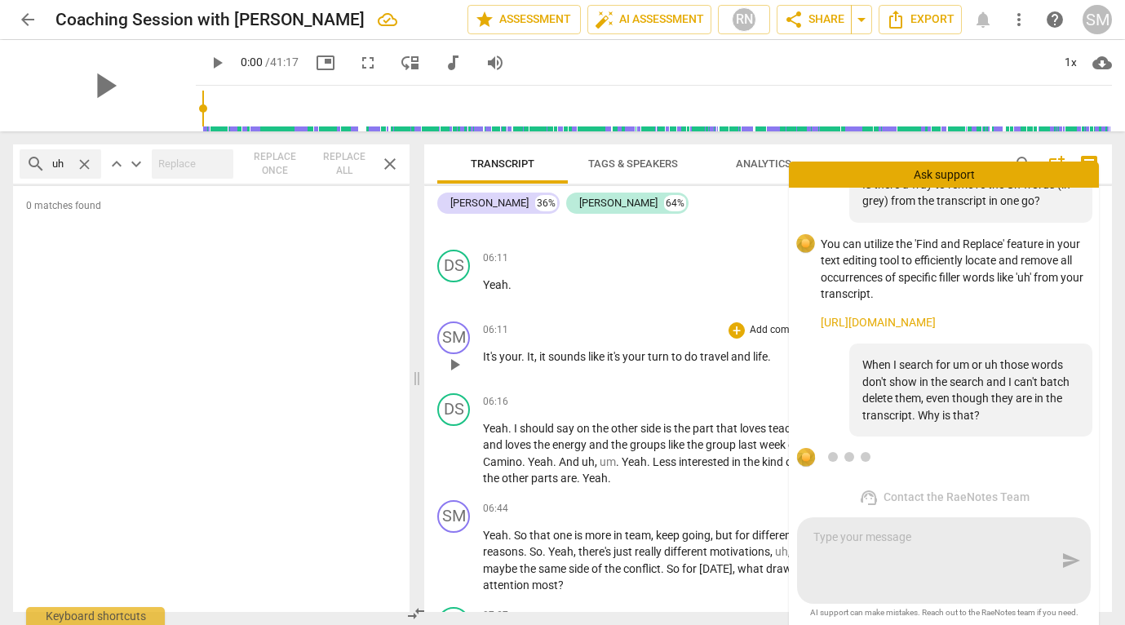
scroll to position [231, 0]
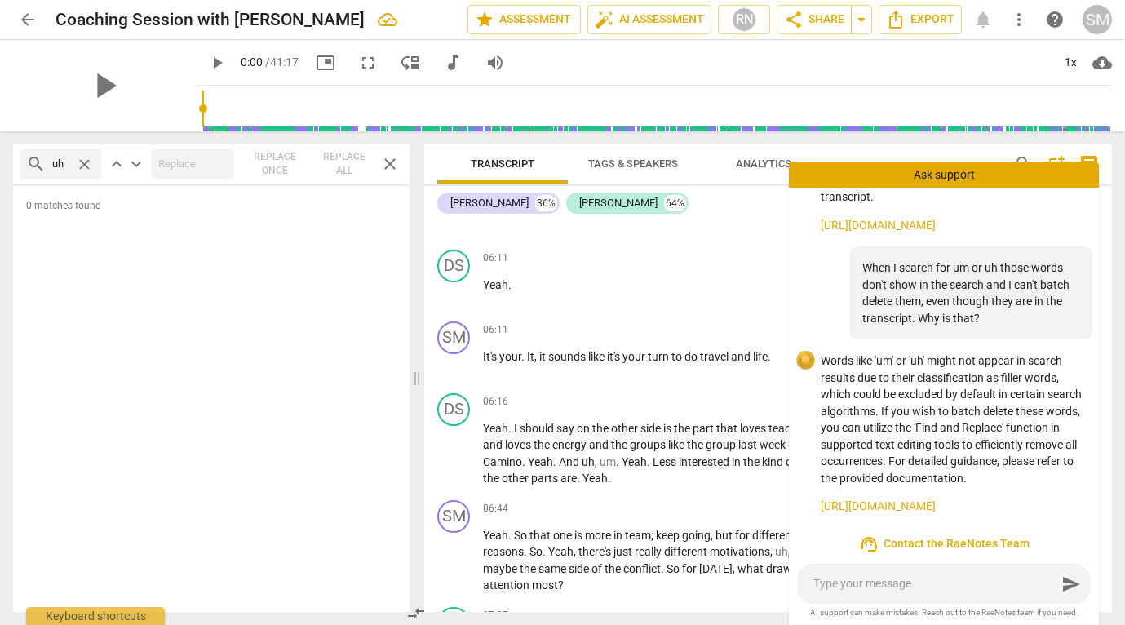
click at [328, 280] on div "0 matches found" at bounding box center [211, 399] width 396 height 426
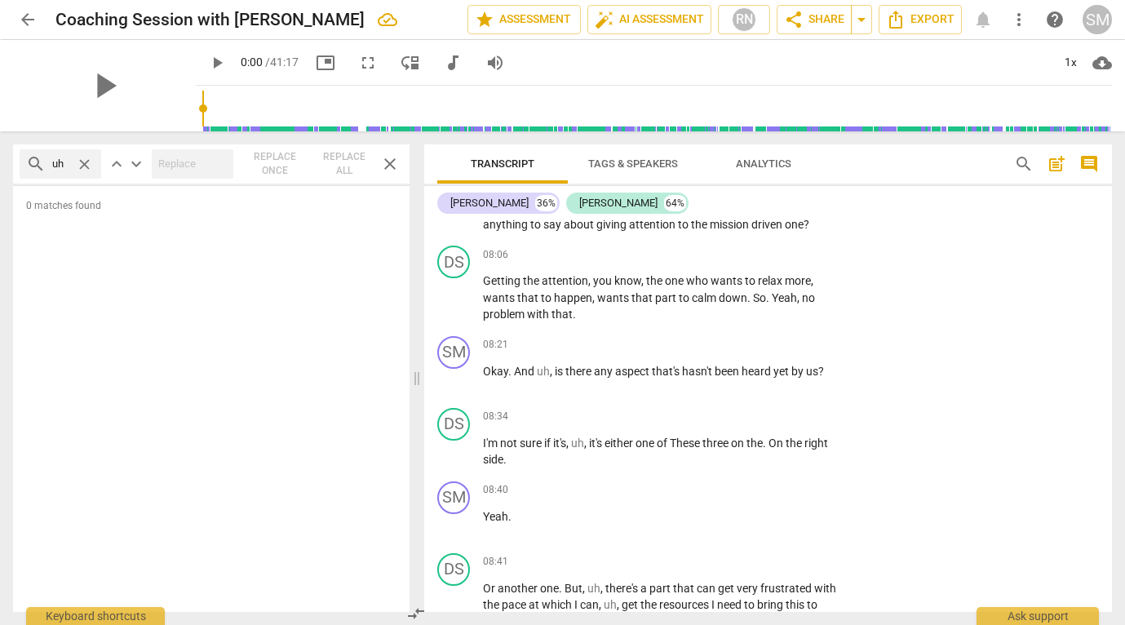
scroll to position [2300, 0]
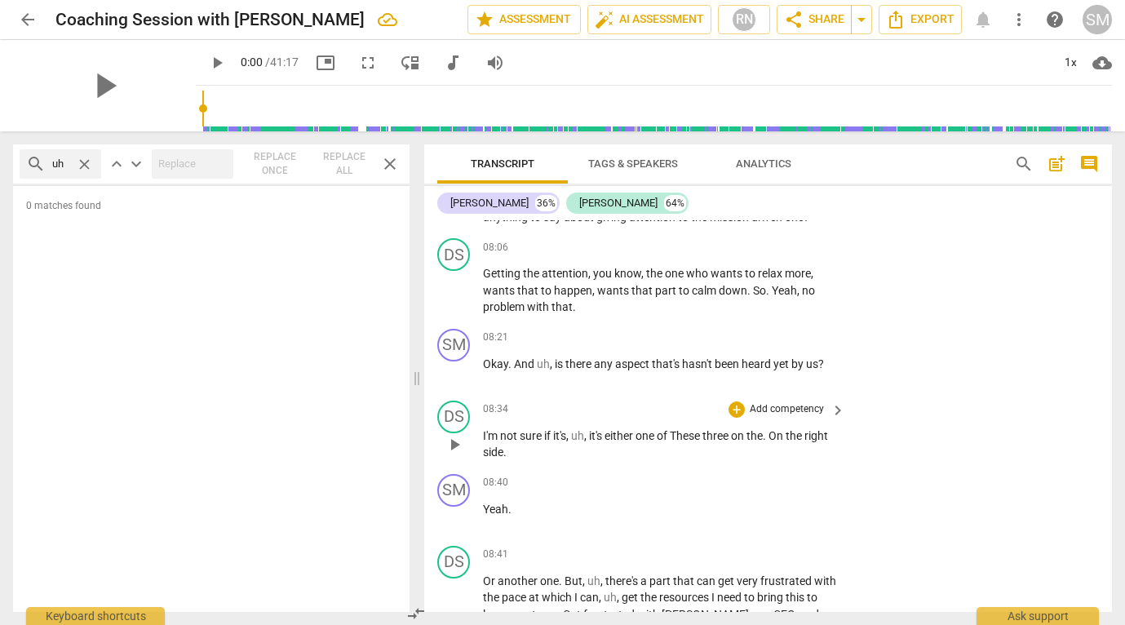
click at [678, 442] on span "These" at bounding box center [685, 435] width 33 height 13
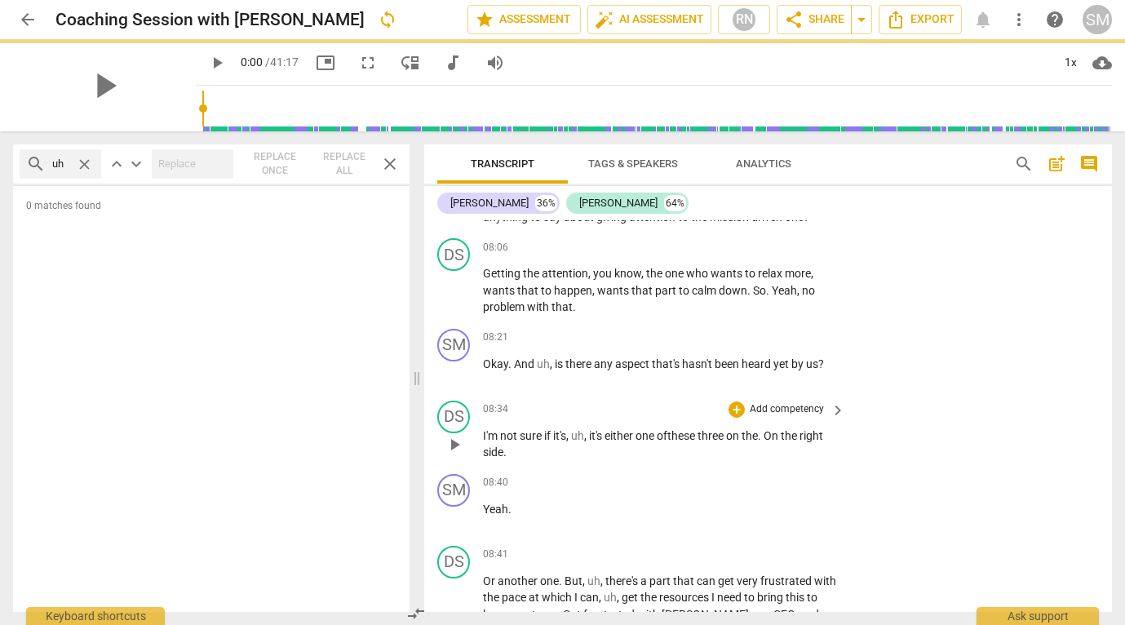
click at [763, 442] on span "." at bounding box center [761, 435] width 6 height 13
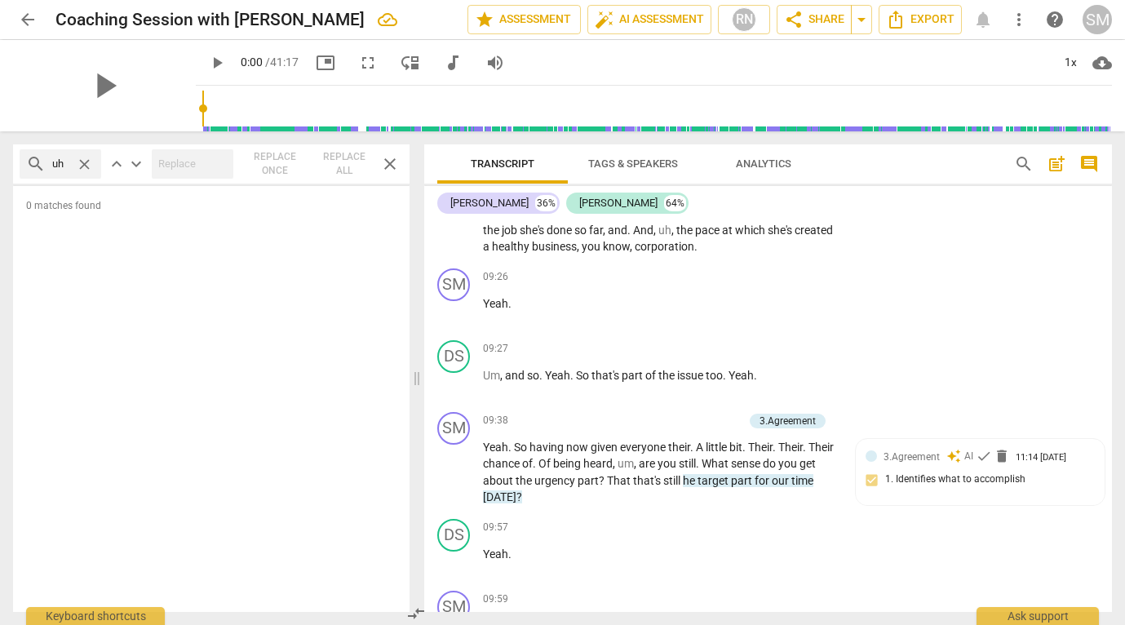
scroll to position [2732, 0]
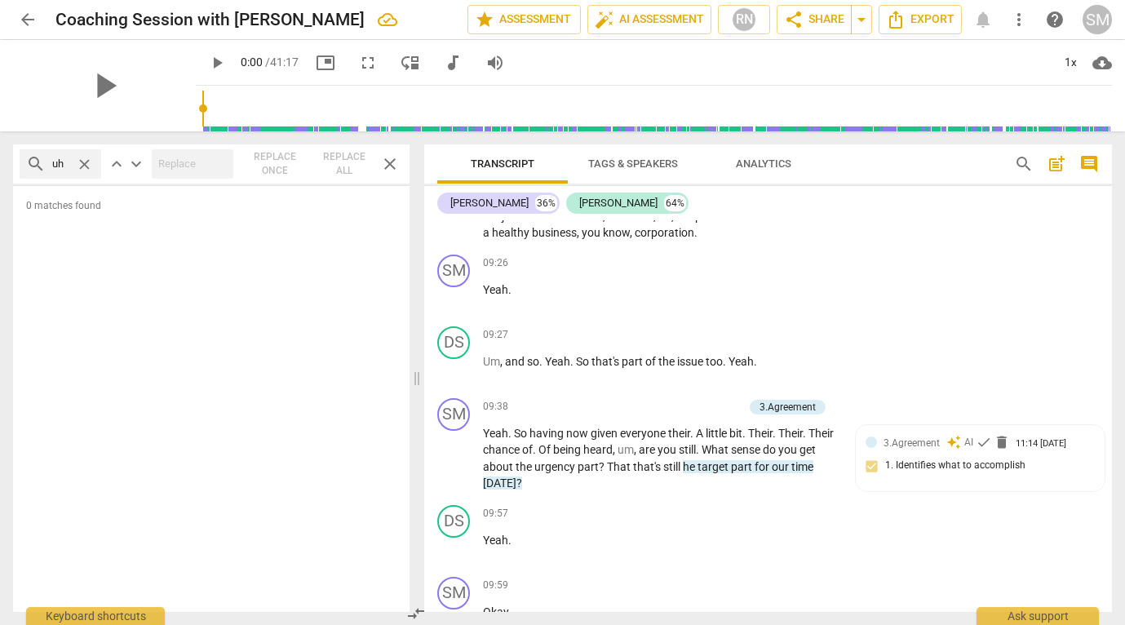
click at [700, 440] on span "A" at bounding box center [701, 432] width 10 height 13
click at [586, 456] on span "." at bounding box center [584, 449] width 6 height 13
click at [674, 456] on span "um" at bounding box center [666, 449] width 16 height 13
click at [679, 456] on span "," at bounding box center [676, 449] width 5 height 13
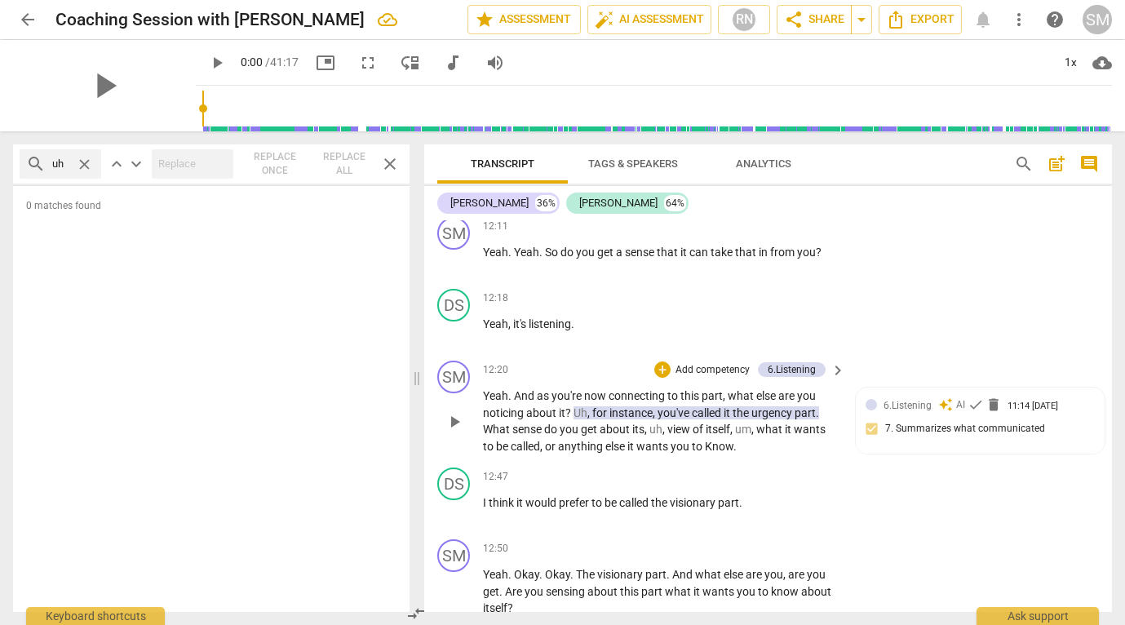
scroll to position [4320, 0]
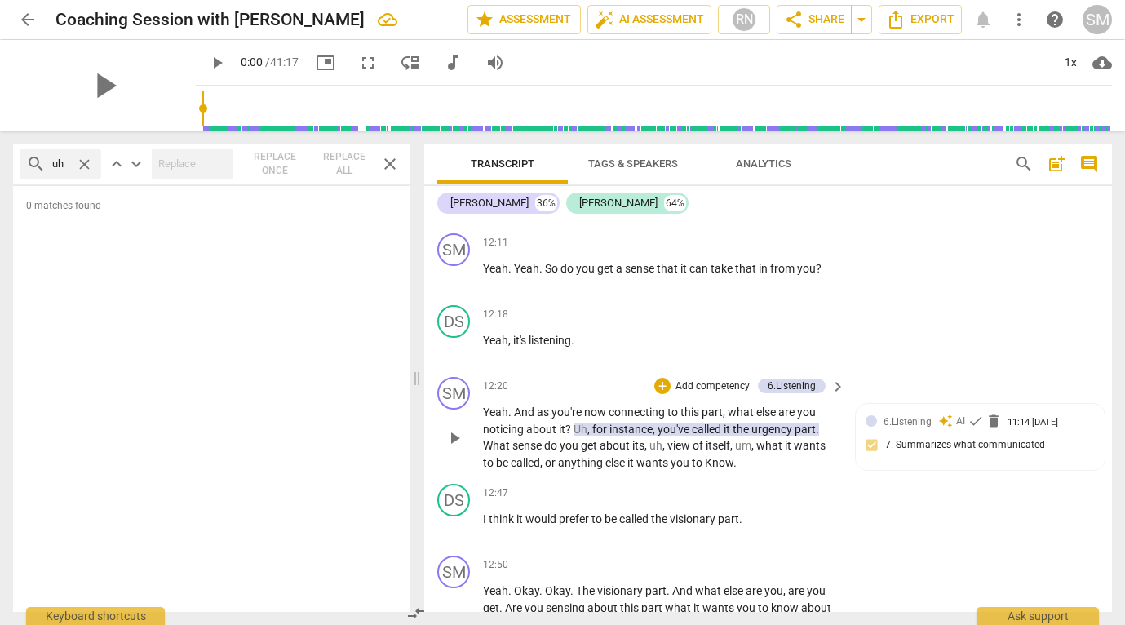
click at [709, 469] on span "Know" at bounding box center [719, 462] width 29 height 13
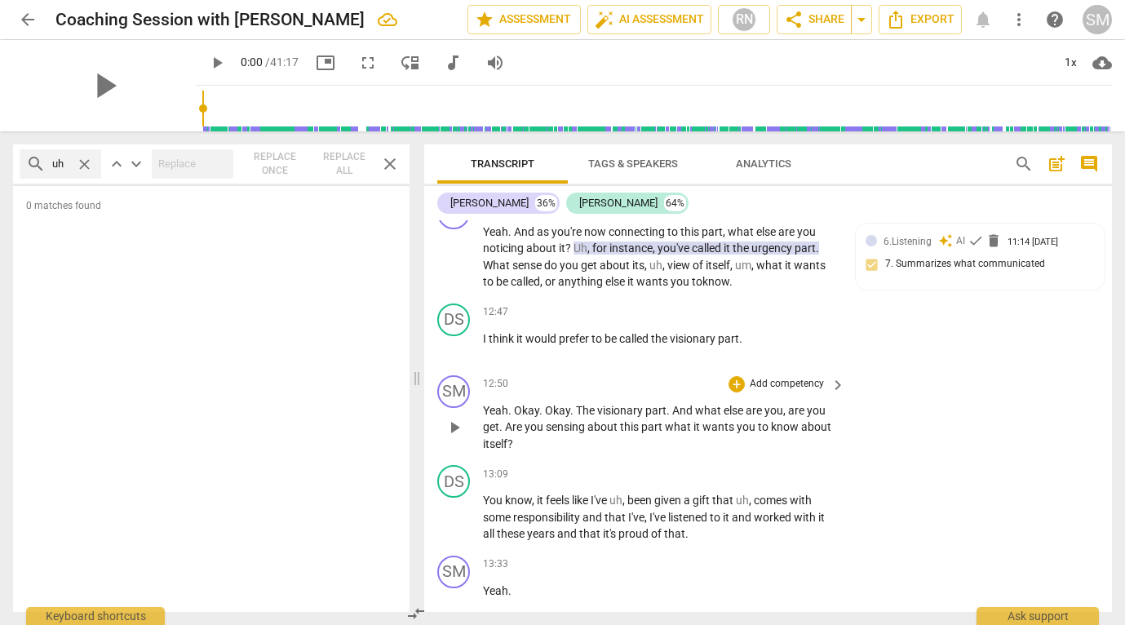
scroll to position [4485, 0]
click at [500, 431] on span "." at bounding box center [502, 424] width 6 height 13
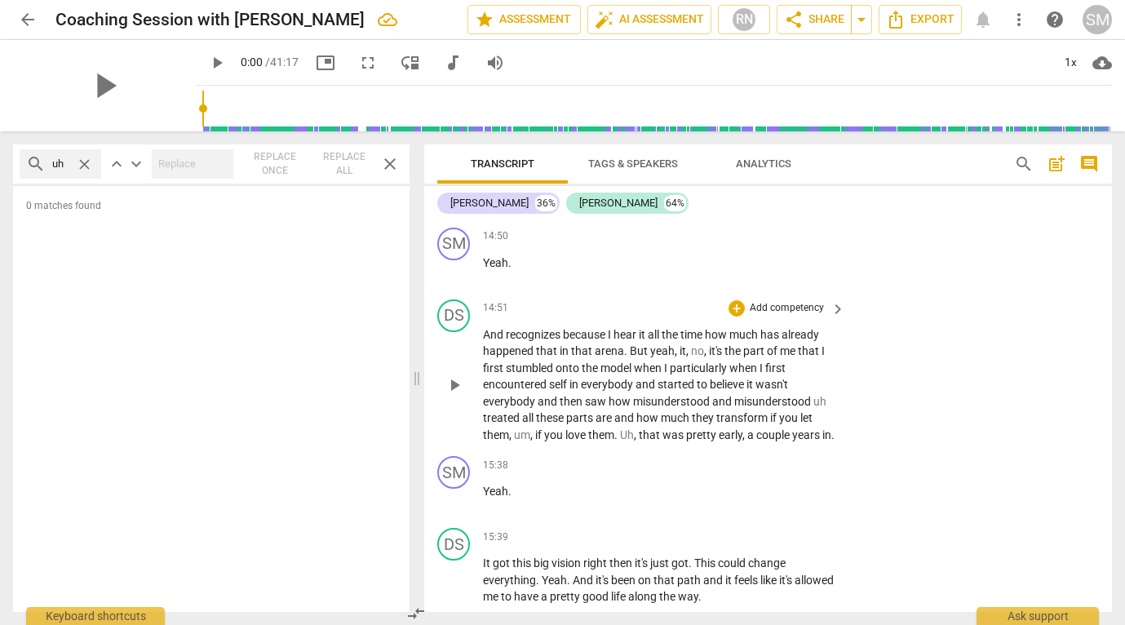
scroll to position [5582, 0]
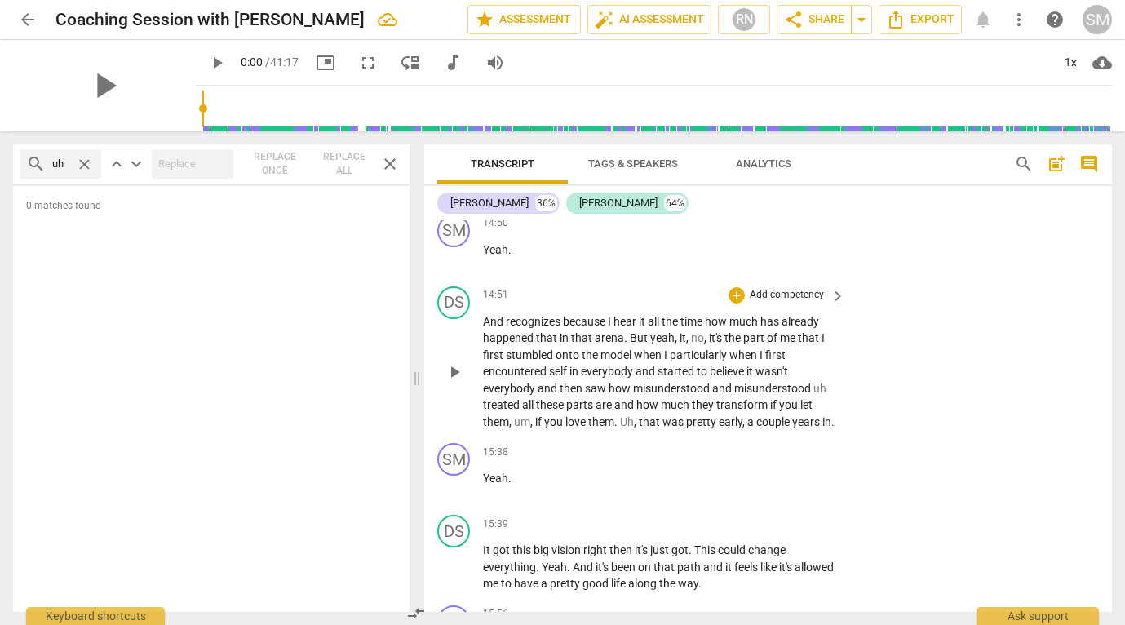
click at [555, 378] on span "self" at bounding box center [559, 371] width 20 height 13
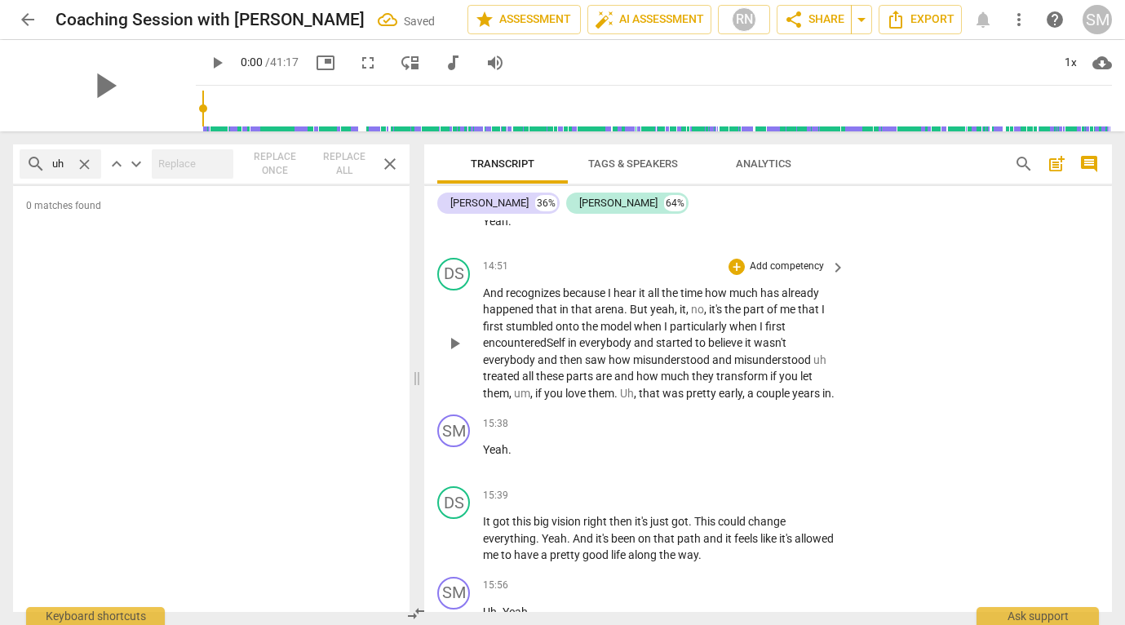
scroll to position [5614, 0]
click at [795, 375] on p "And recognizes because I hear it all the time how much has already happened tha…" at bounding box center [660, 339] width 354 height 117
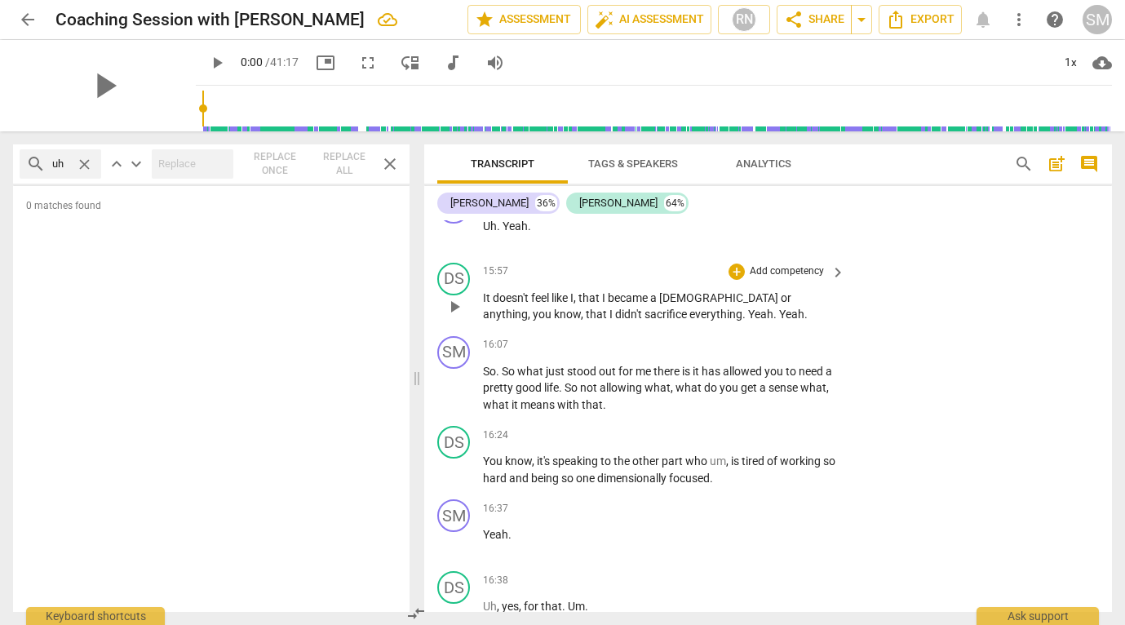
scroll to position [5995, 0]
click at [825, 378] on span "need" at bounding box center [811, 371] width 27 height 13
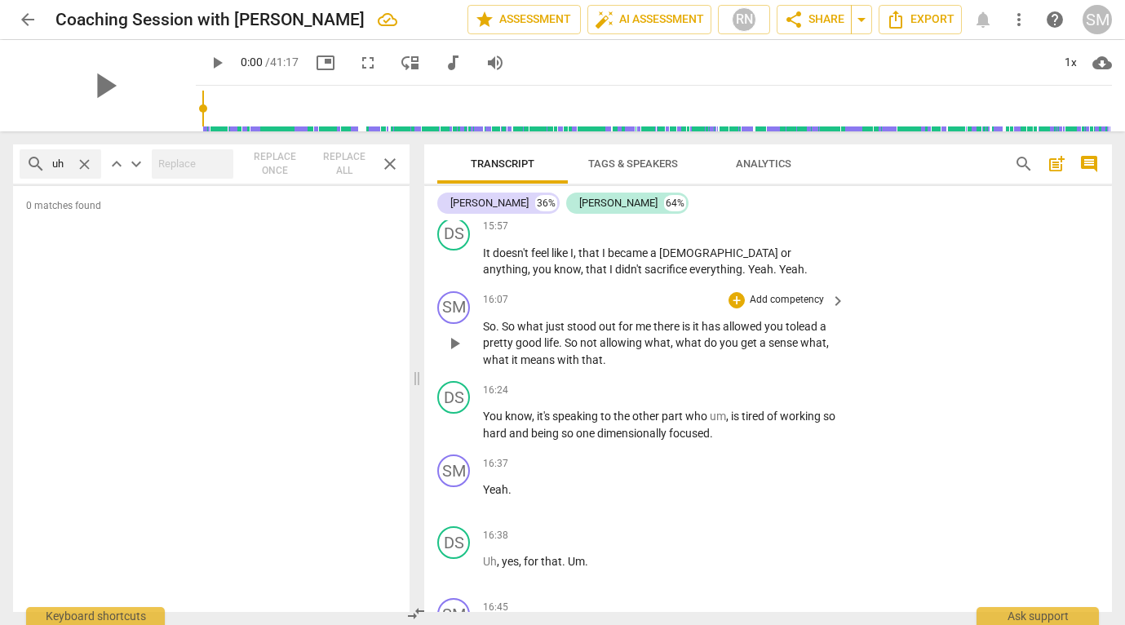
scroll to position [6043, 0]
click at [611, 367] on p "So . So what just stood out for me there is it has allowed you to lead a pretty…" at bounding box center [660, 341] width 354 height 51
click at [700, 347] on span "what" at bounding box center [689, 340] width 29 height 13
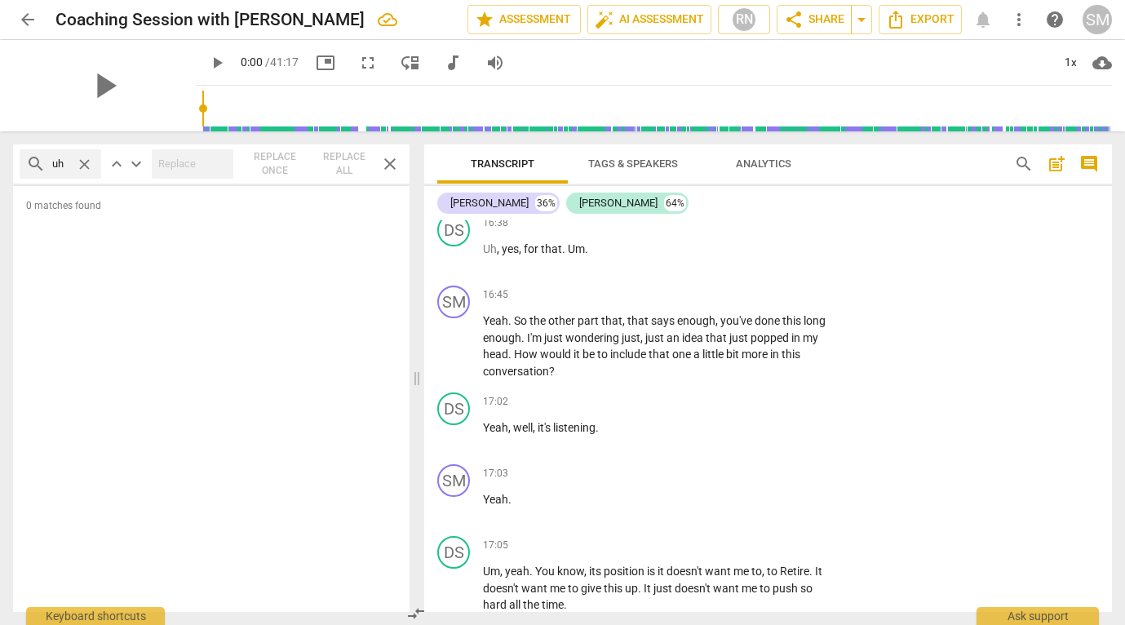
scroll to position [6373, 0]
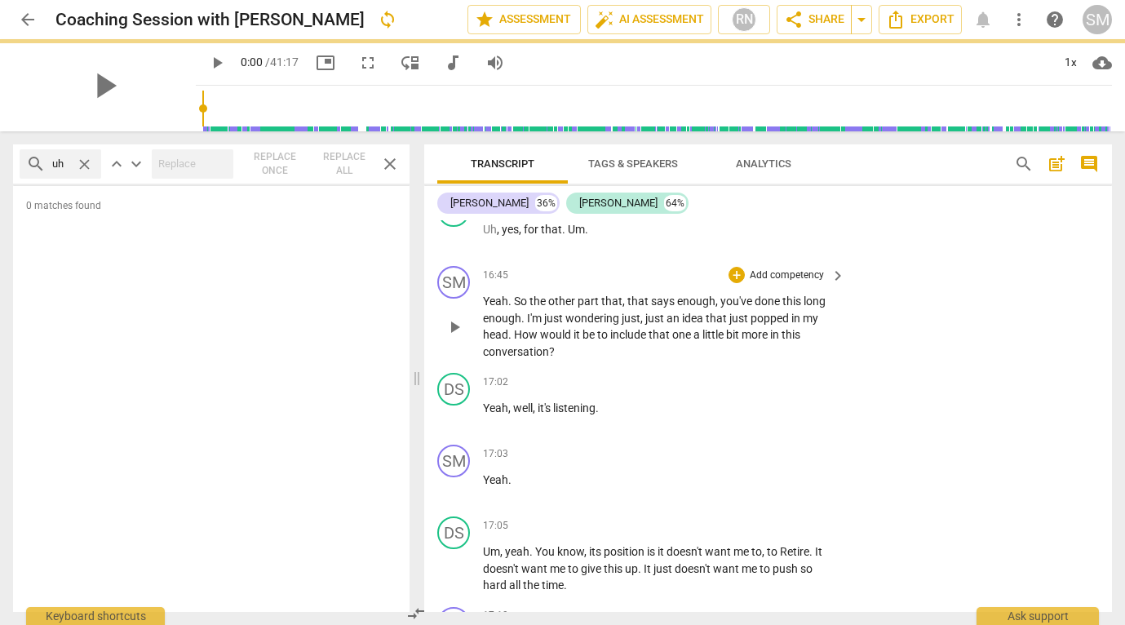
click at [672, 307] on span "says" at bounding box center [664, 300] width 26 height 13
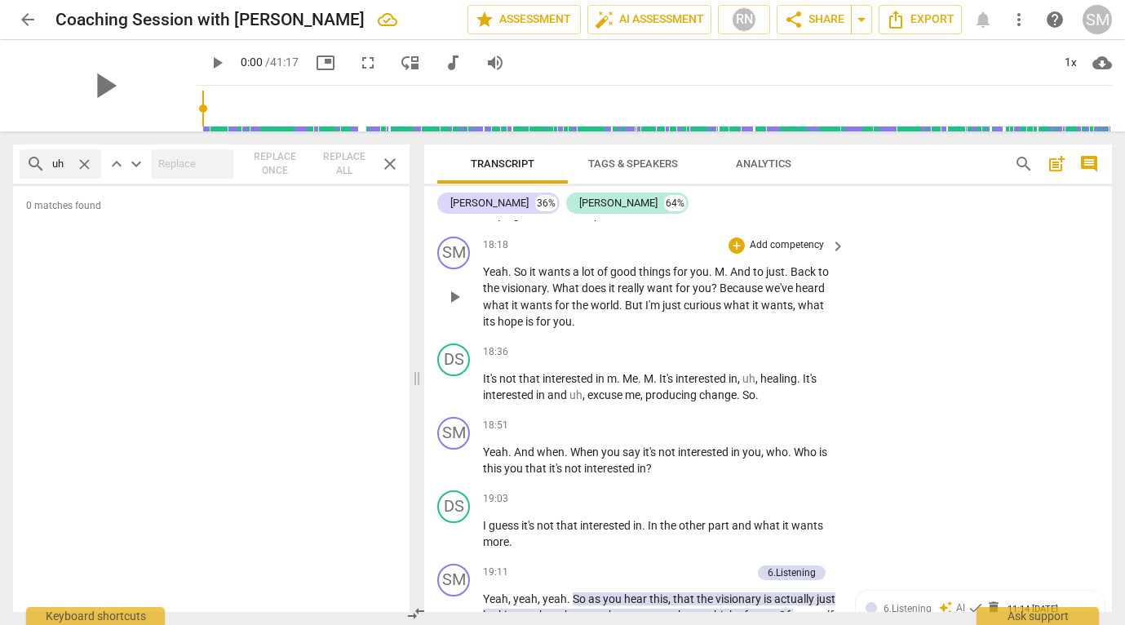
scroll to position [6961, 0]
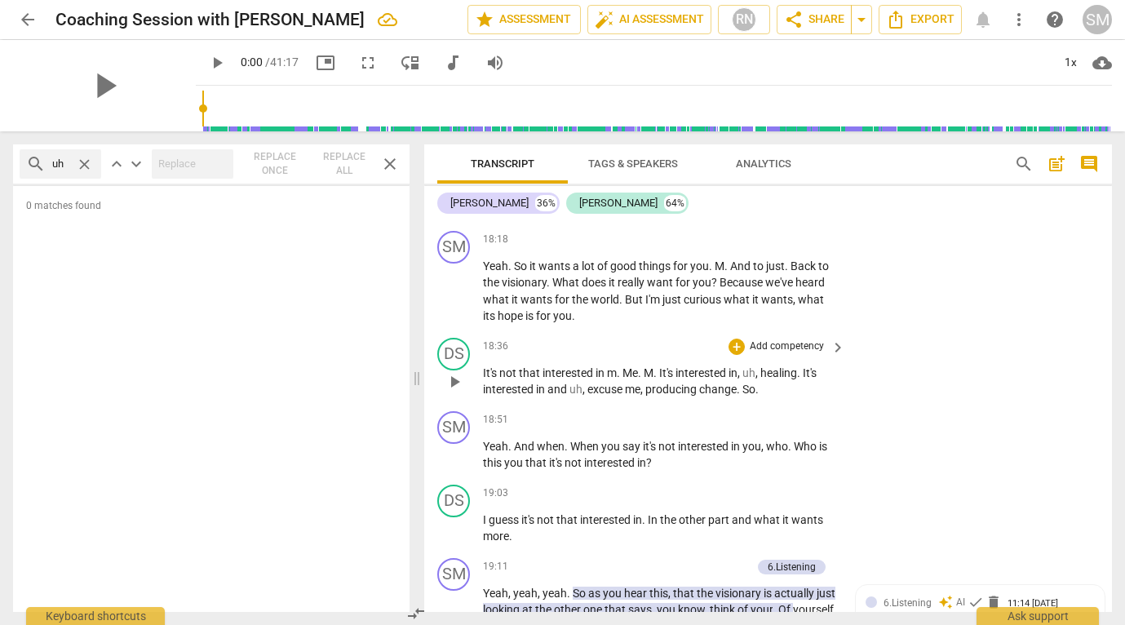
click at [616, 379] on span "m" at bounding box center [612, 372] width 10 height 13
click at [659, 379] on span "M" at bounding box center [654, 372] width 10 height 13
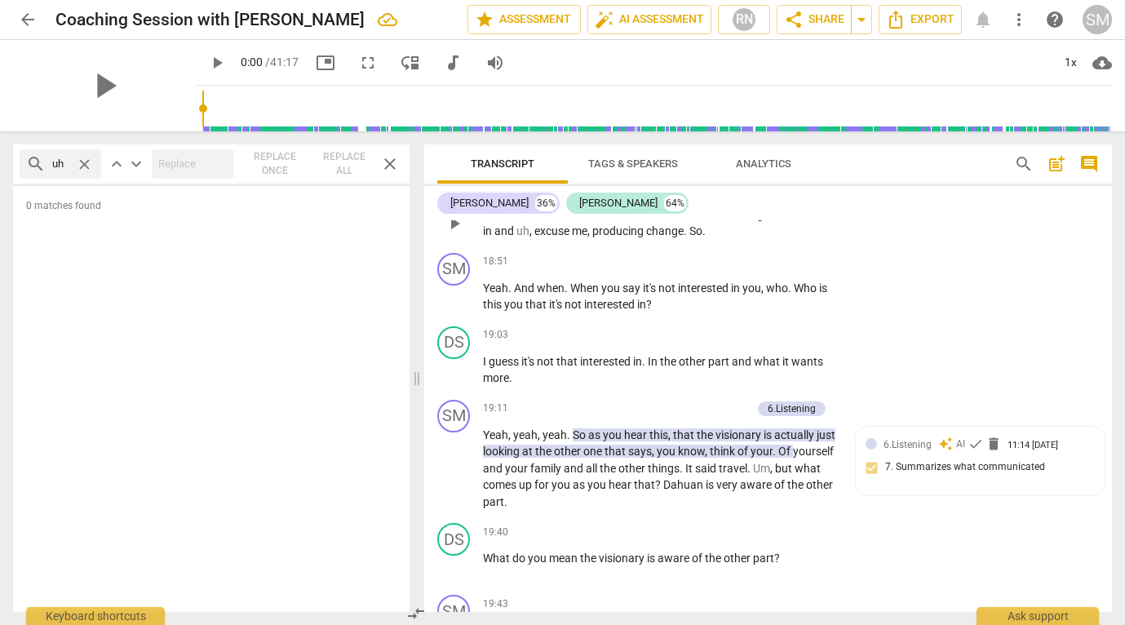
scroll to position [7121, 0]
click at [510, 309] on span "you" at bounding box center [514, 302] width 21 height 13
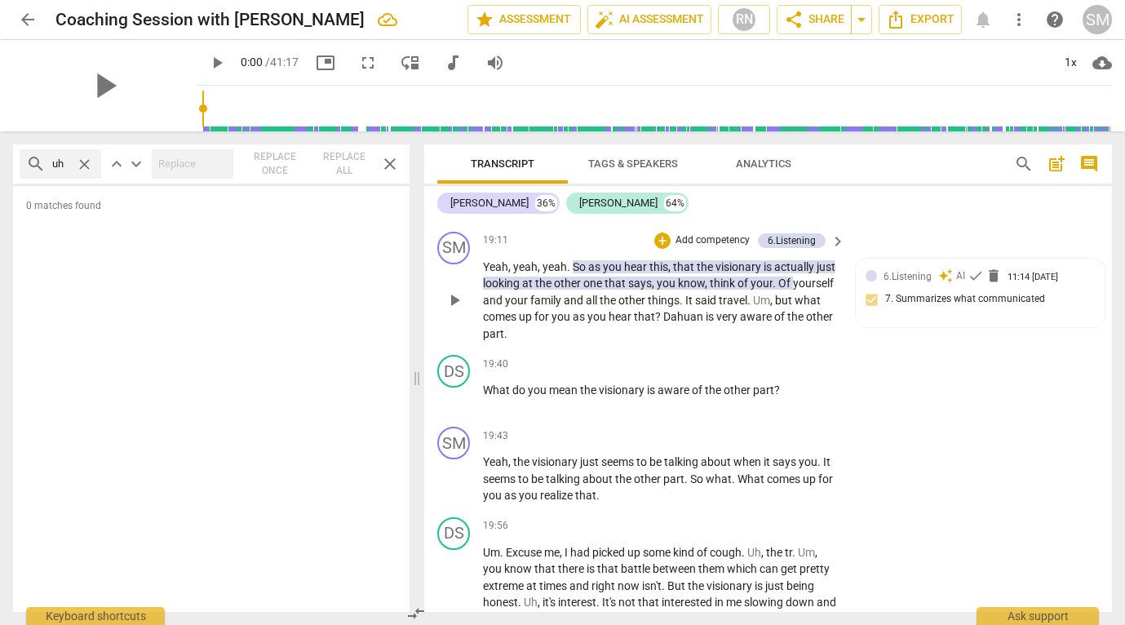
scroll to position [7290, 0]
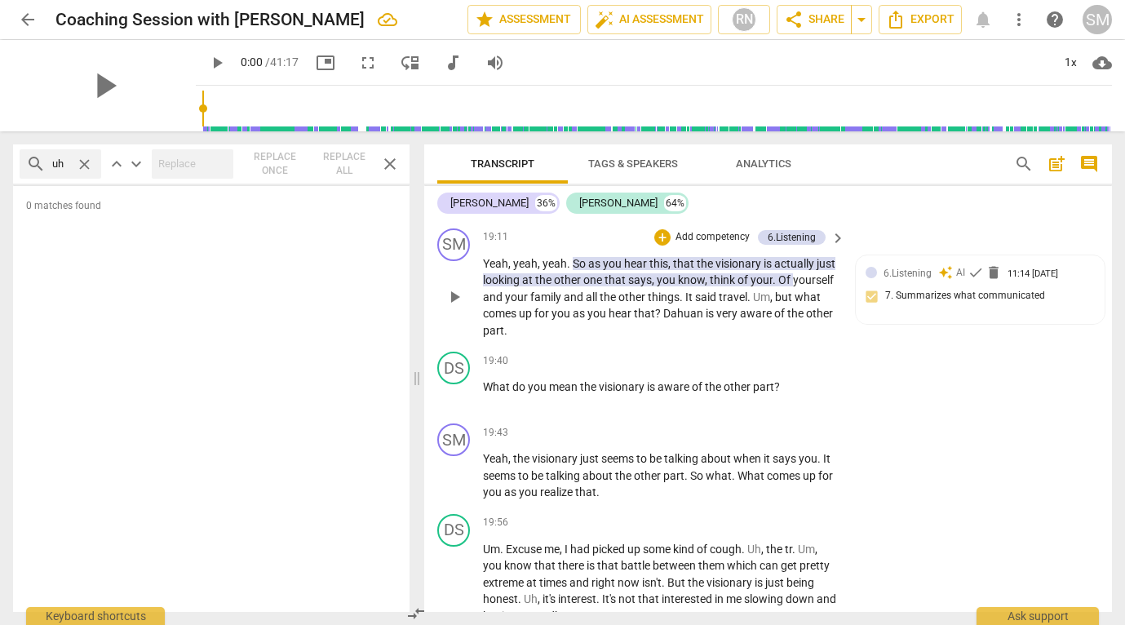
click at [705, 320] on span "Dahuan" at bounding box center [684, 313] width 42 height 13
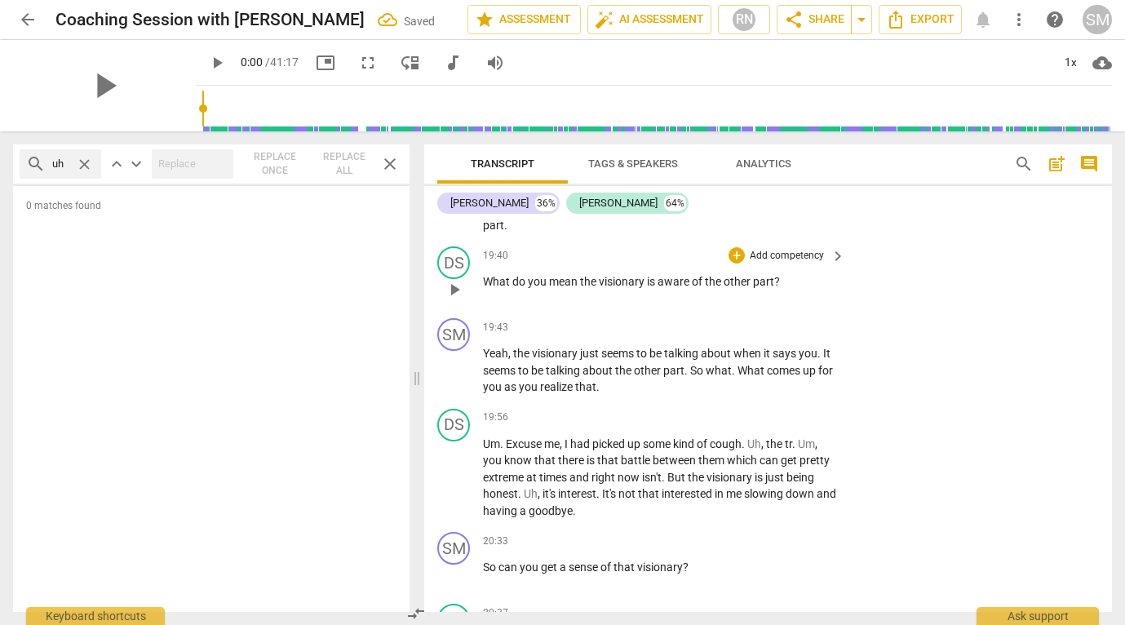
scroll to position [7397, 0]
click at [731, 358] on span "about" at bounding box center [716, 351] width 33 height 13
click at [804, 358] on span "you" at bounding box center [810, 351] width 19 height 13
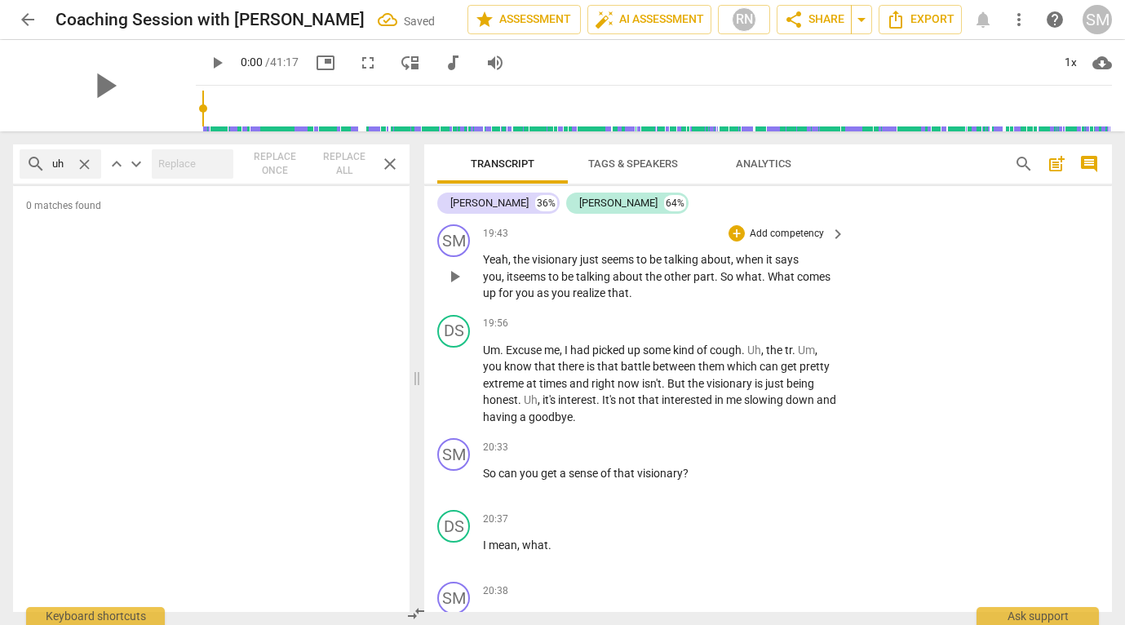
scroll to position [7502, 0]
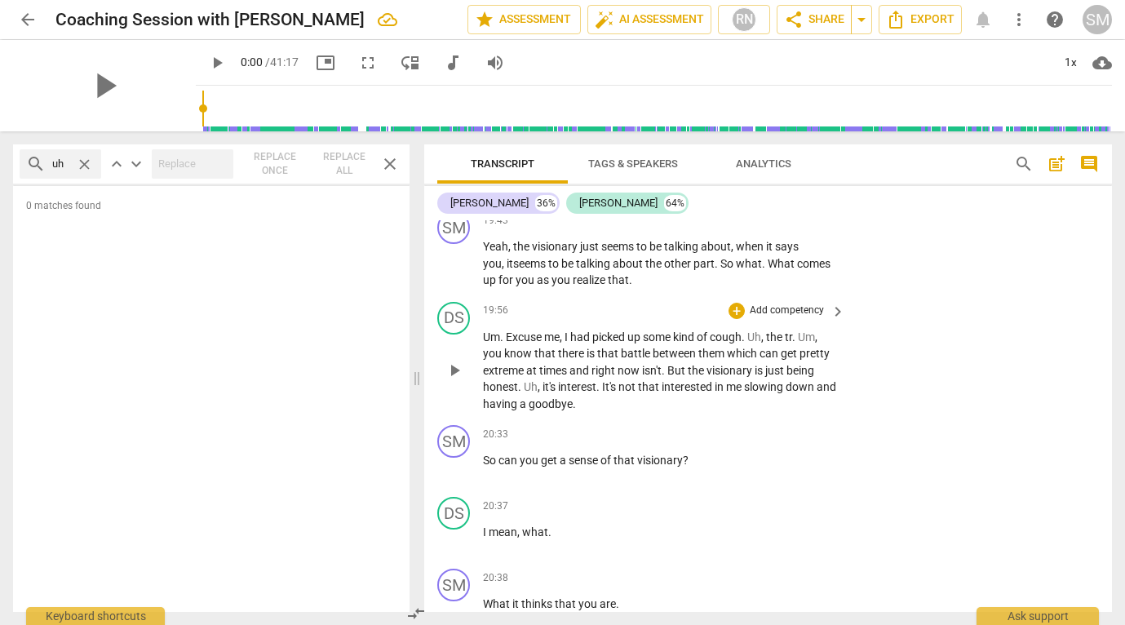
click at [590, 343] on span "had" at bounding box center [581, 336] width 22 height 13
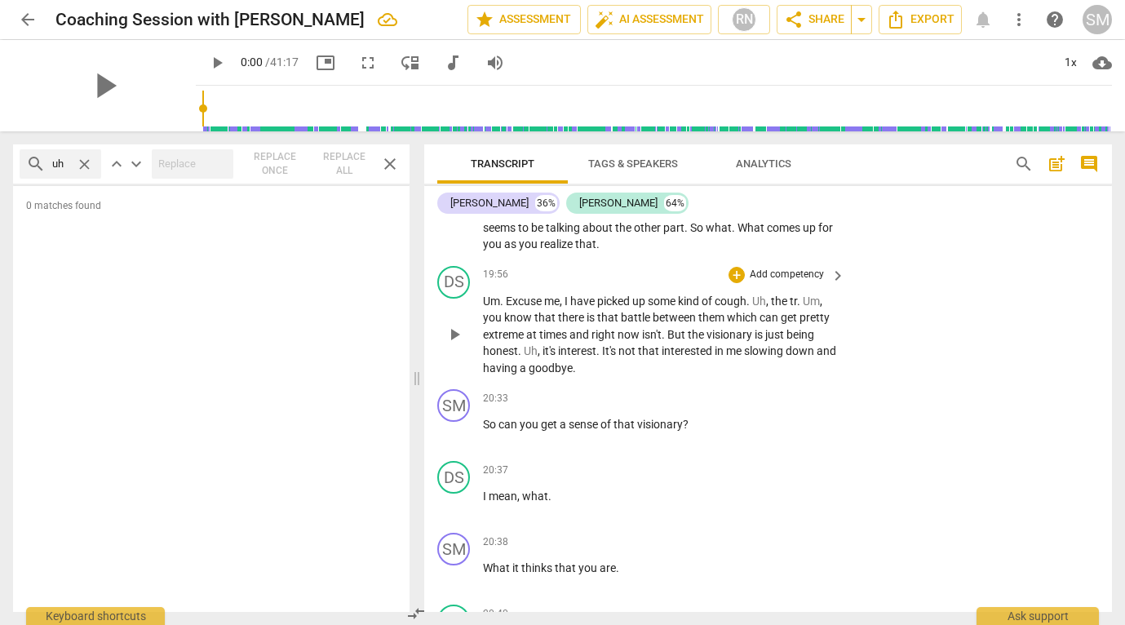
scroll to position [7564, 0]
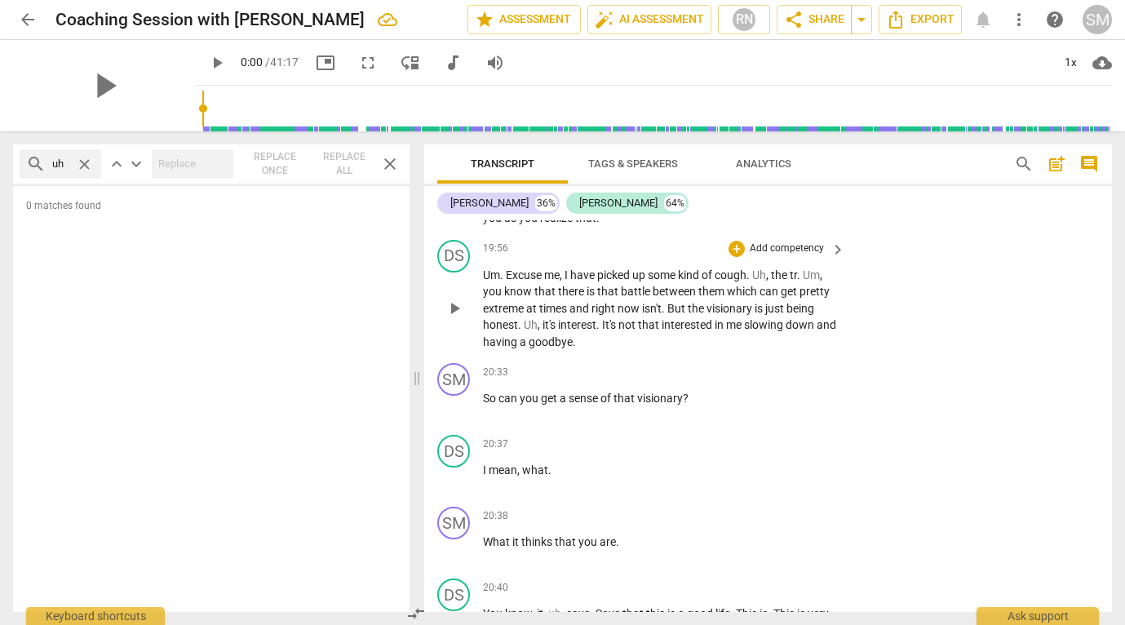
click at [576, 348] on span "." at bounding box center [573, 341] width 3 height 13
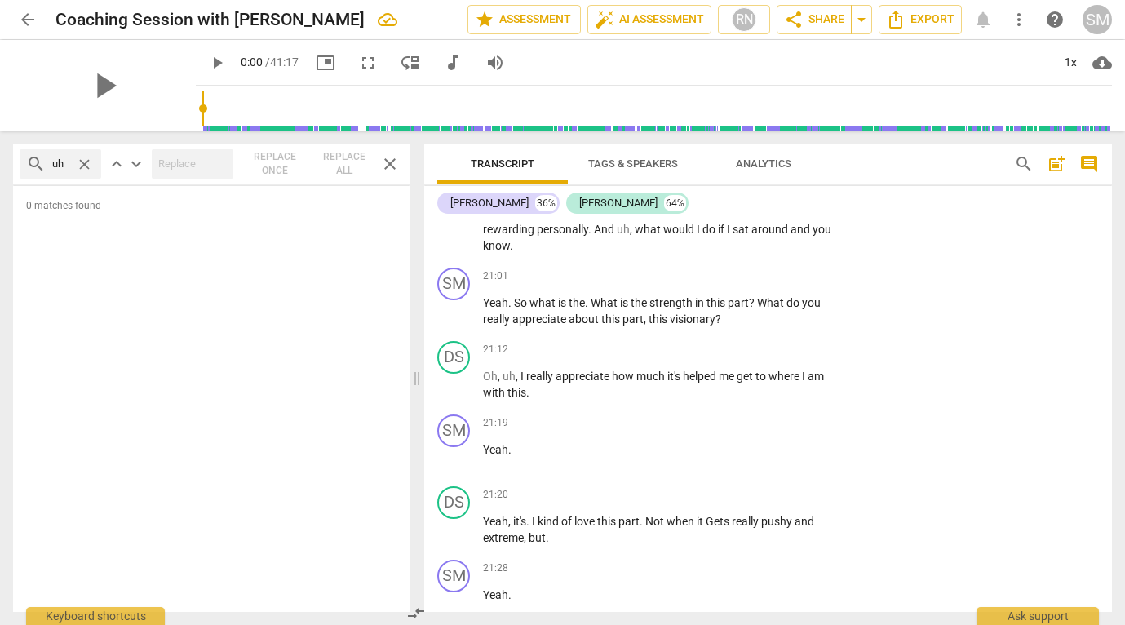
scroll to position [8010, 0]
